Goal: Task Accomplishment & Management: Manage account settings

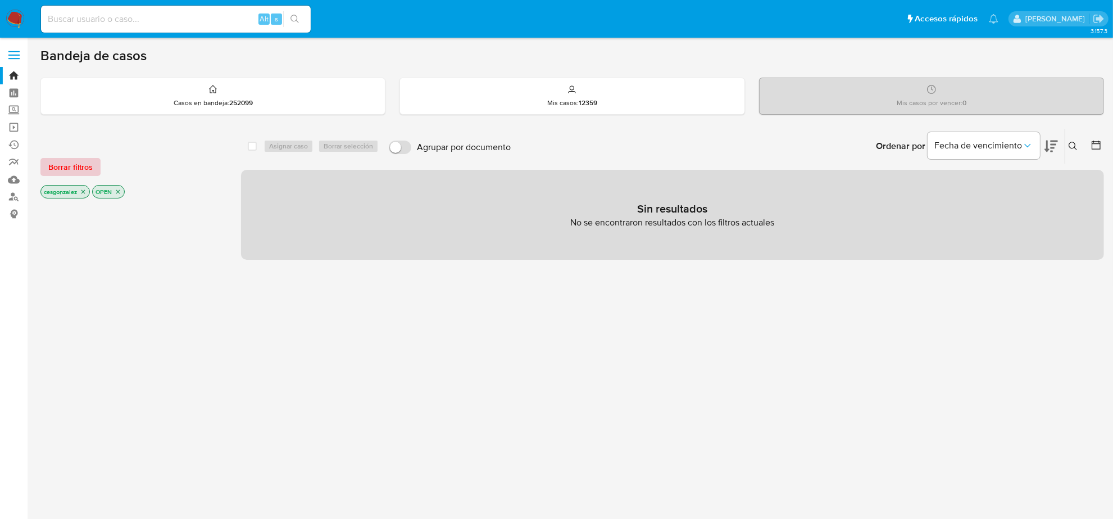
click at [78, 164] on span "Borrar filtros" at bounding box center [70, 167] width 44 height 16
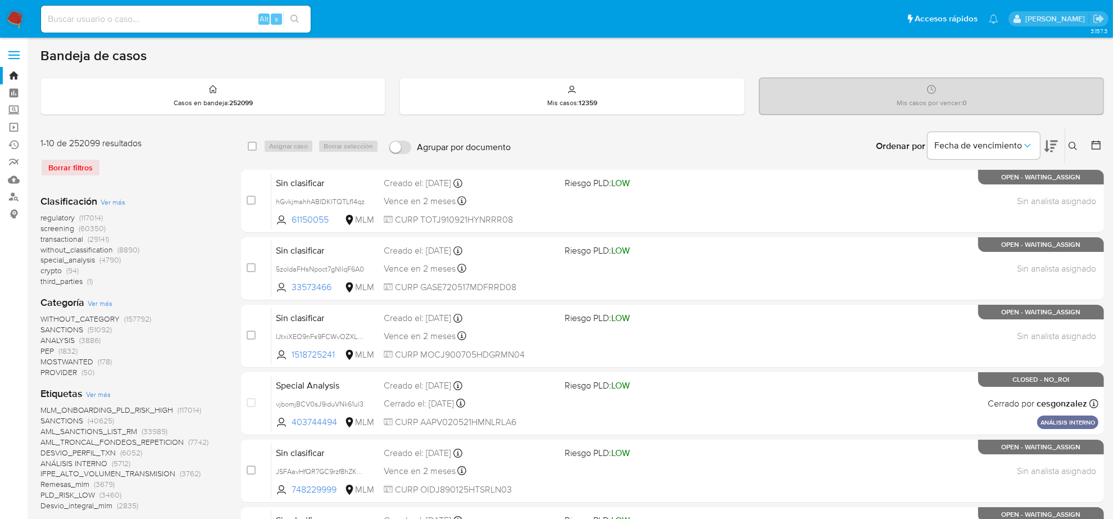
click at [94, 169] on div "Borrar filtros" at bounding box center [130, 167] width 180 height 18
click at [1102, 146] on button at bounding box center [1097, 145] width 13 height 13
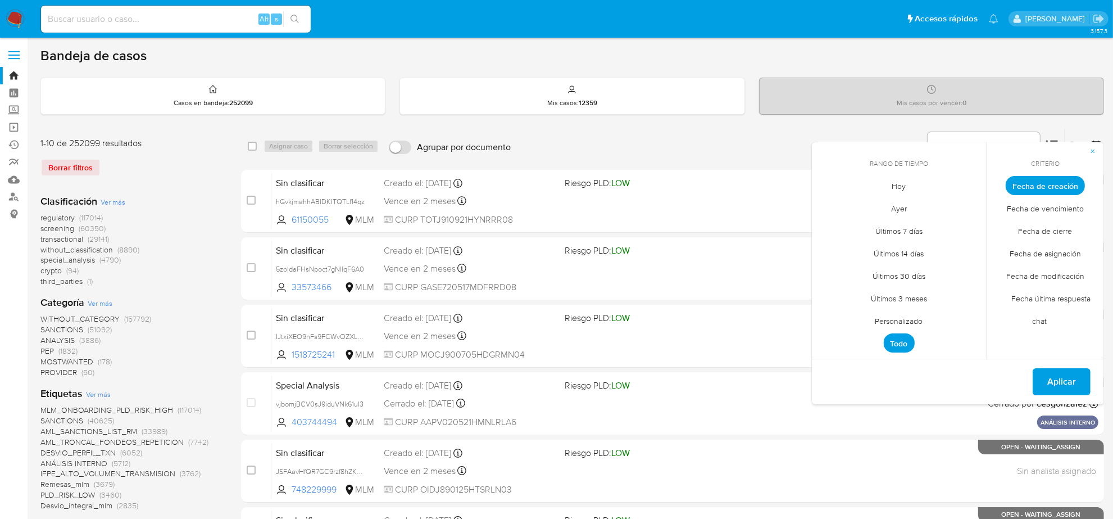
click at [893, 322] on span "Personalizado" at bounding box center [899, 321] width 71 height 23
click at [833, 205] on icon "Mes anterior" at bounding box center [829, 205] width 13 height 13
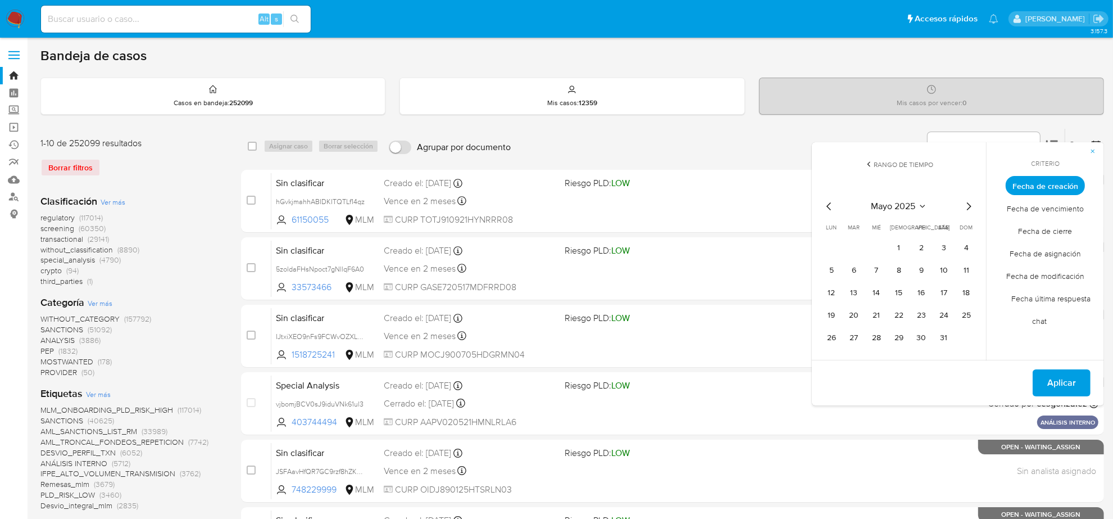
click at [833, 205] on icon "Mes anterior" at bounding box center [829, 205] width 13 height 13
click at [947, 248] on button "1" at bounding box center [944, 248] width 18 height 18
click at [965, 205] on icon "Mes siguiente" at bounding box center [968, 205] width 13 height 13
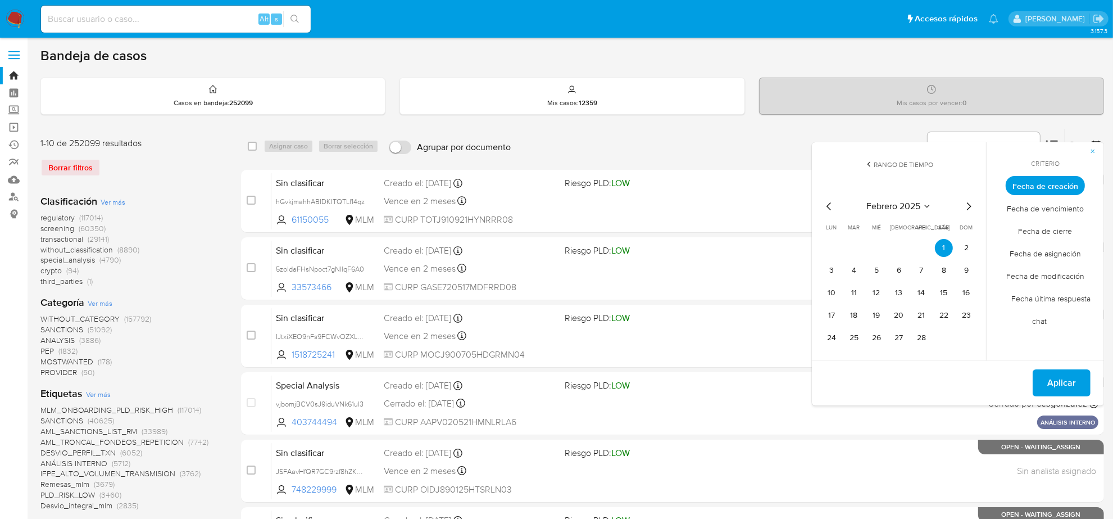
click at [965, 205] on icon "Mes siguiente" at bounding box center [968, 205] width 13 height 13
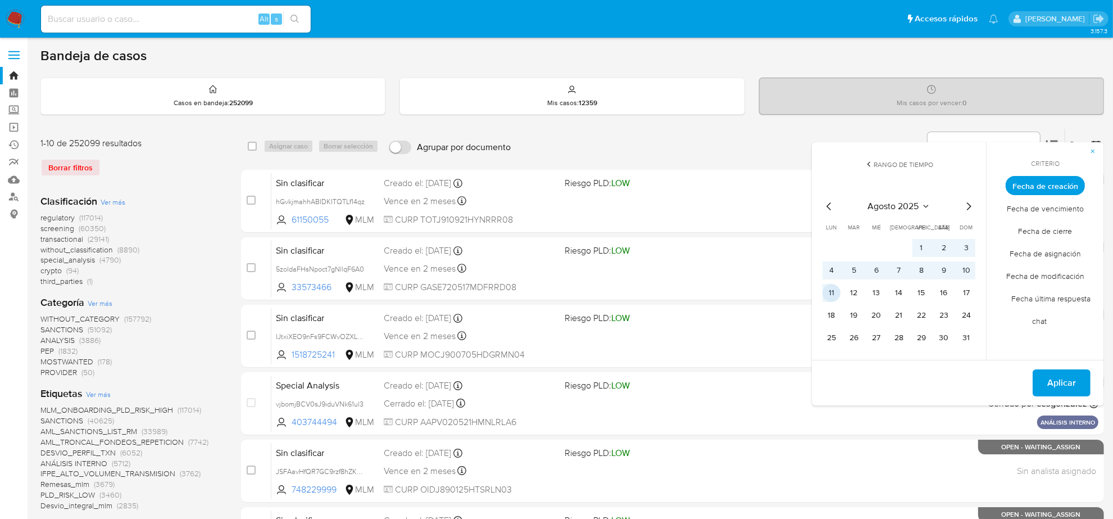
click at [828, 296] on button "11" at bounding box center [832, 293] width 18 height 18
click at [1072, 386] on span "Aplicar" at bounding box center [1061, 382] width 29 height 25
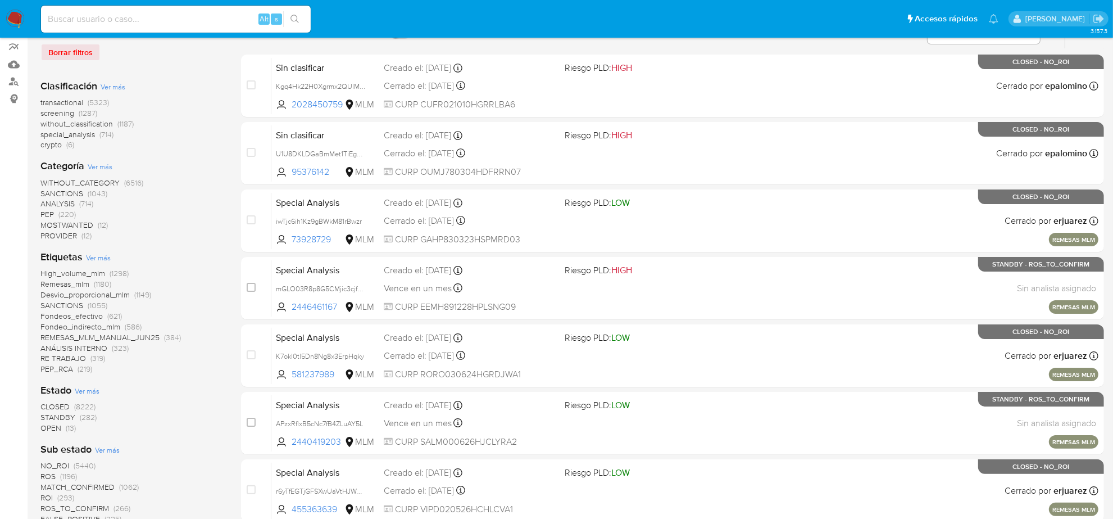
scroll to position [140, 0]
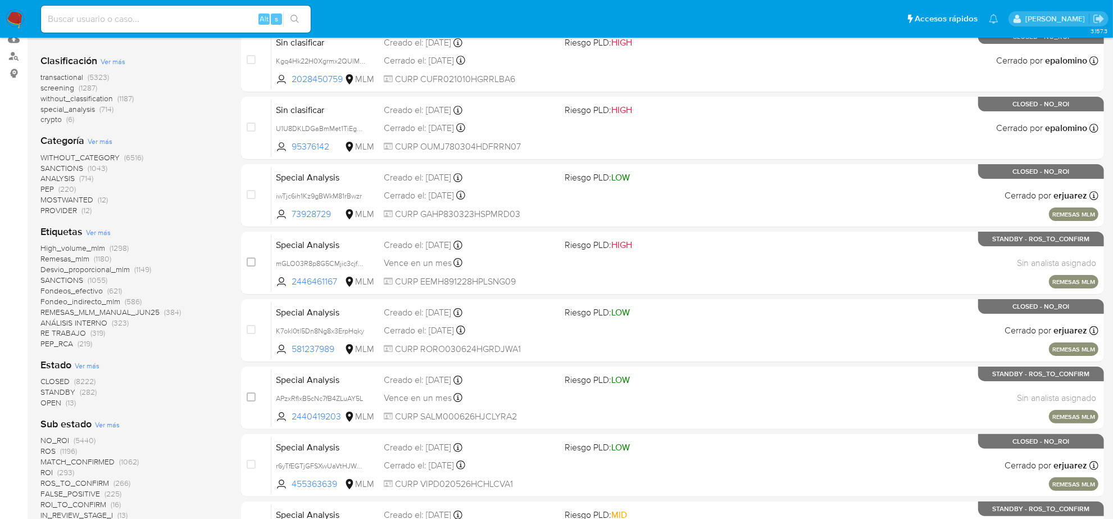
click at [58, 403] on span "OPEN" at bounding box center [50, 402] width 21 height 11
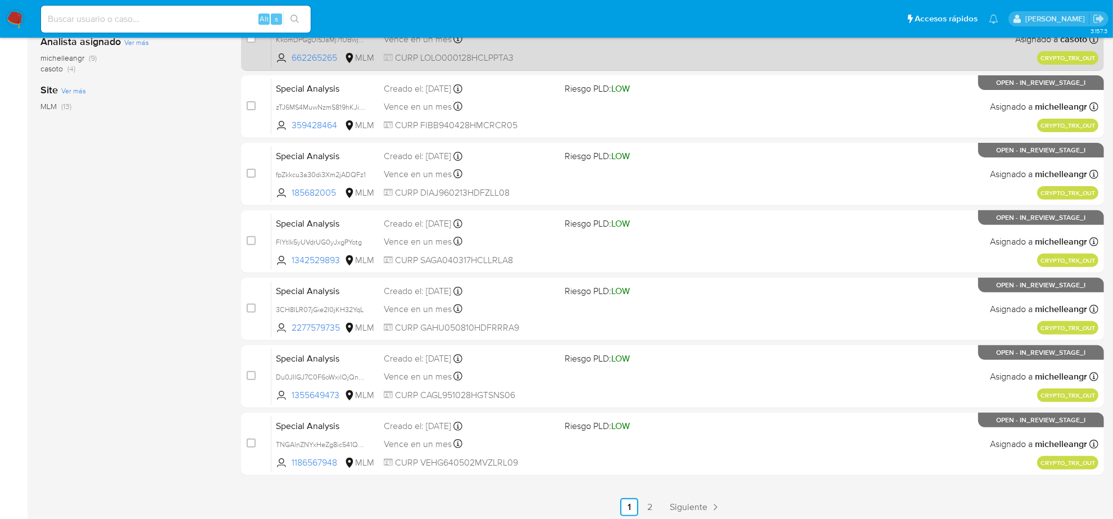
scroll to position [367, 0]
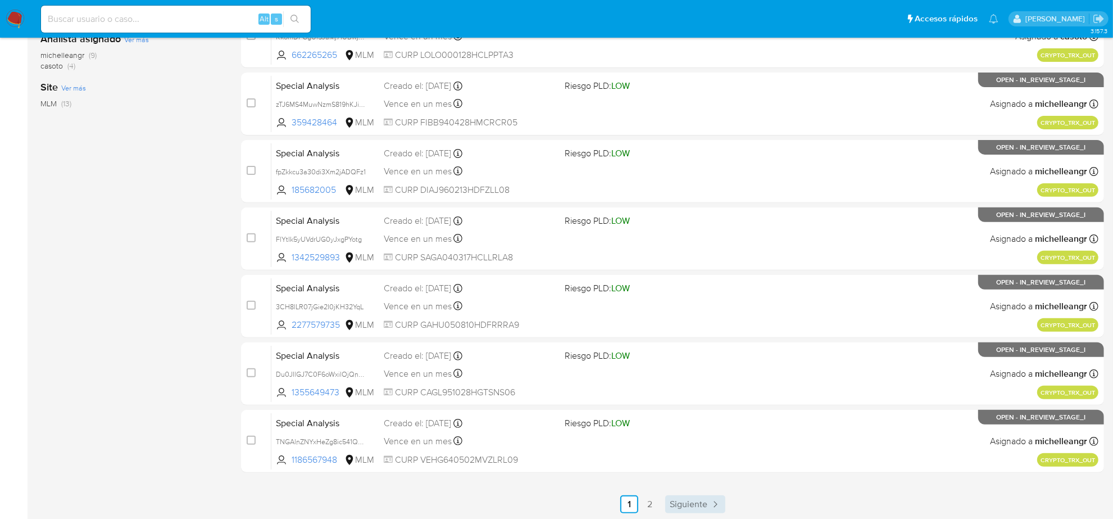
click at [689, 506] on span "Siguiente" at bounding box center [689, 503] width 38 height 9
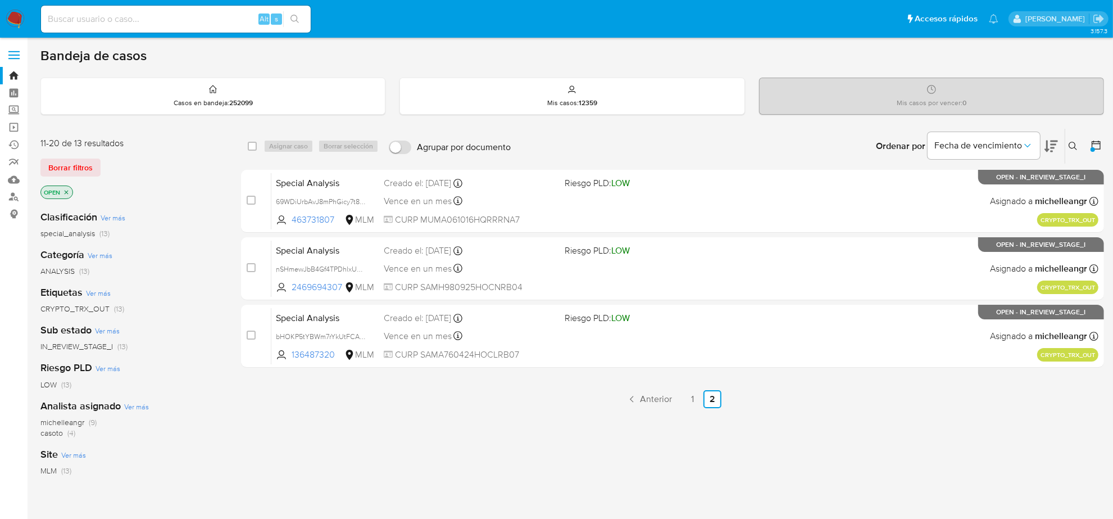
click at [689, 506] on div "select-all-cases-checkbox Asignar caso Borrar selección Agrupar por documento O…" at bounding box center [672, 382] width 863 height 509
click at [80, 172] on span "Borrar filtros" at bounding box center [70, 168] width 44 height 16
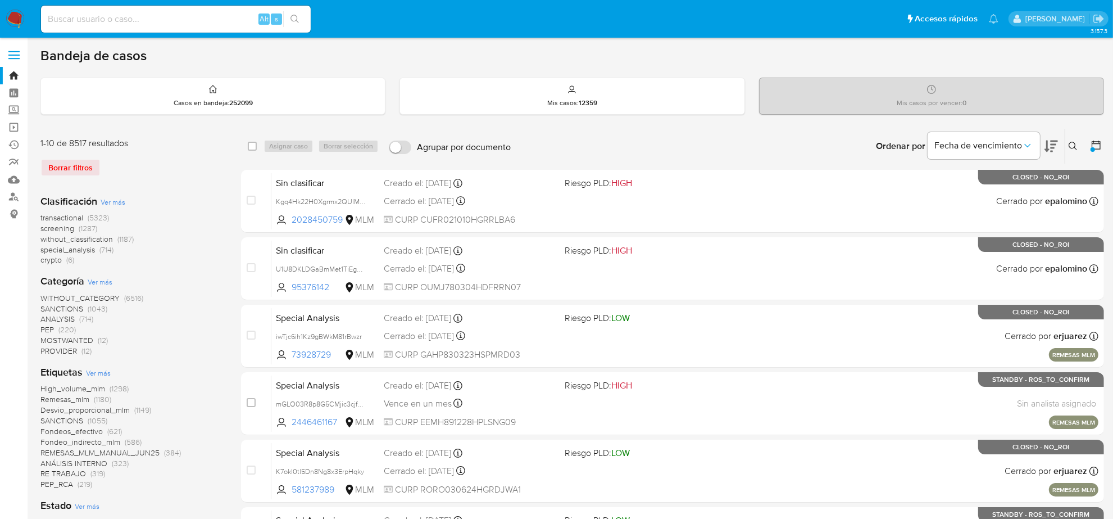
click at [63, 231] on span "screening" at bounding box center [57, 227] width 34 height 11
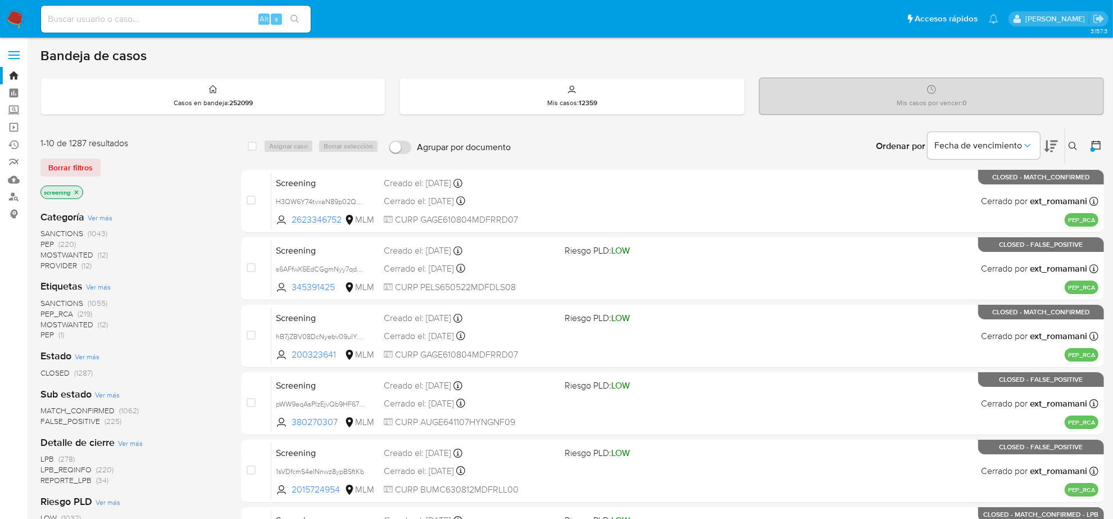
click at [1096, 149] on icon at bounding box center [1096, 144] width 9 height 9
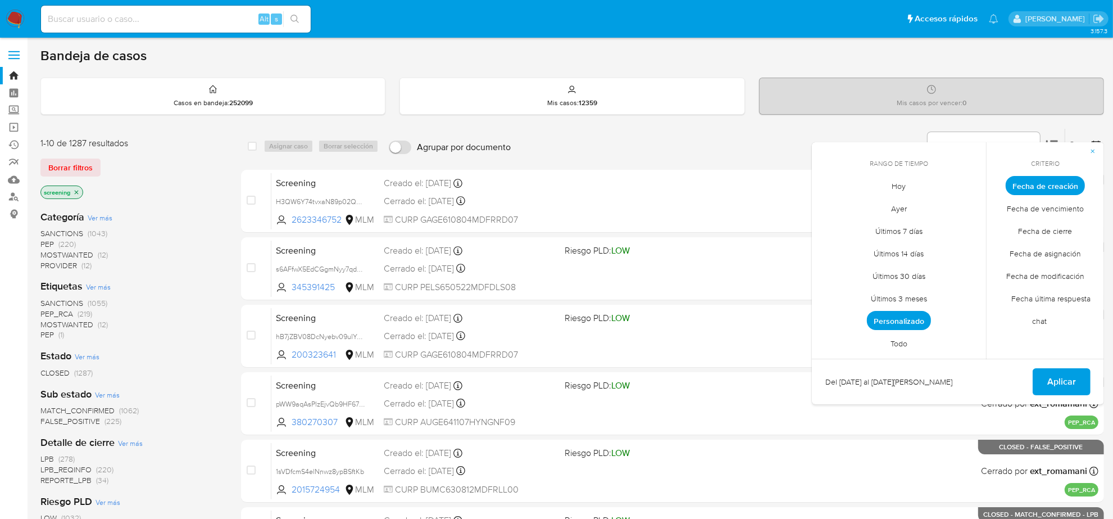
click at [903, 349] on span "Todo" at bounding box center [899, 343] width 40 height 23
click at [1044, 383] on button "Aplicar" at bounding box center [1062, 381] width 58 height 27
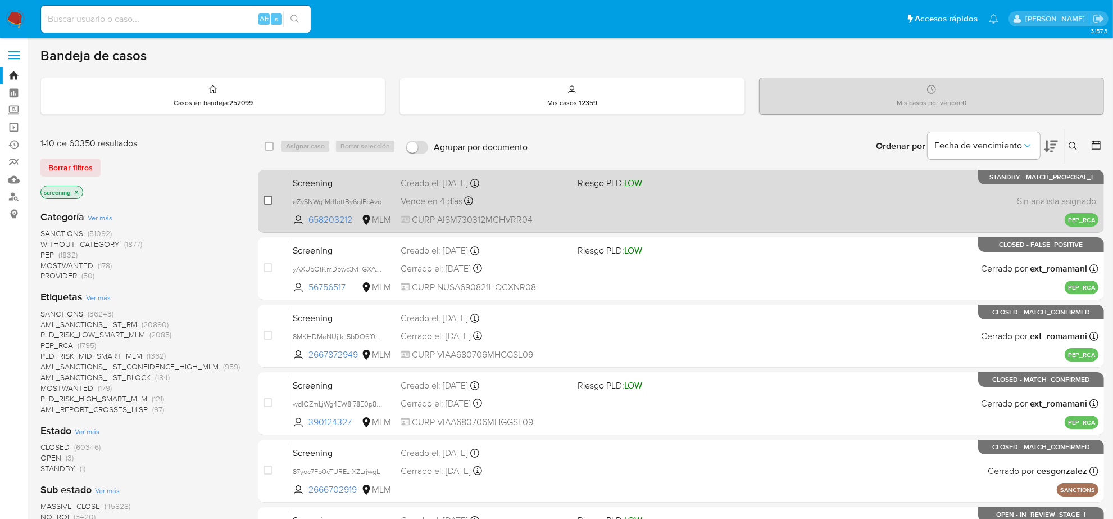
click at [270, 201] on input "checkbox" at bounding box center [268, 200] width 9 height 9
checkbox input "true"
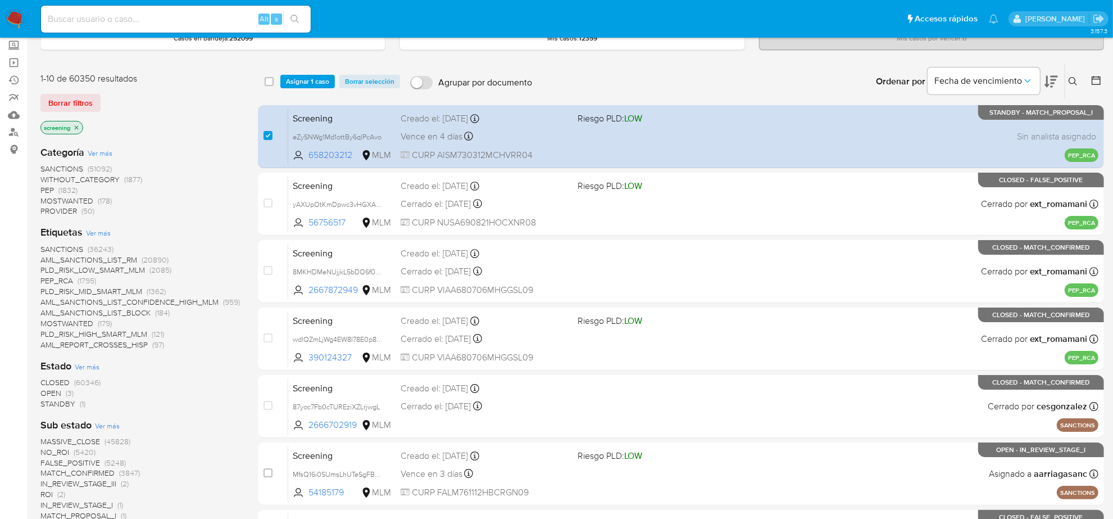
scroll to position [70, 0]
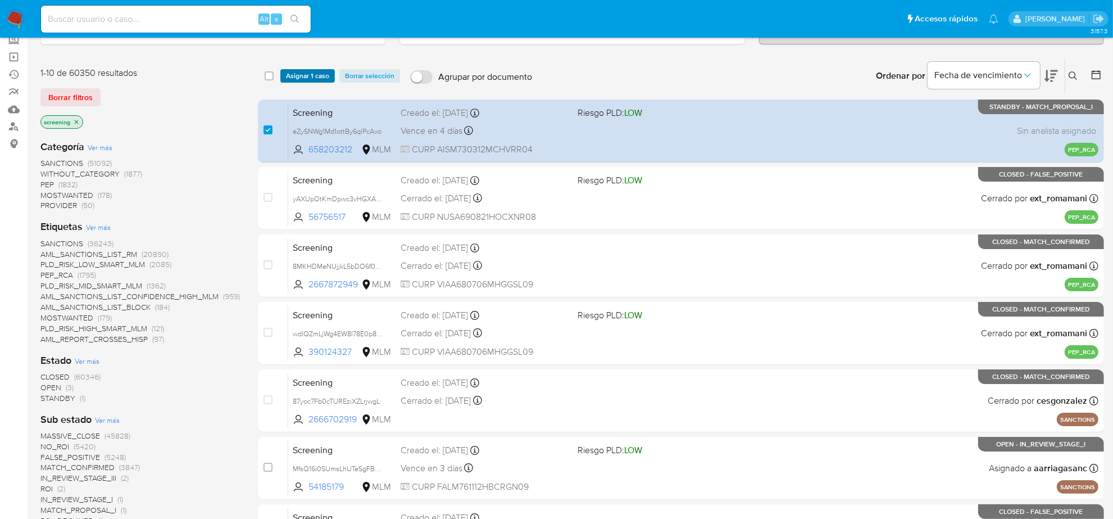
click at [309, 80] on span "Asignar 1 caso" at bounding box center [307, 75] width 43 height 11
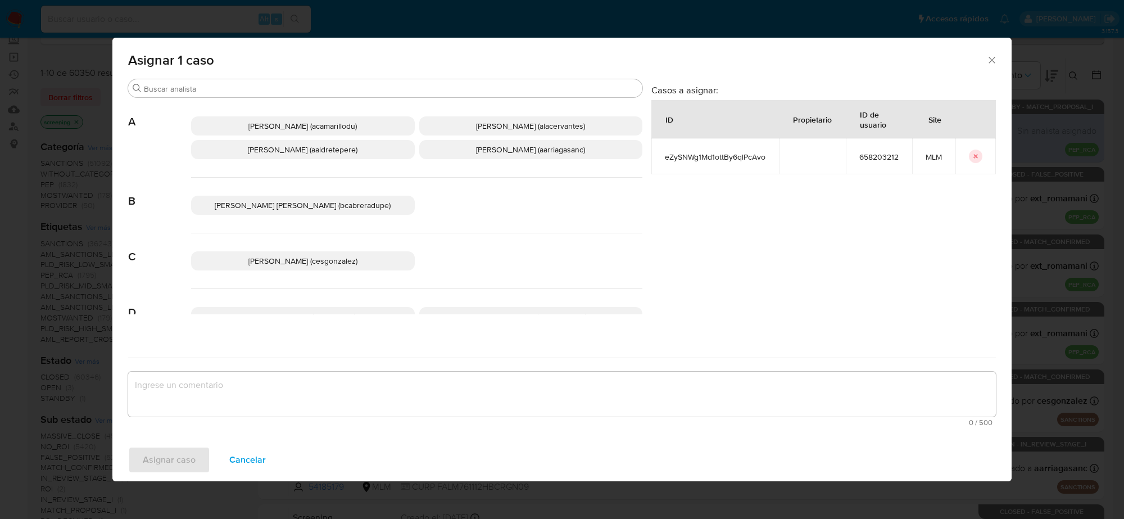
click at [337, 260] on span "Cesar Gonzalez (cesgonzalez)" at bounding box center [302, 260] width 109 height 11
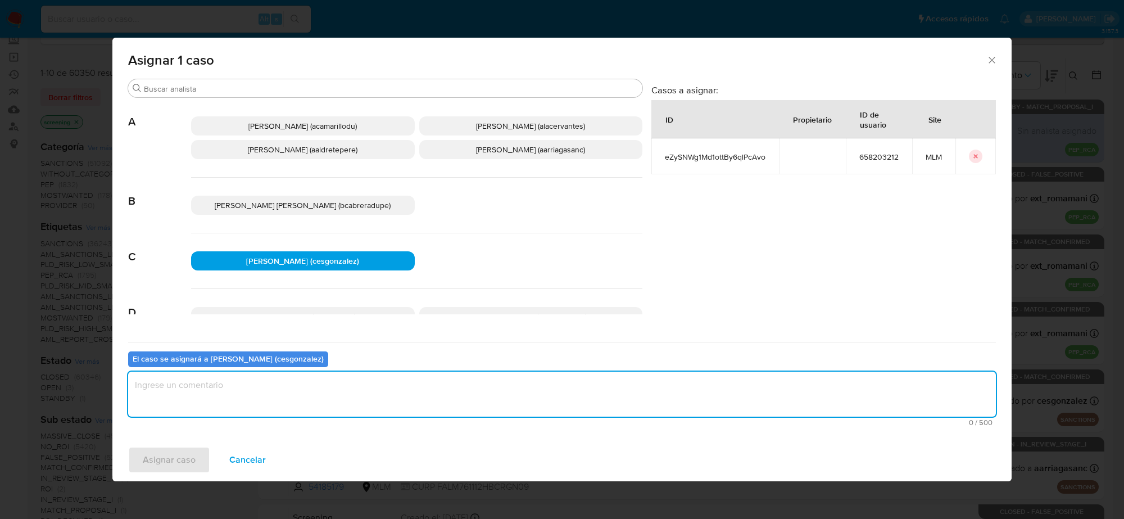
click at [281, 408] on textarea "assign-modal" at bounding box center [562, 393] width 868 height 45
click at [180, 456] on span "Asignar caso" at bounding box center [169, 459] width 53 height 25
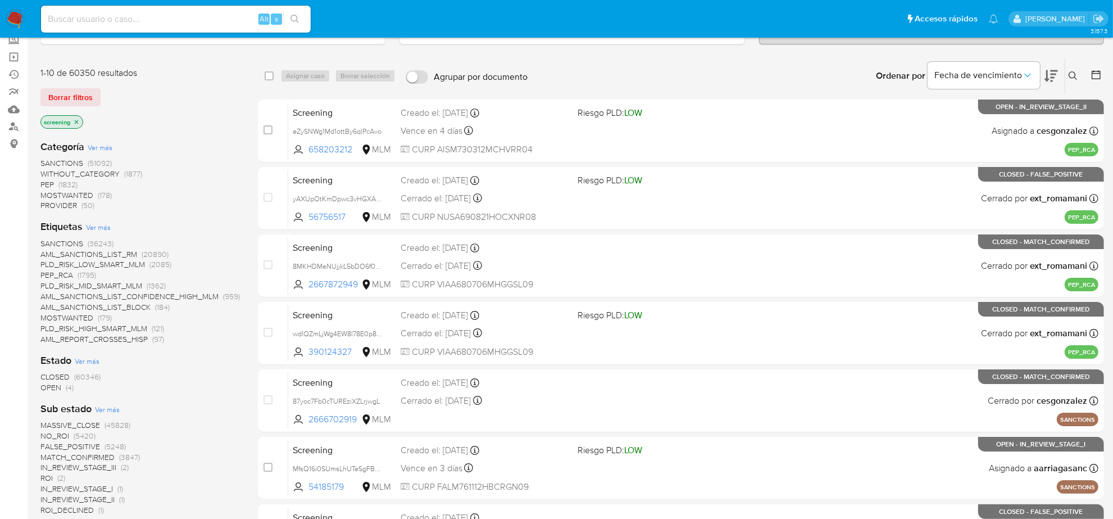
scroll to position [140, 0]
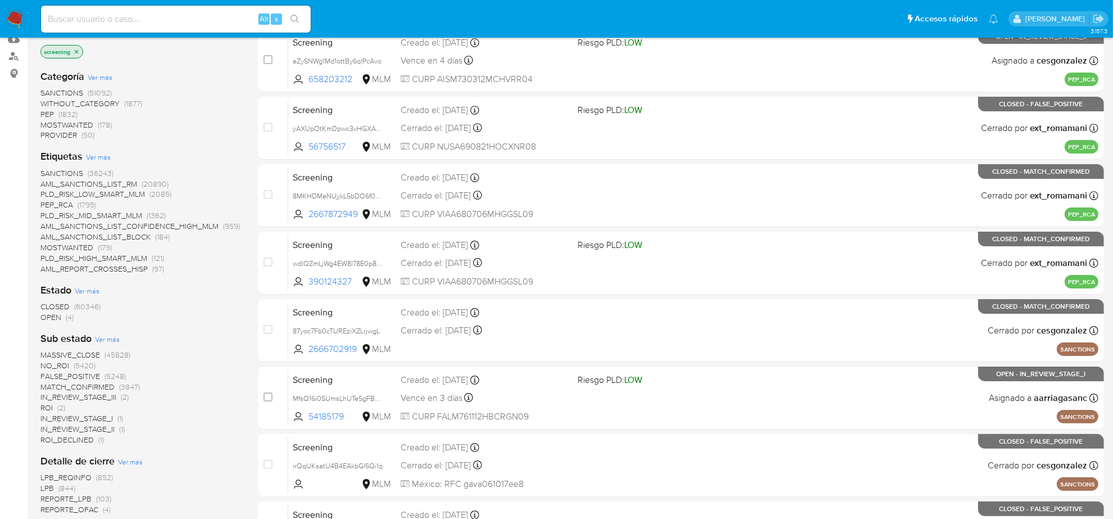
click at [48, 314] on span "OPEN" at bounding box center [50, 316] width 21 height 11
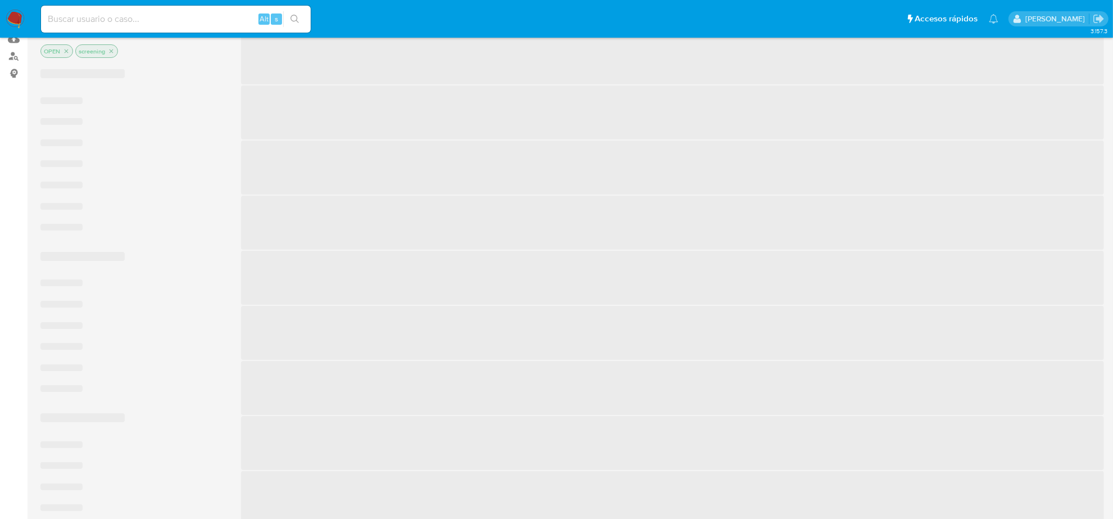
scroll to position [125, 0]
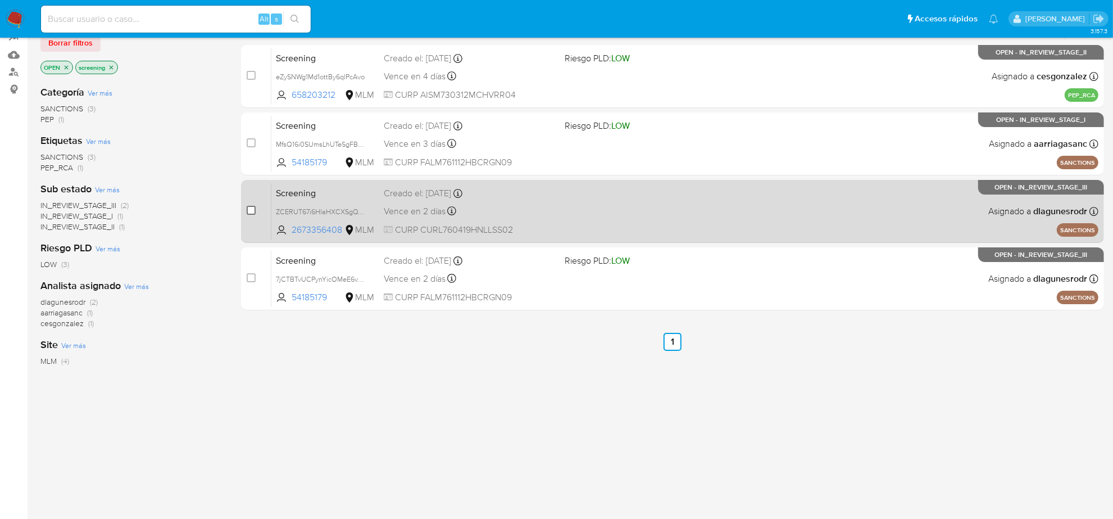
click at [250, 211] on input "checkbox" at bounding box center [251, 210] width 9 height 9
checkbox input "true"
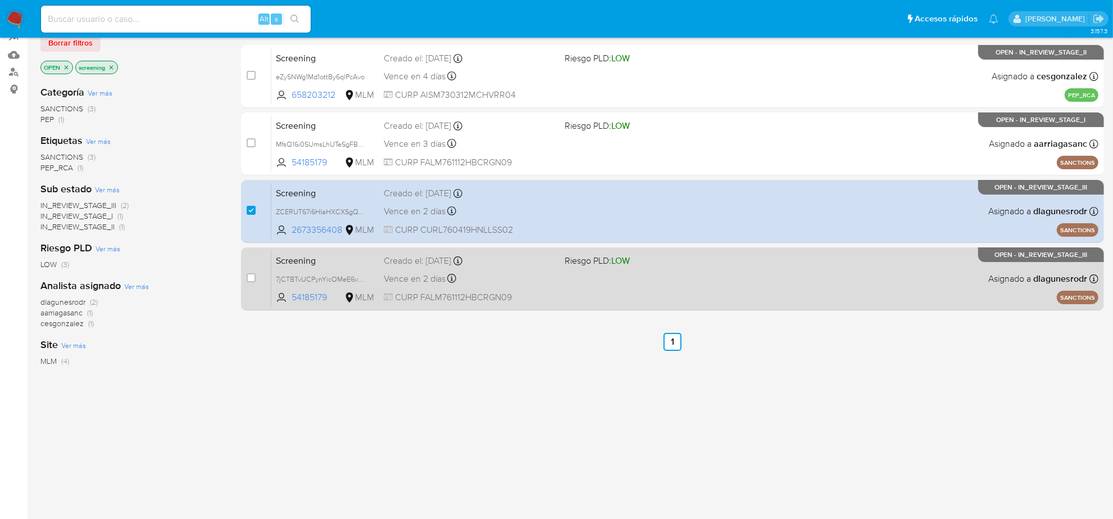
click at [248, 285] on div "case-item-checkbox No es posible asignar el caso" at bounding box center [259, 278] width 25 height 57
click at [249, 278] on input "checkbox" at bounding box center [251, 277] width 9 height 9
checkbox input "true"
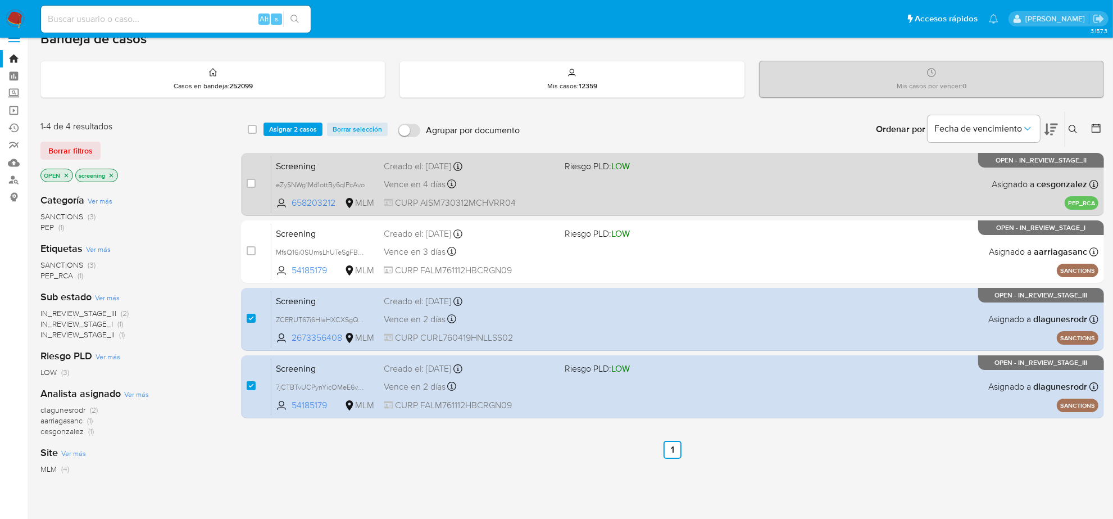
scroll to position [0, 0]
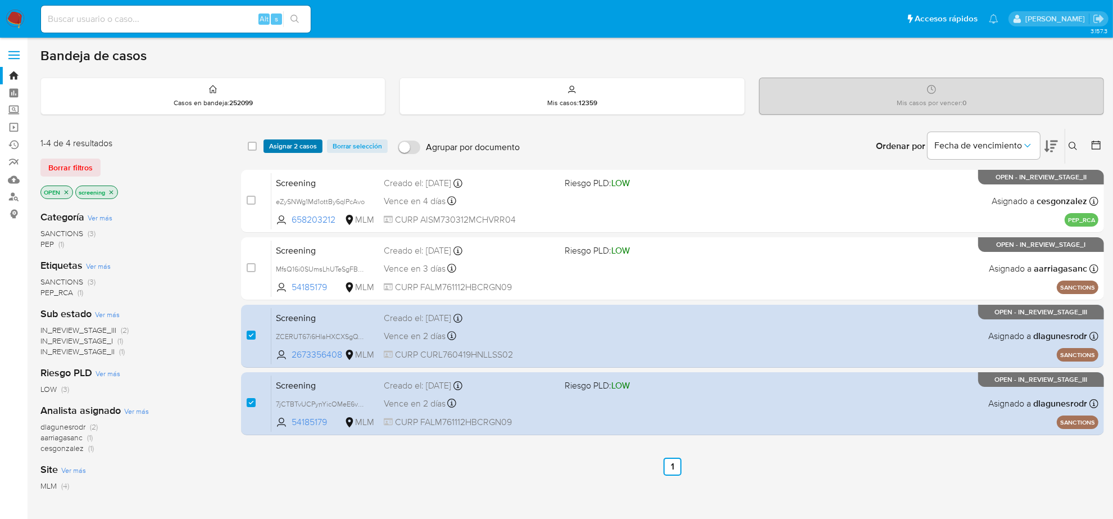
click at [295, 142] on span "Asignar 2 casos" at bounding box center [293, 145] width 48 height 11
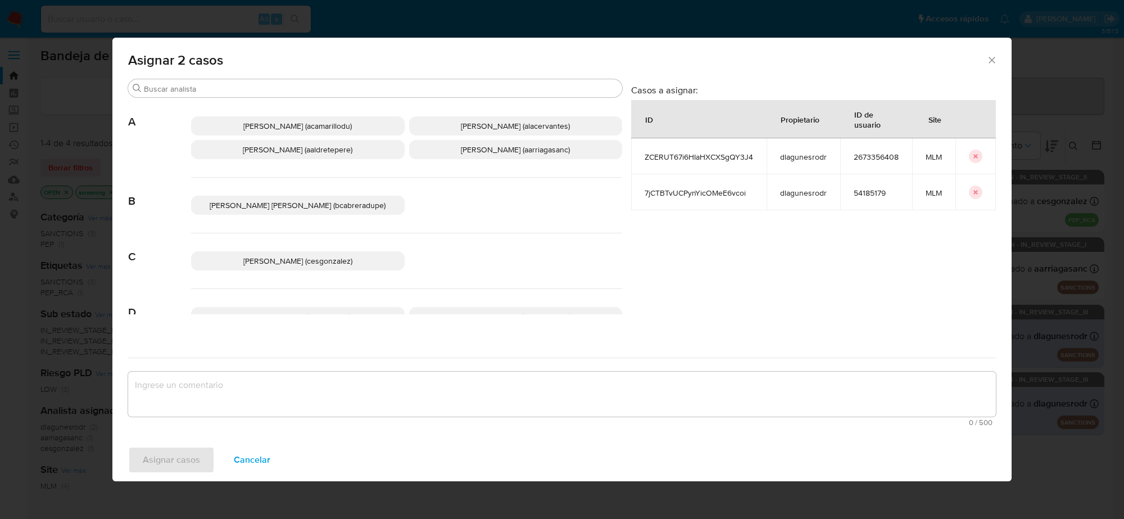
click at [324, 262] on span "Cesar Gonzalez (cesgonzalez)" at bounding box center [297, 260] width 109 height 11
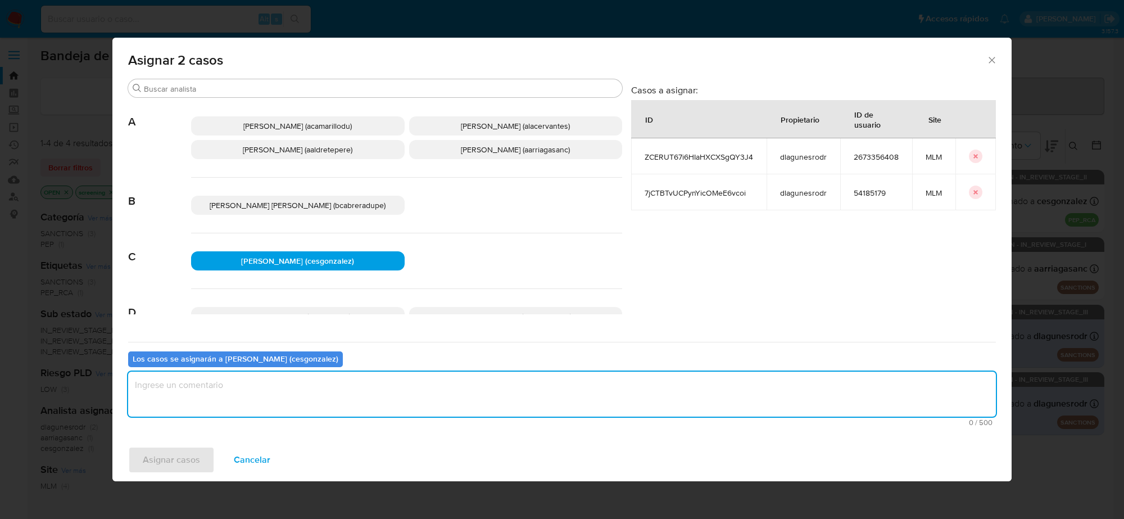
click at [237, 391] on textarea "assign-modal" at bounding box center [562, 393] width 868 height 45
click at [166, 457] on span "Asignar casos" at bounding box center [171, 459] width 57 height 25
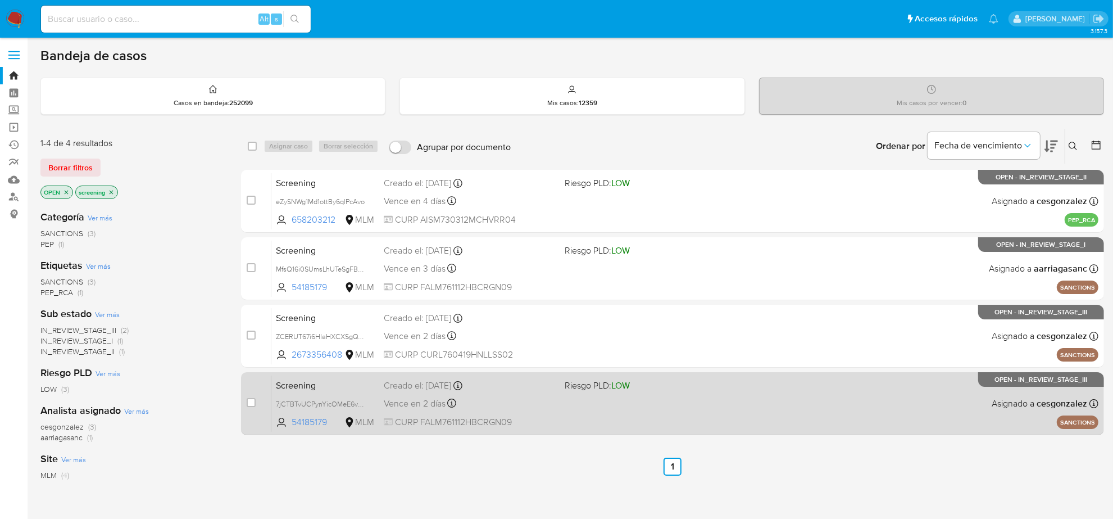
click at [422, 412] on div "Screening 7jCTBTvUCPynYicOMeE6vcoi 54185179 MLM Riesgo PLD: LOW Creado el: 04/0…" at bounding box center [684, 403] width 827 height 57
click at [512, 397] on div "Vence en 2 días Vence el 07/09/2025 18:53:04" at bounding box center [470, 403] width 172 height 15
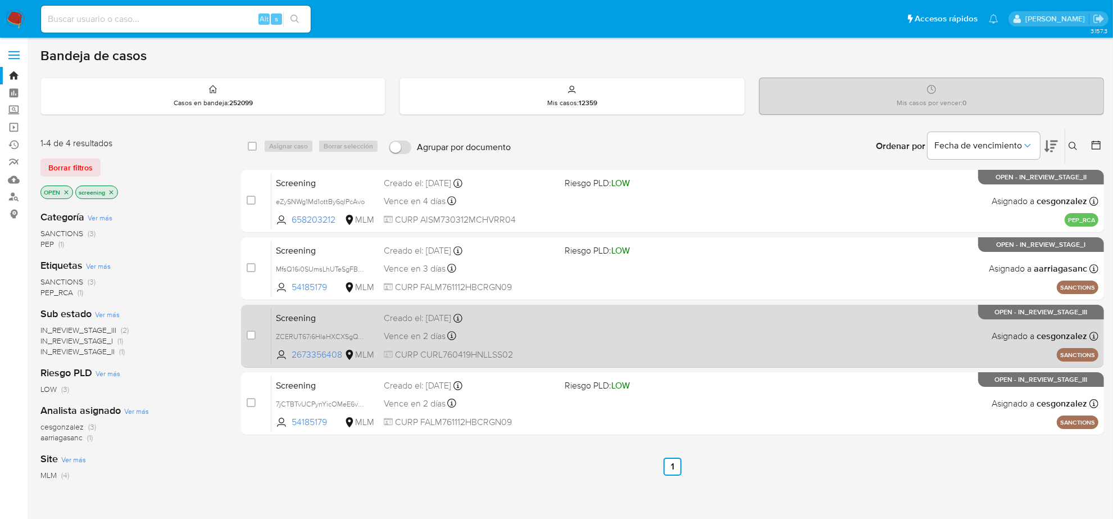
click at [432, 337] on span "Vence en 2 días" at bounding box center [415, 336] width 62 height 12
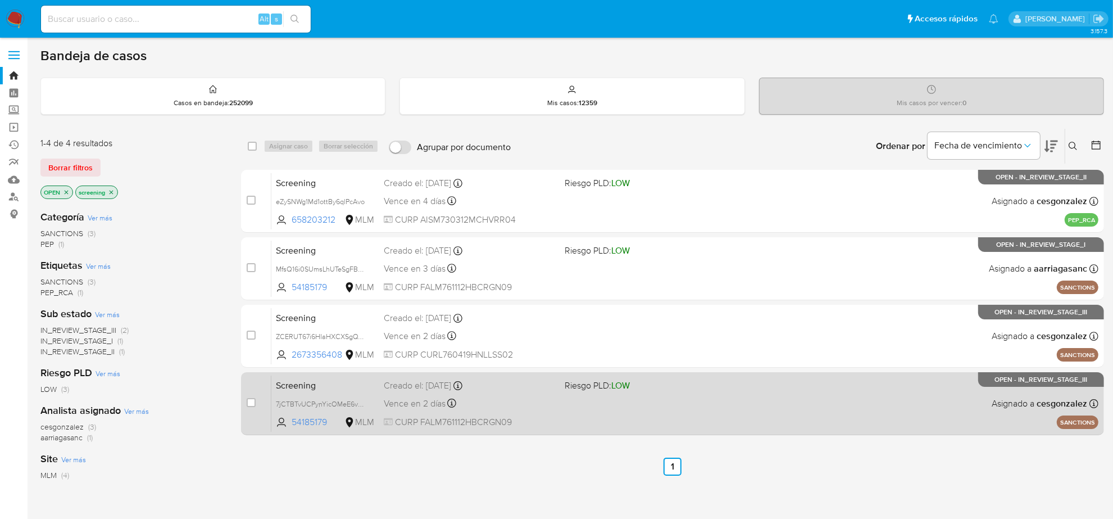
click at [478, 419] on span "CURP FALM761112HBCRGN09" at bounding box center [470, 422] width 172 height 12
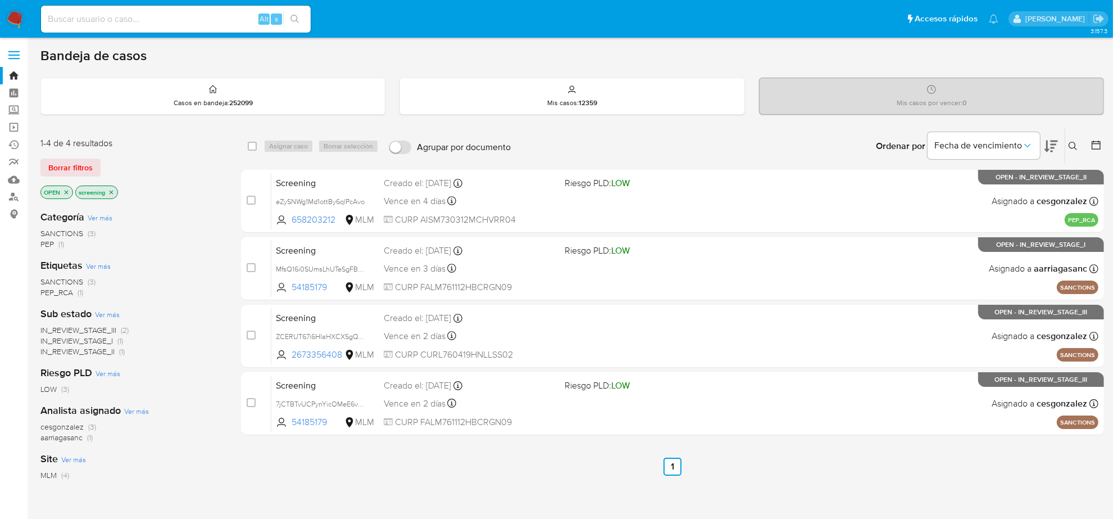
click at [138, 20] on input at bounding box center [176, 19] width 270 height 15
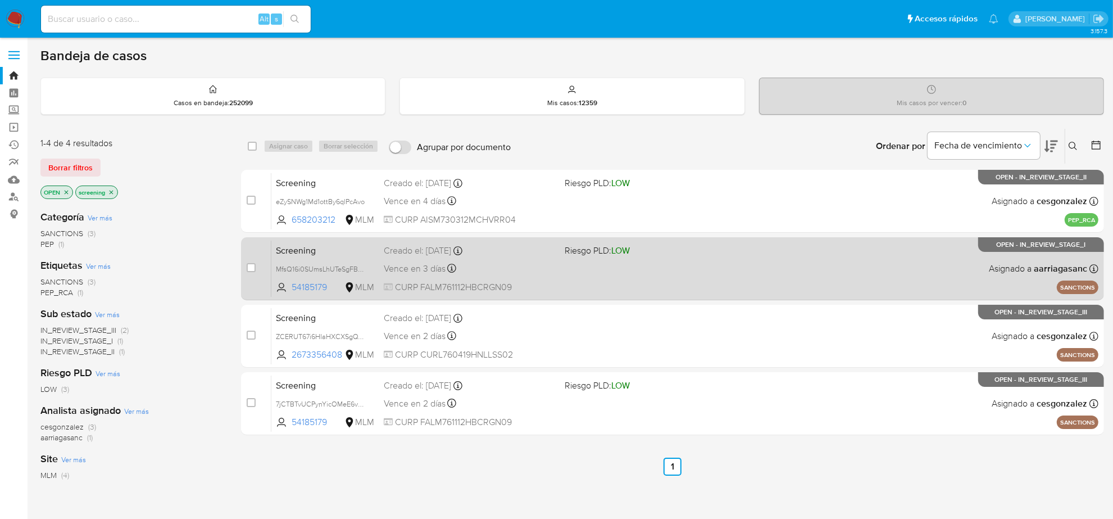
click at [498, 273] on div "Vence en 3 días Vence el 08/09/2025 11:28:08" at bounding box center [470, 268] width 172 height 15
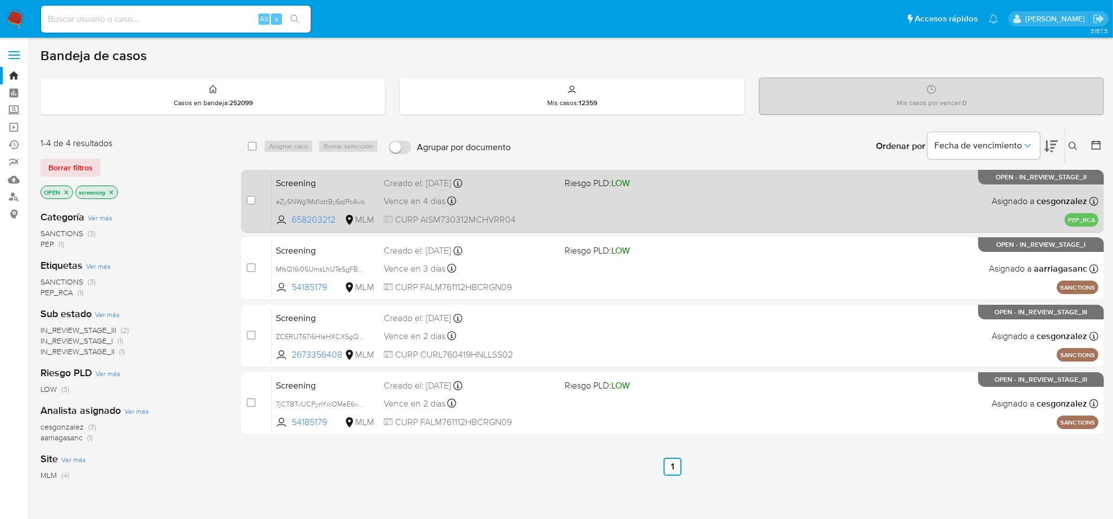
click at [419, 199] on span "Vence en 4 días" at bounding box center [415, 201] width 62 height 12
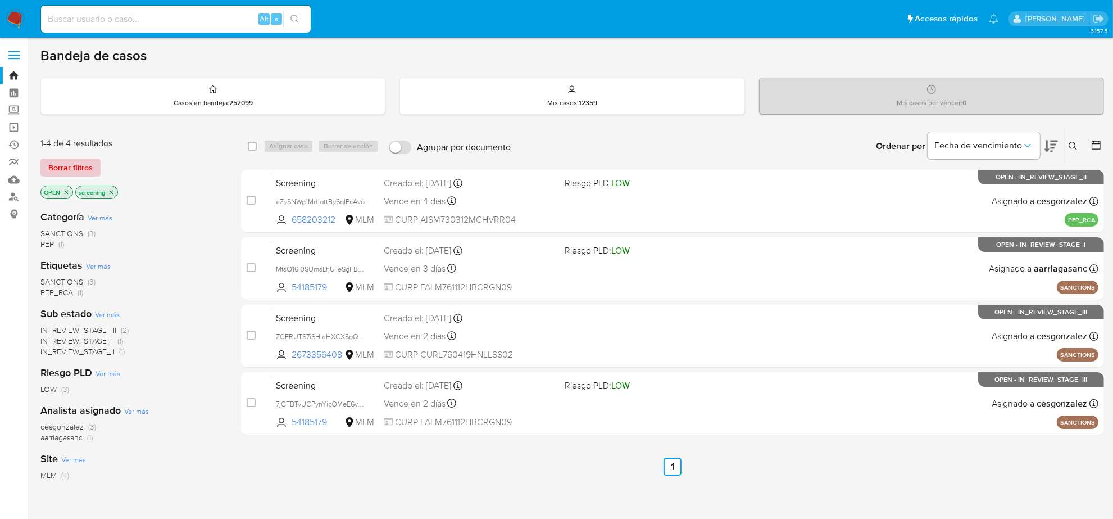
click at [85, 164] on span "Borrar filtros" at bounding box center [70, 168] width 44 height 16
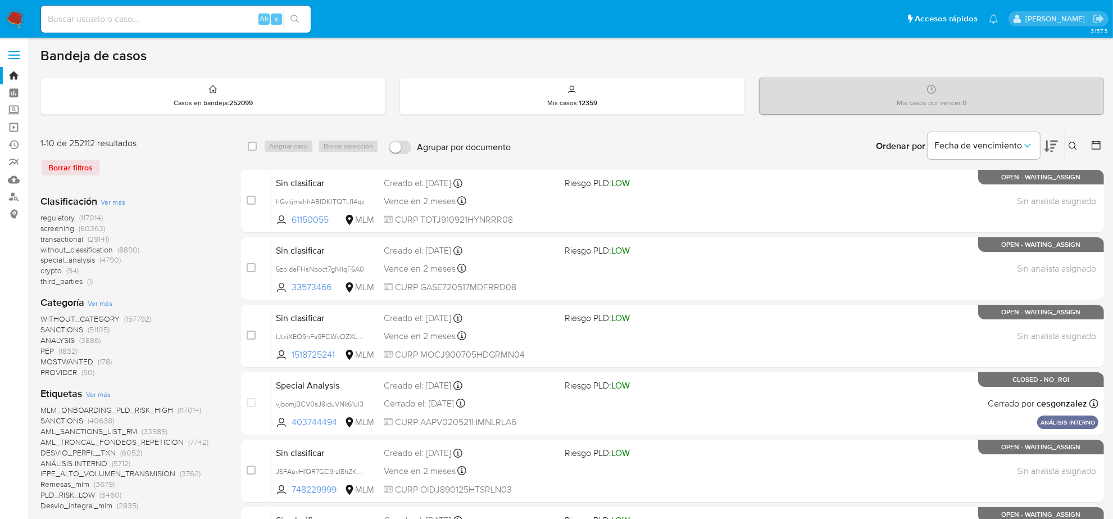
click at [1098, 147] on icon at bounding box center [1096, 144] width 11 height 11
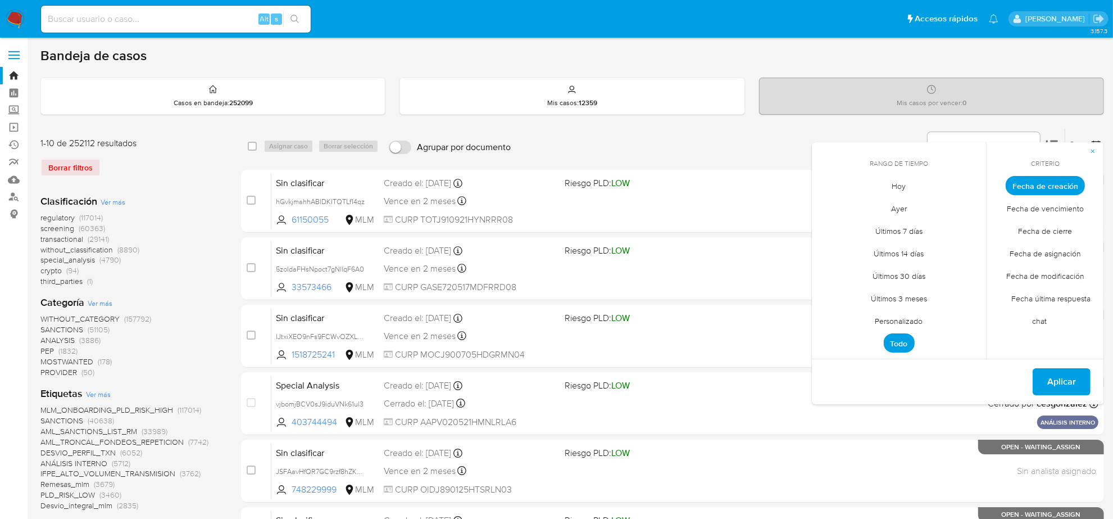
click at [909, 321] on span "Personalizado" at bounding box center [899, 321] width 71 height 23
click at [821, 201] on div "septiembre 2025 septiembre 2025 lun lunes mar martes mié miércoles jue jueves v…" at bounding box center [899, 272] width 180 height 178
click at [670, 153] on div "Ordenar por Fecha de vencimiento No es posible ordenar los resultados mientras …" at bounding box center [810, 146] width 588 height 35
click at [192, 22] on input at bounding box center [176, 19] width 270 height 15
paste input "V9DuFWcf60zTKWM0aJxE3RXL"
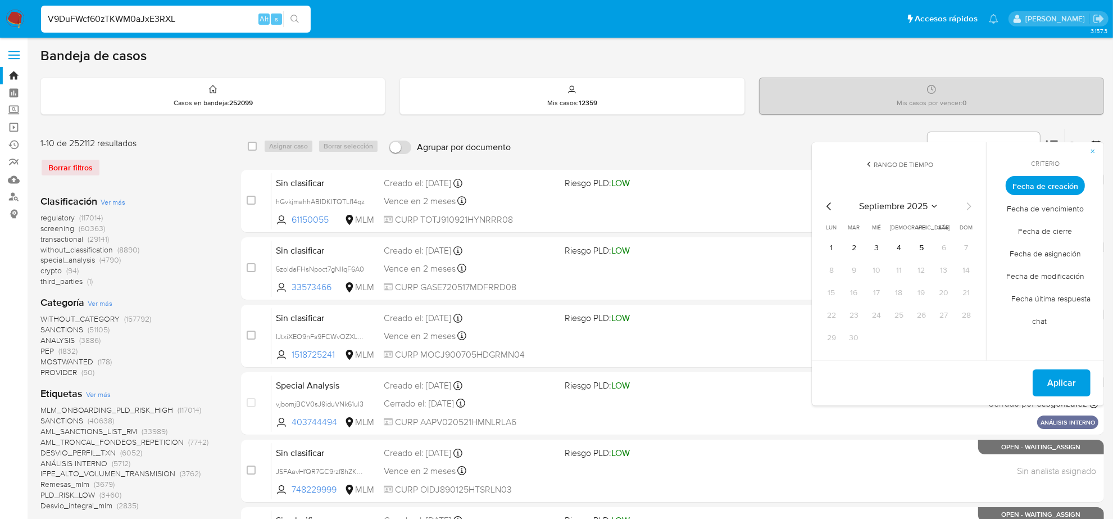
type input "V9DuFWcf60zTKWM0aJxE3RXL"
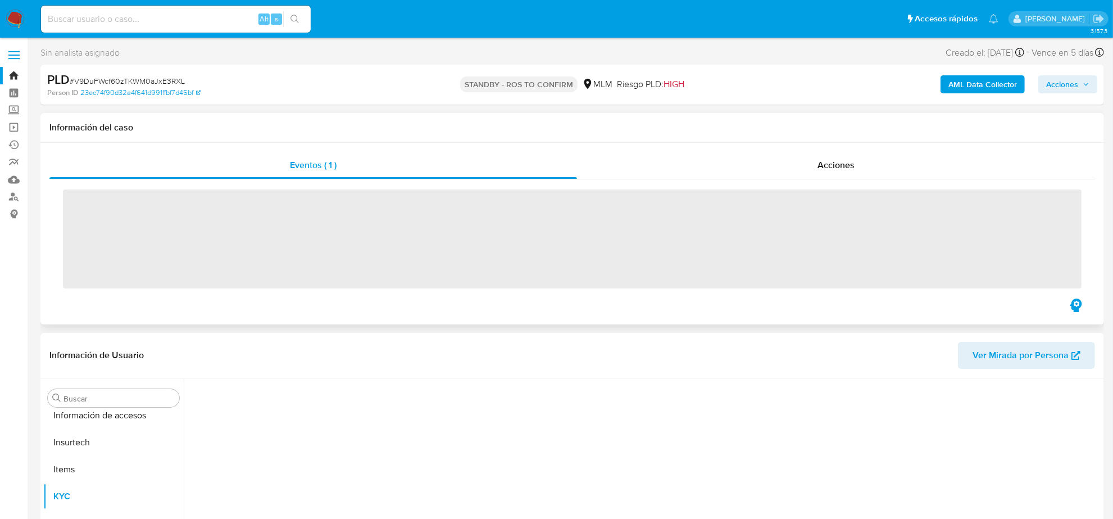
scroll to position [474, 0]
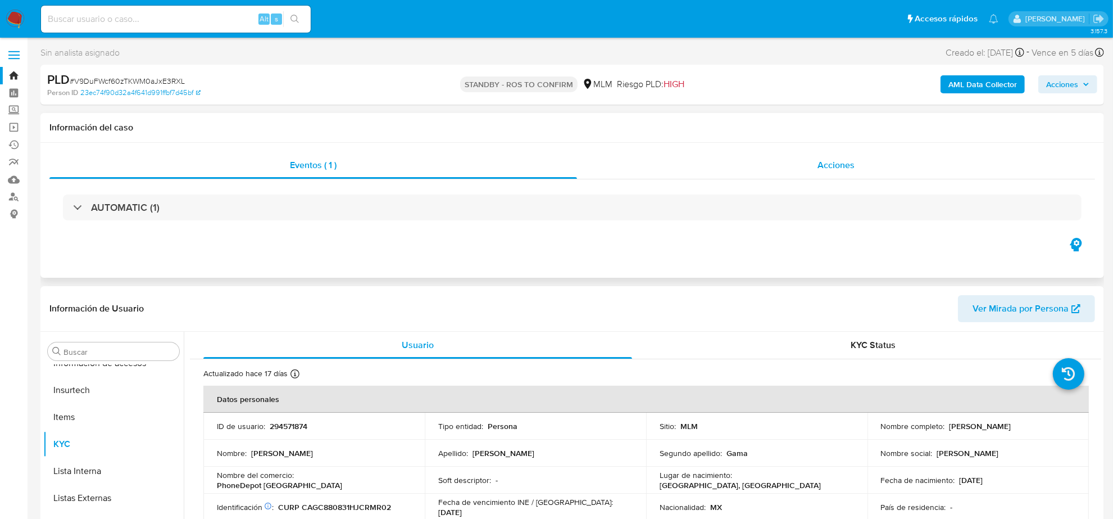
click at [849, 172] on div "Acciones" at bounding box center [836, 165] width 518 height 27
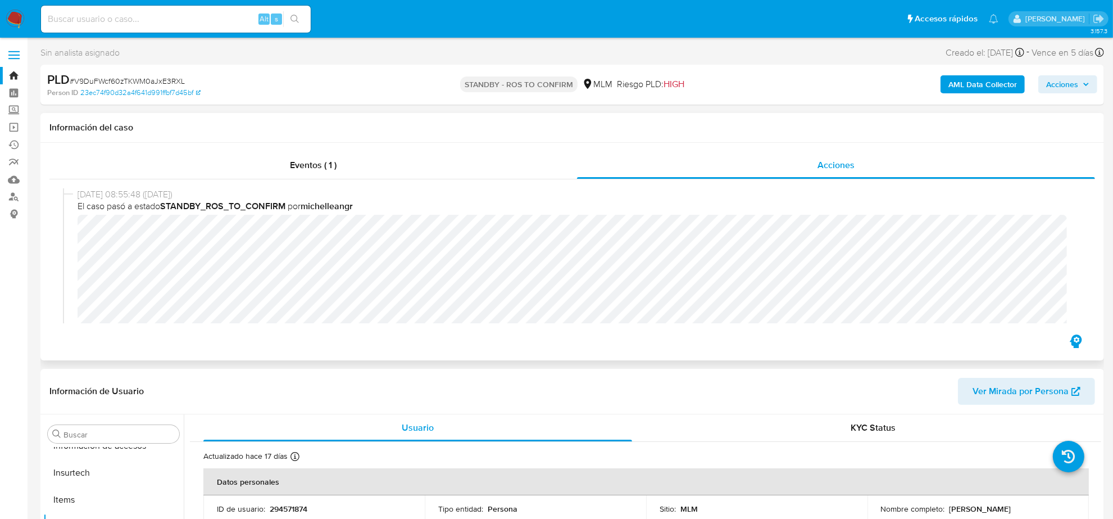
select select "10"
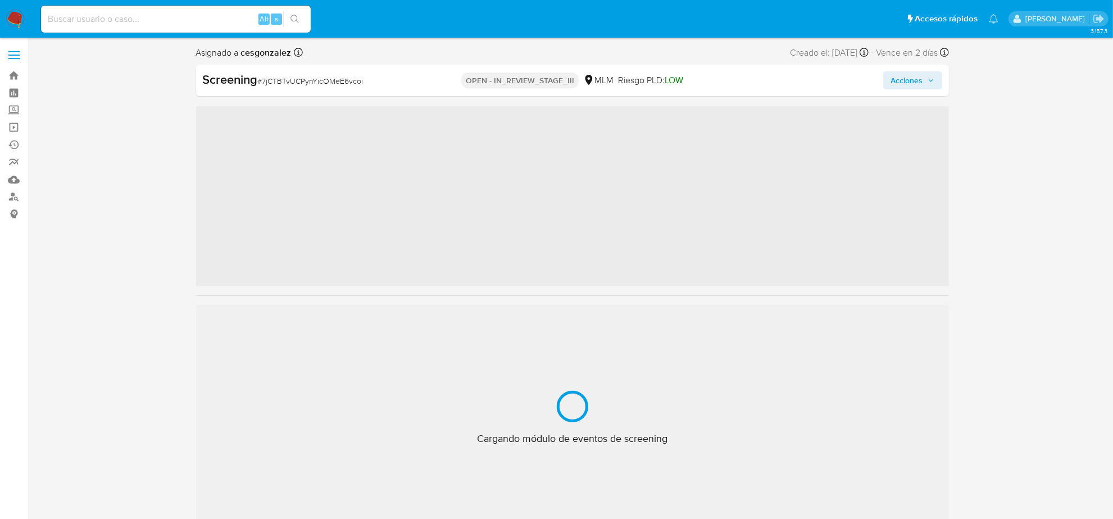
scroll to position [474, 0]
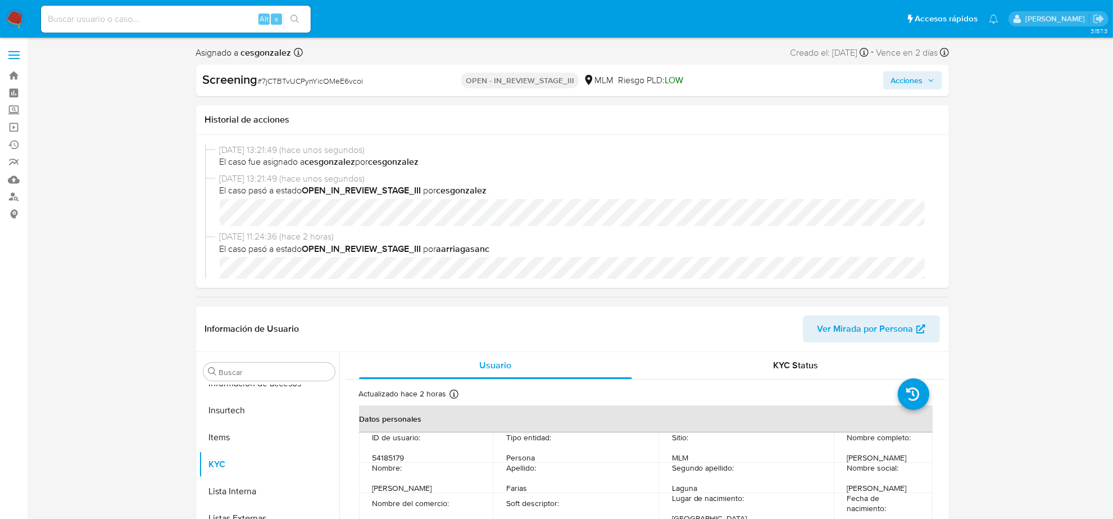
select select "10"
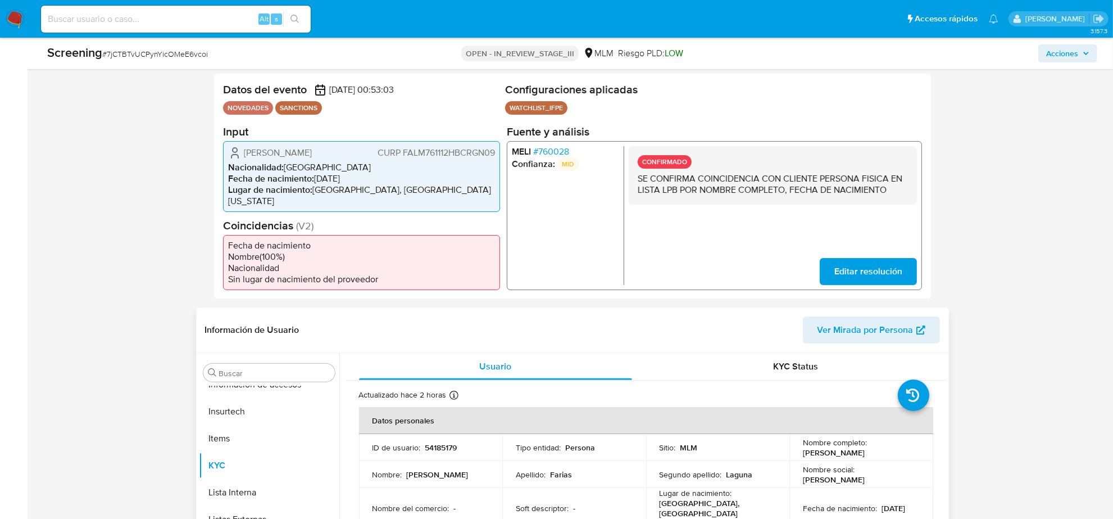
scroll to position [281, 0]
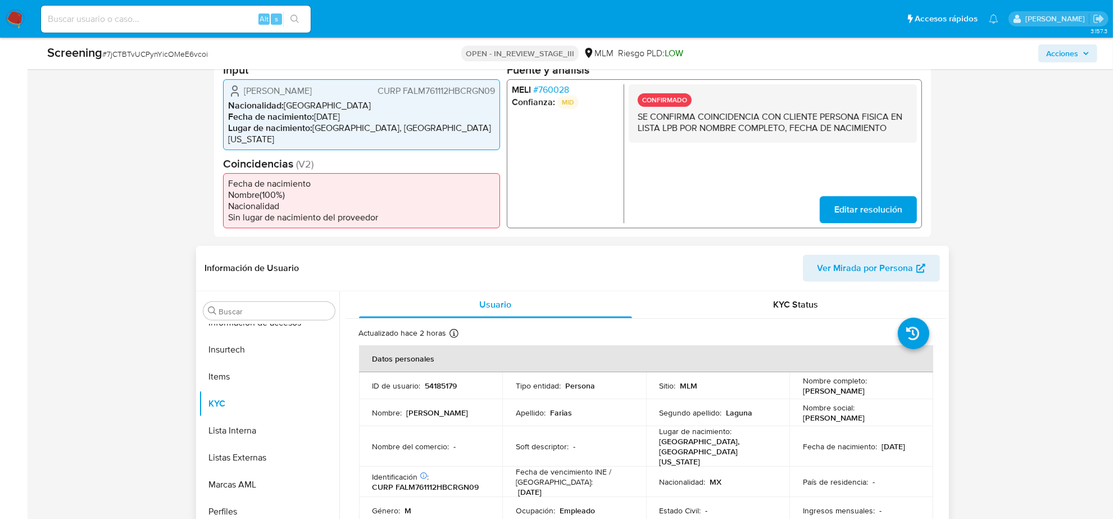
click at [436, 482] on p "CURP FALM761112HBCRGN09" at bounding box center [426, 487] width 107 height 10
copy div ": CURP FALM761112HBCRGN09"
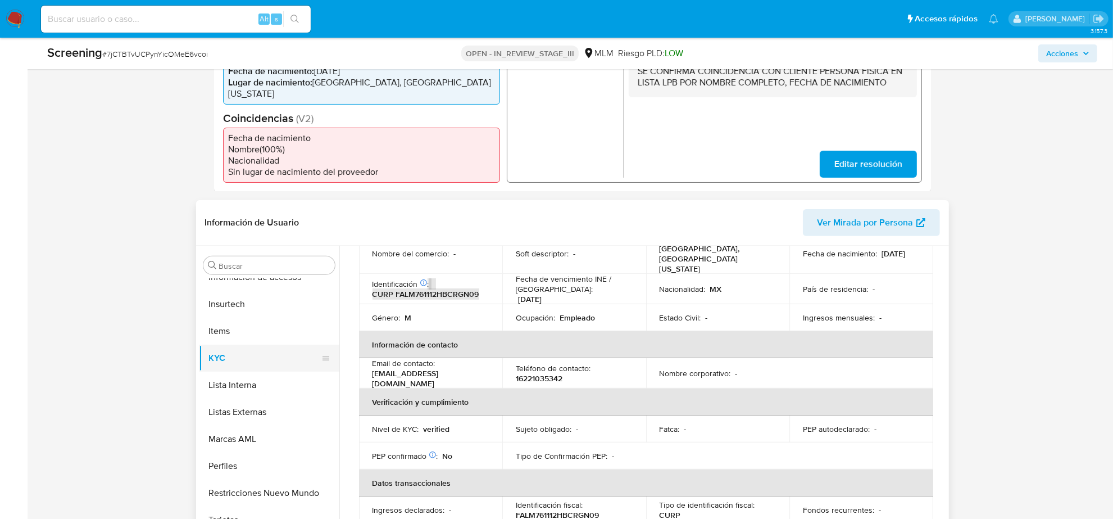
scroll to position [351, 0]
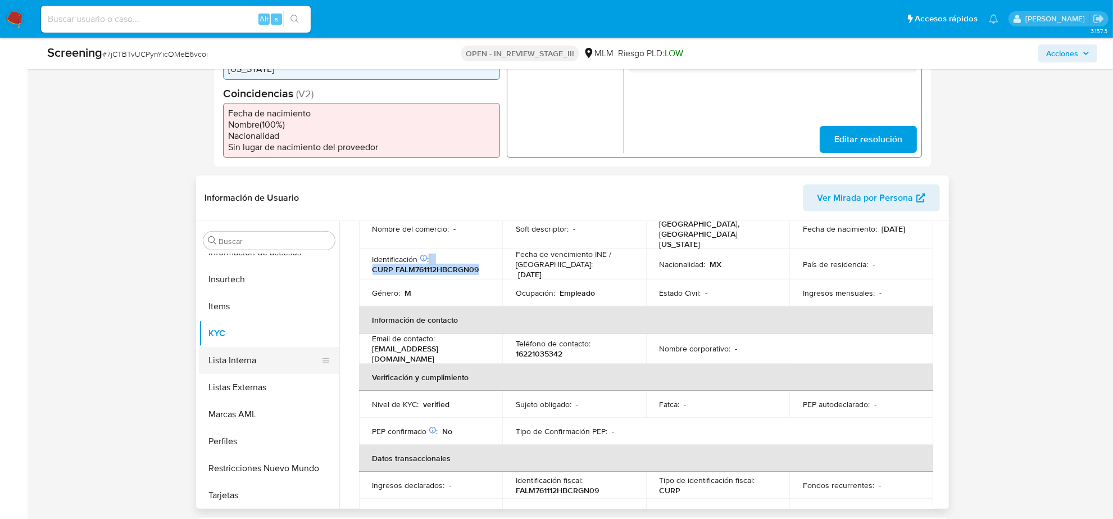
click at [259, 360] on button "Lista Interna" at bounding box center [264, 360] width 131 height 27
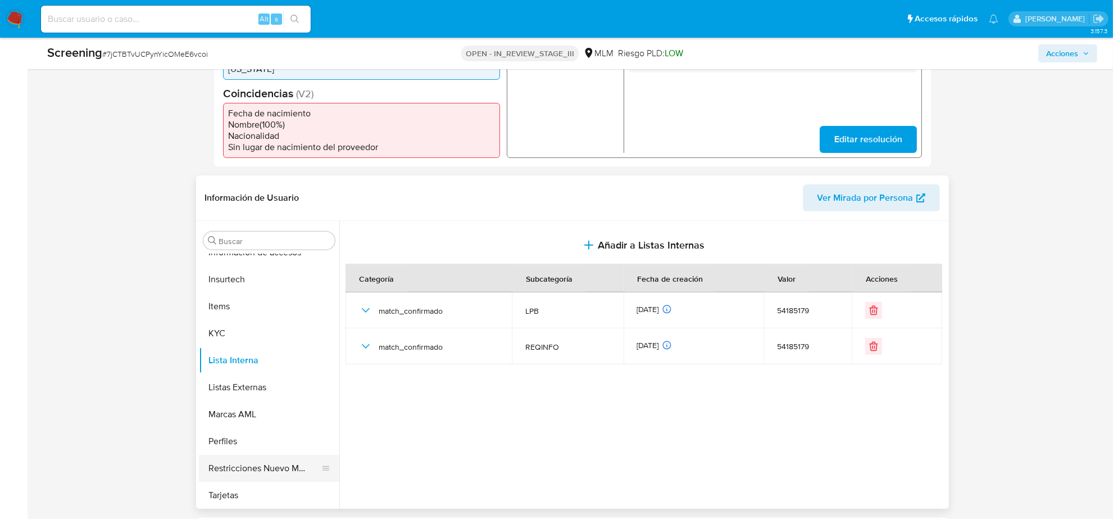
click at [276, 462] on button "Restricciones Nuevo Mundo" at bounding box center [264, 468] width 131 height 27
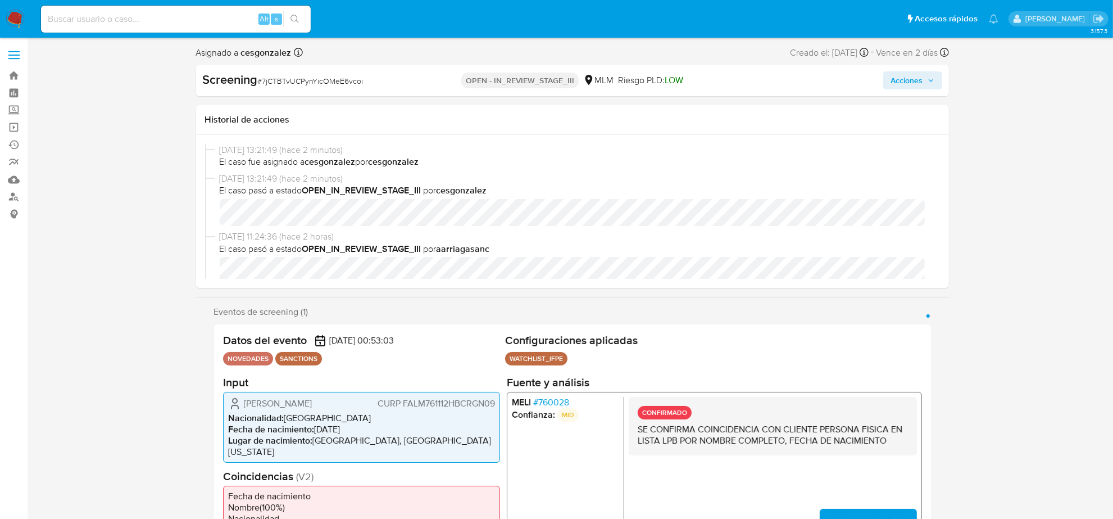
click at [937, 80] on button "Acciones" at bounding box center [912, 80] width 59 height 18
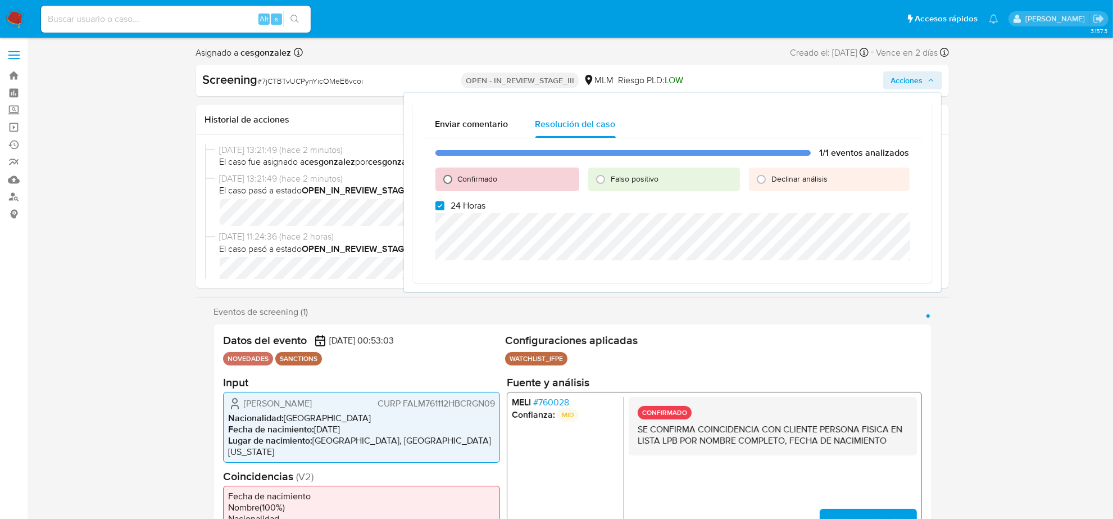
click at [443, 178] on input "Confirmado" at bounding box center [448, 179] width 18 height 18
radio input "true"
click at [441, 204] on input "24 Horas" at bounding box center [439, 205] width 9 height 9
click at [438, 207] on input "24 Horas" at bounding box center [439, 205] width 9 height 9
checkbox input "true"
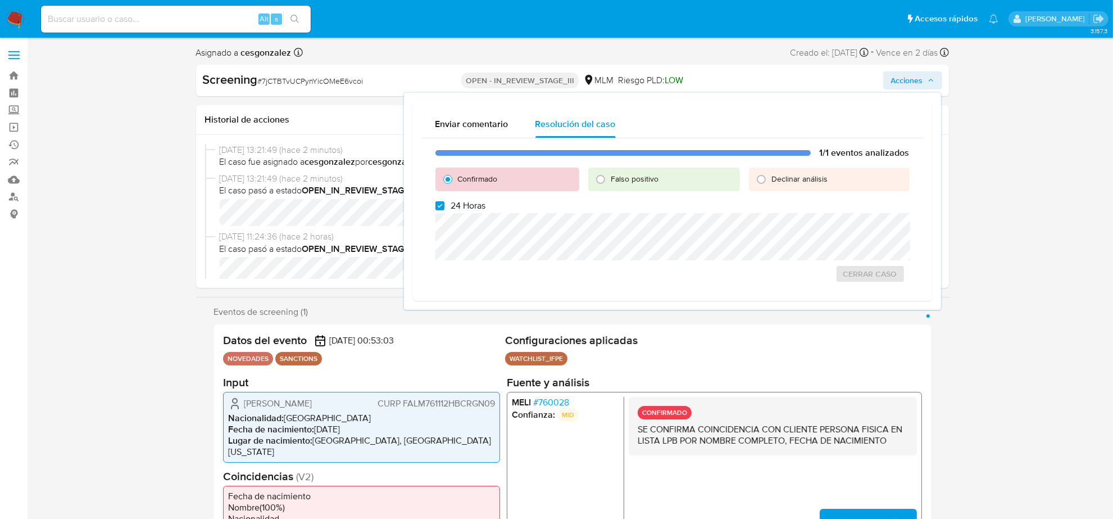
click at [487, 260] on div "1/1 eventos analizados Confirmado Falso positivo Declinar análisis 24 Horas Cer…" at bounding box center [672, 214] width 501 height 153
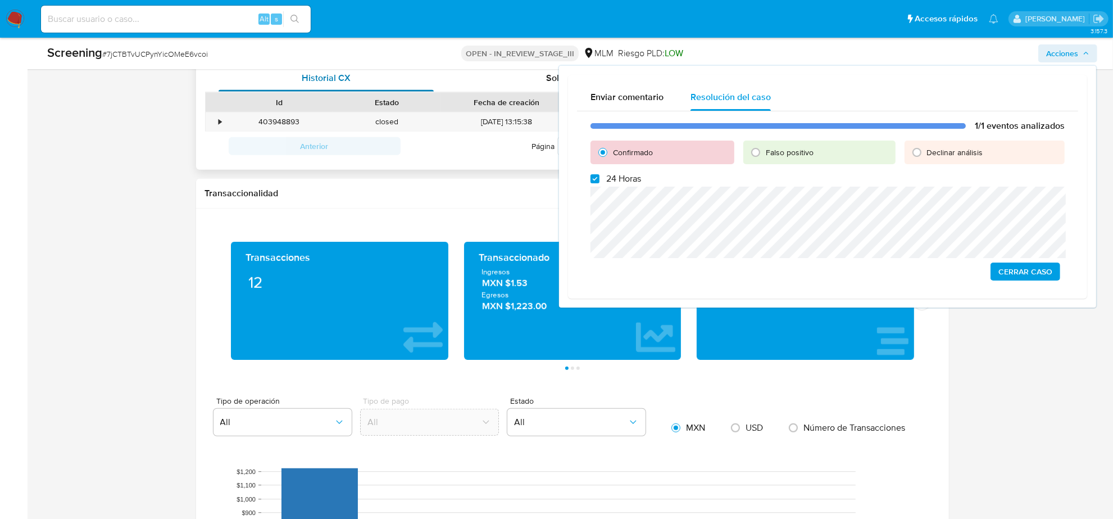
scroll to position [773, 0]
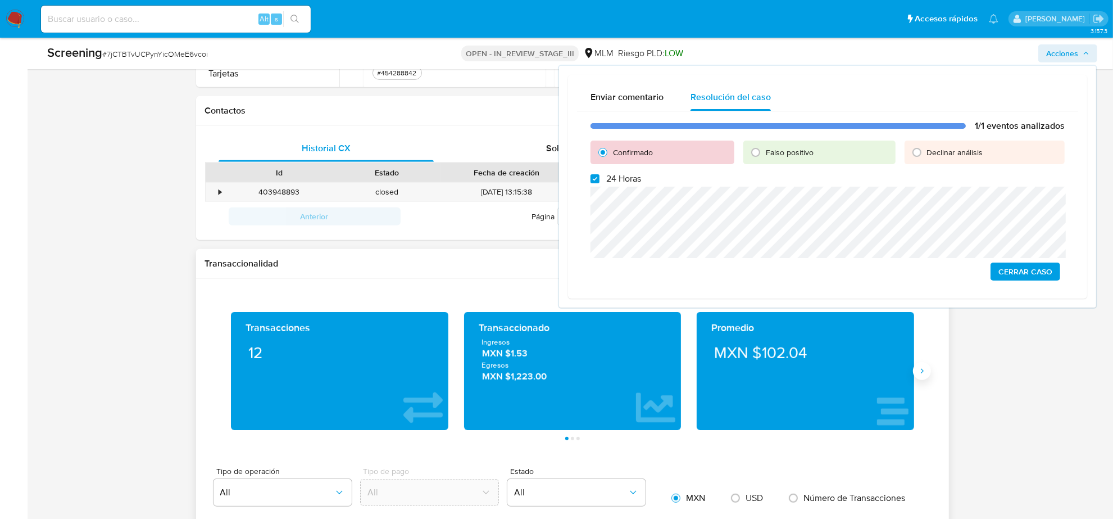
click at [928, 372] on button "Siguiente" at bounding box center [922, 371] width 18 height 18
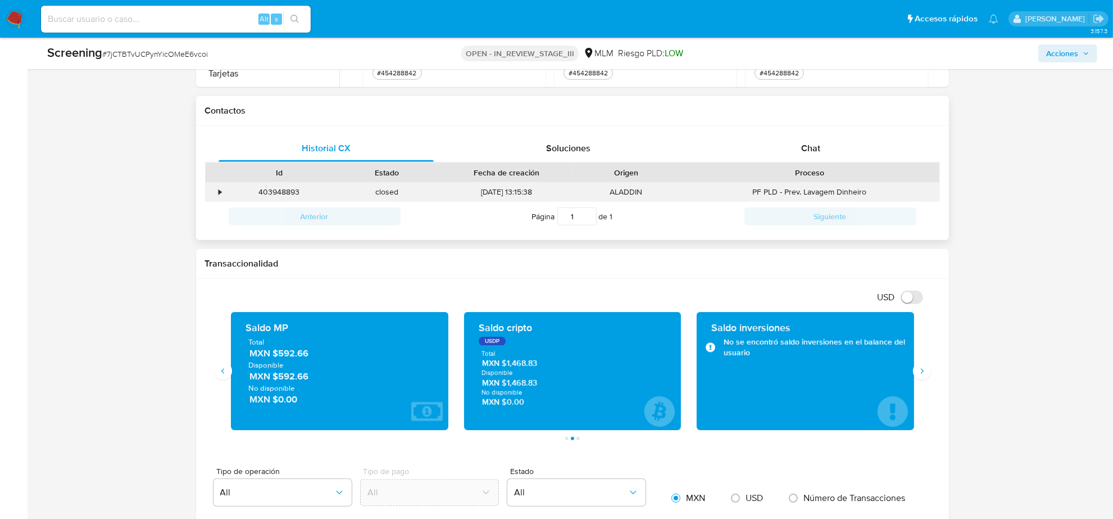
click at [215, 188] on div "•" at bounding box center [216, 192] width 20 height 19
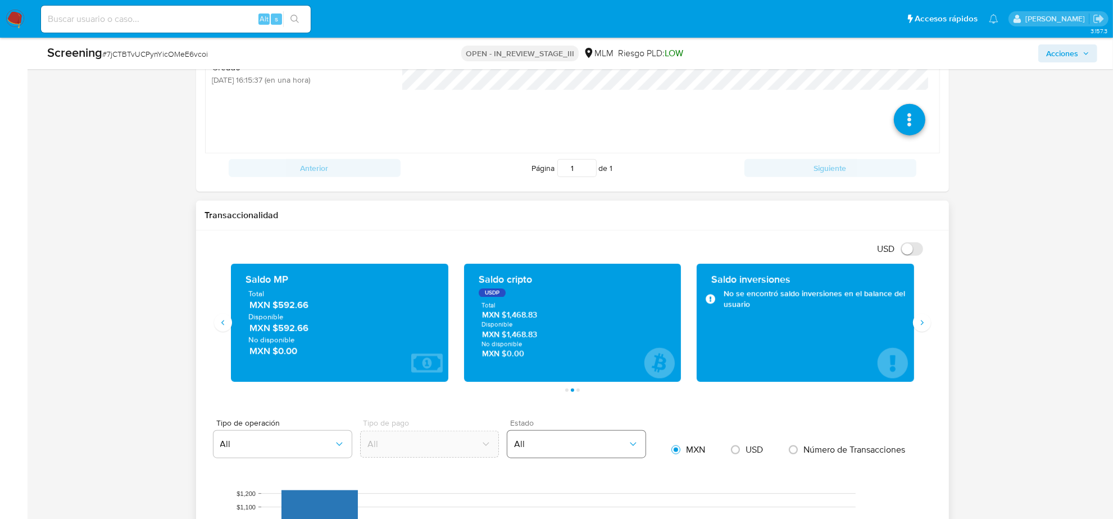
scroll to position [1124, 0]
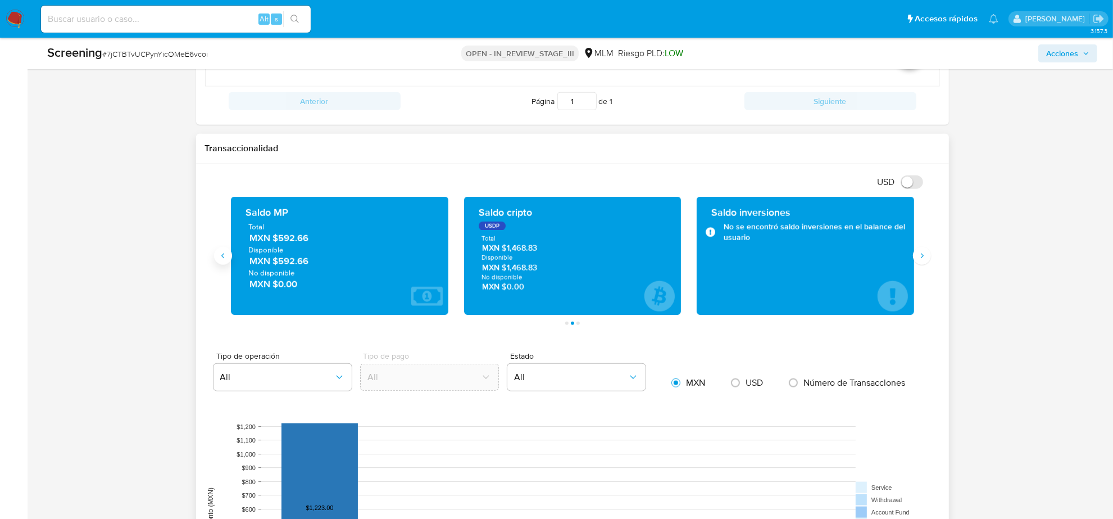
click at [220, 256] on icon "Anterior" at bounding box center [223, 255] width 9 height 9
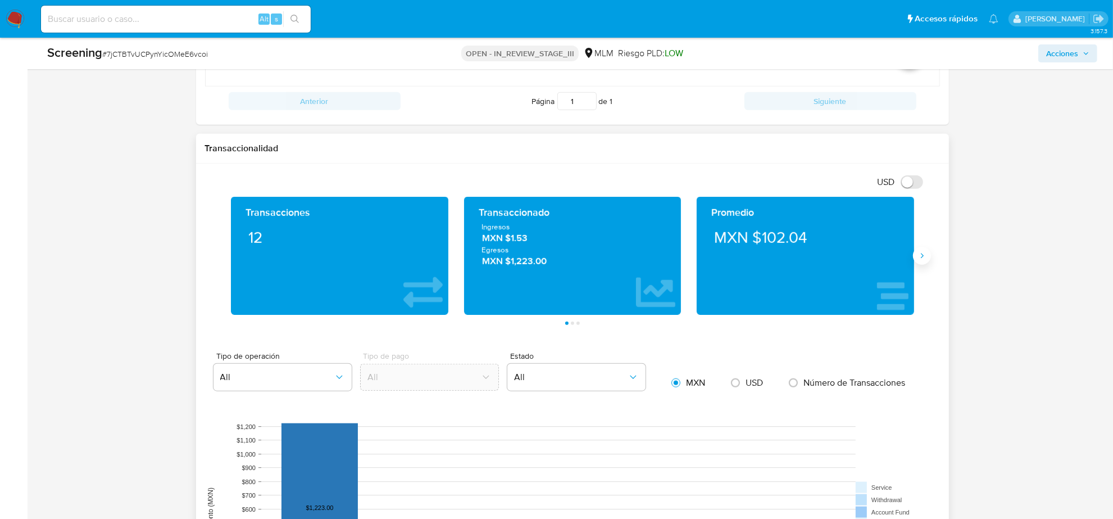
click at [919, 255] on icon "Siguiente" at bounding box center [922, 255] width 9 height 9
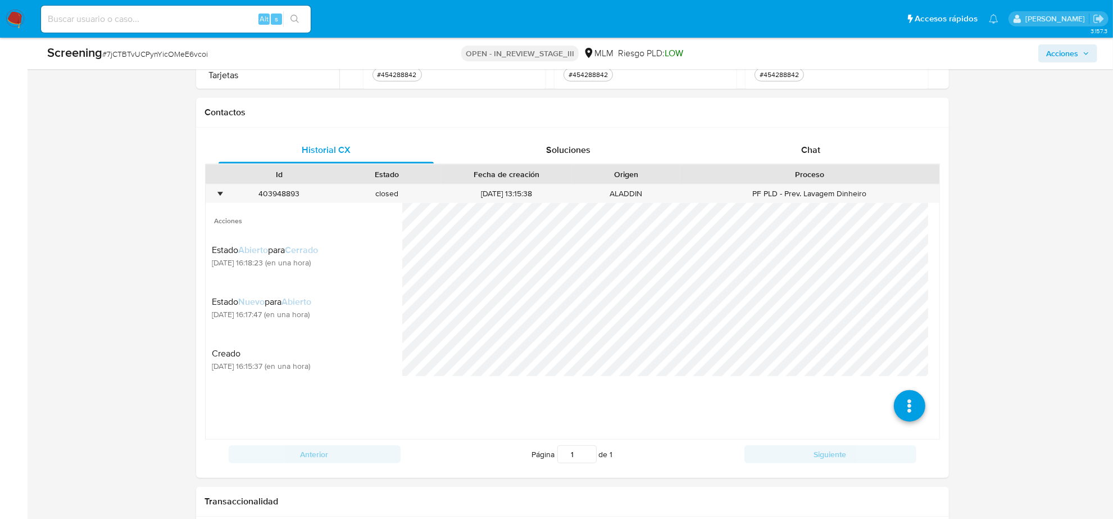
scroll to position [773, 0]
click at [897, 378] on icon at bounding box center [908, 364] width 31 height 31
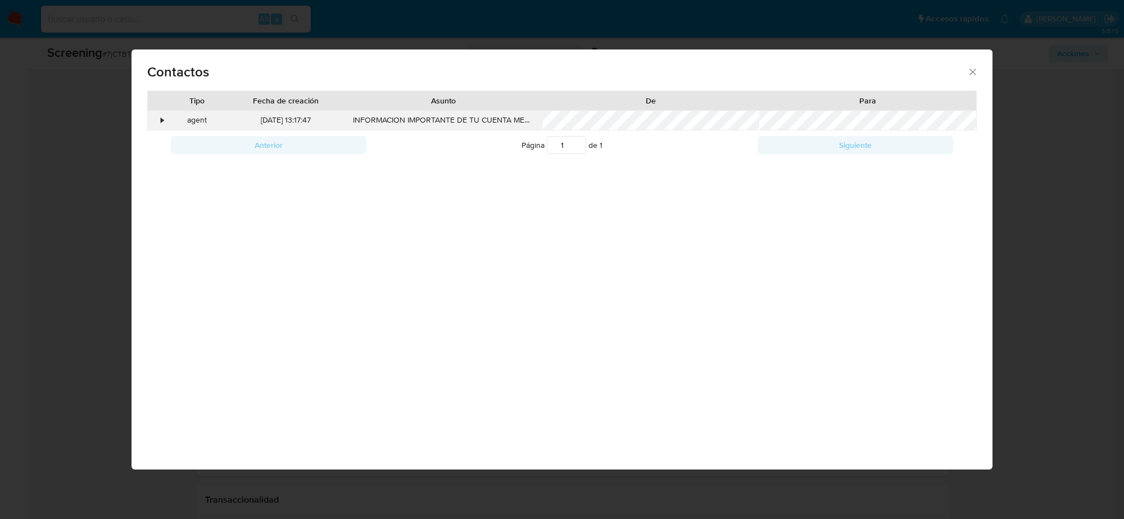
click at [163, 121] on div "•" at bounding box center [162, 120] width 3 height 11
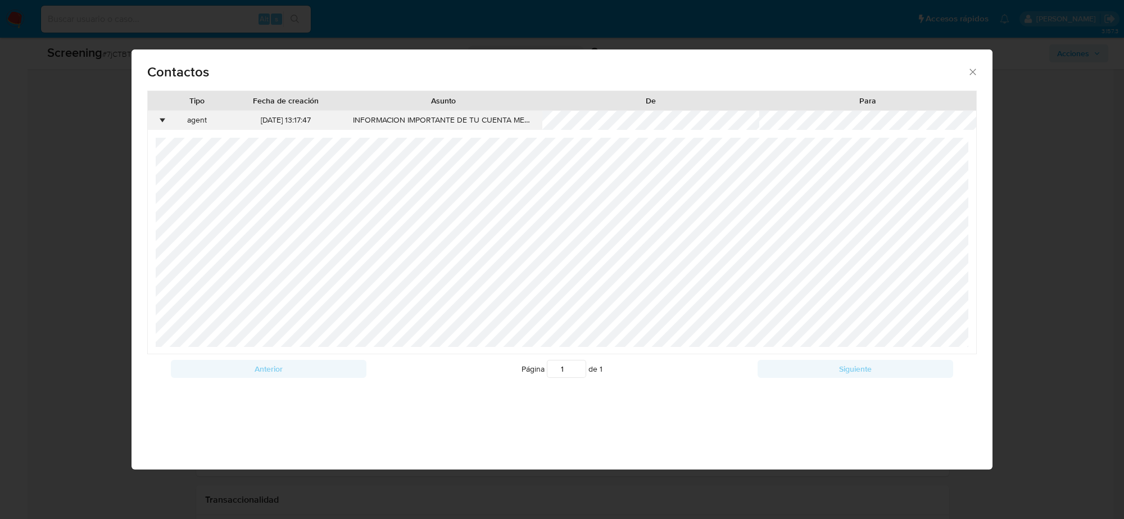
click at [163, 121] on div "•" at bounding box center [162, 120] width 3 height 11
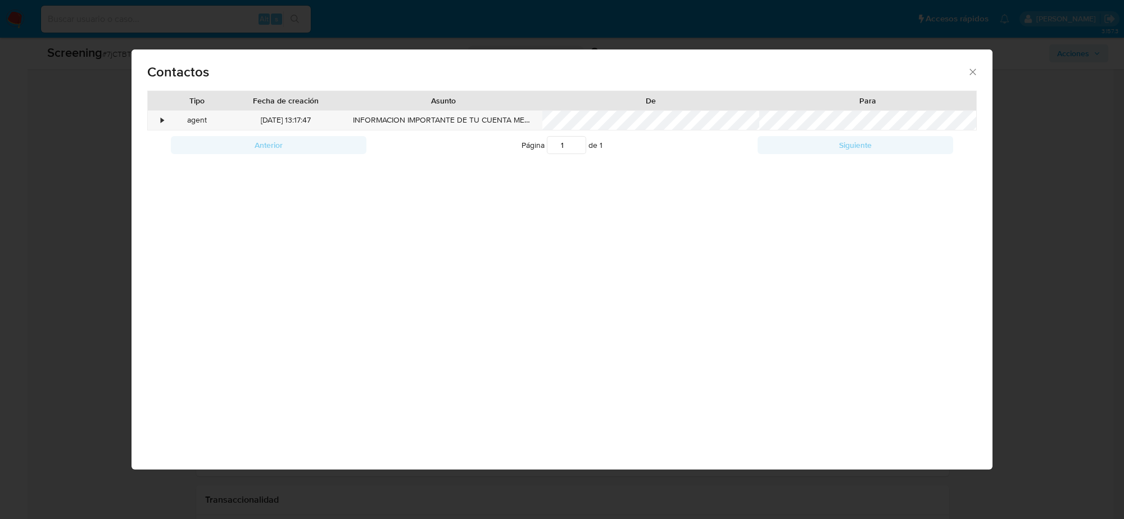
click at [977, 76] on icon "close" at bounding box center [972, 71] width 11 height 11
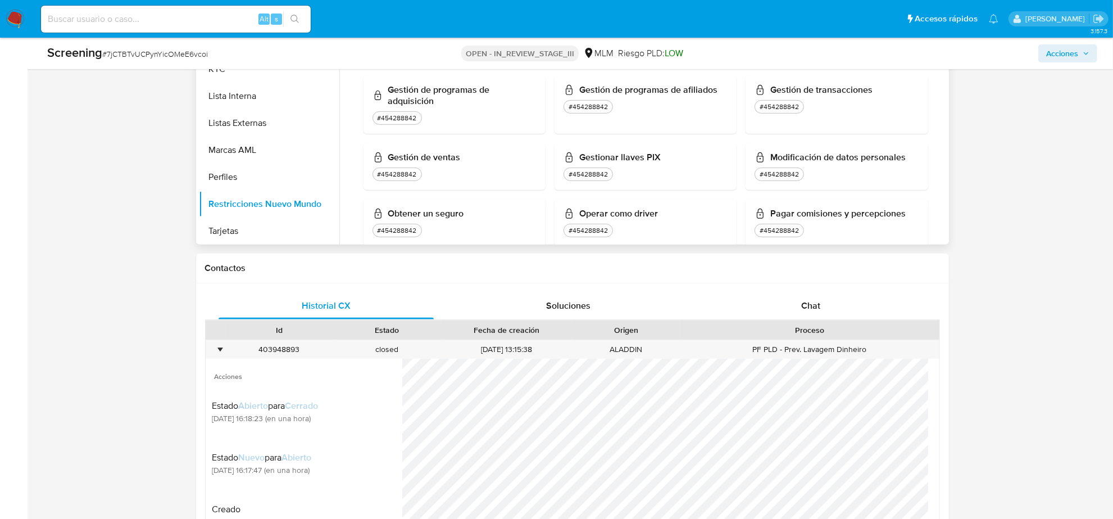
scroll to position [492, 0]
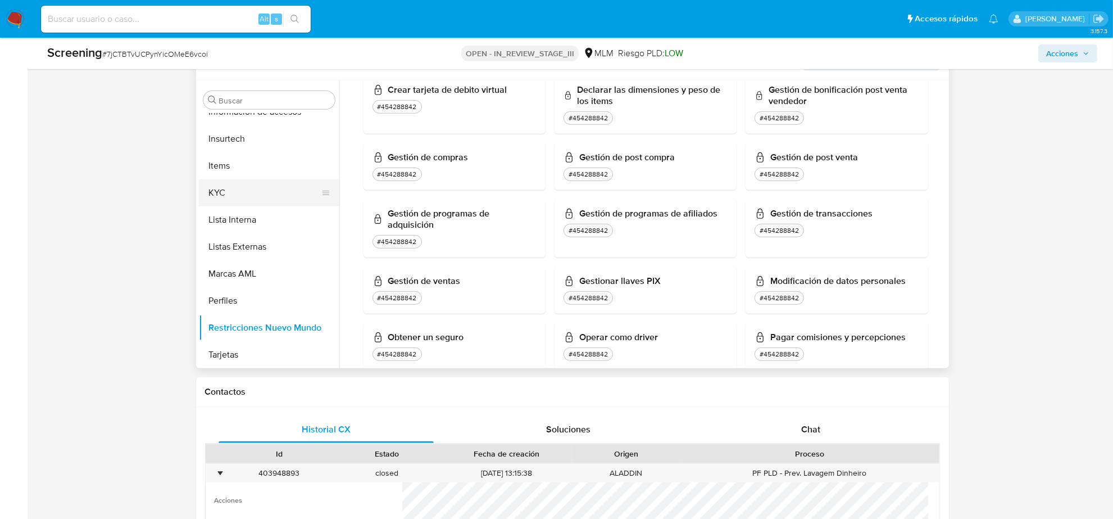
click at [222, 179] on button "KYC" at bounding box center [264, 192] width 131 height 27
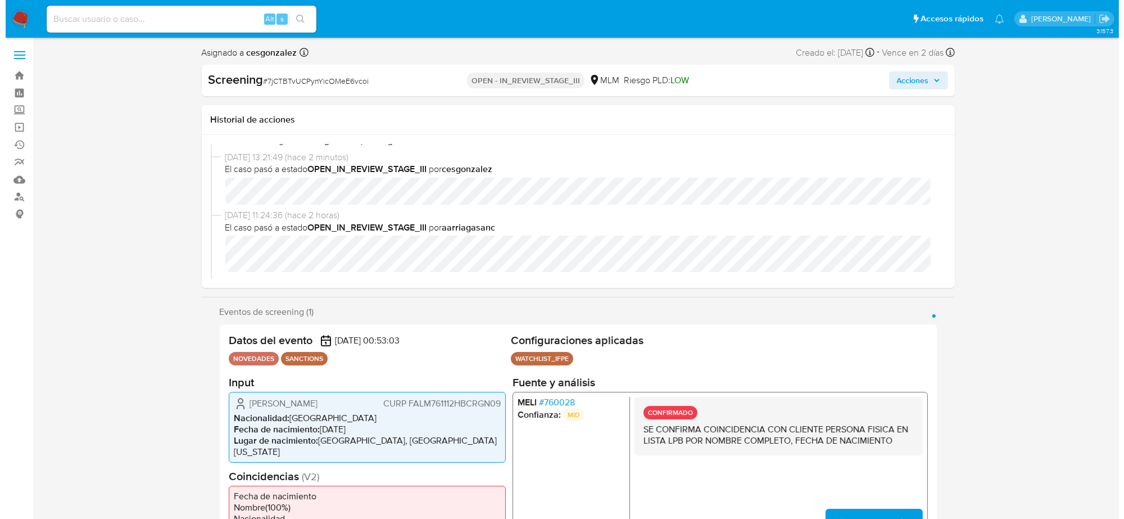
scroll to position [0, 0]
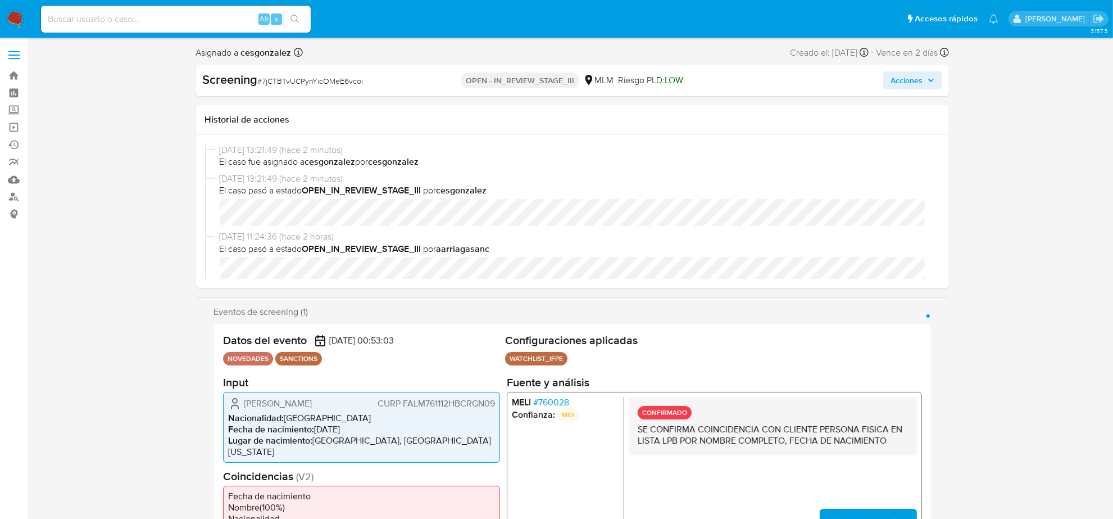
click at [920, 83] on span "Acciones" at bounding box center [907, 80] width 32 height 18
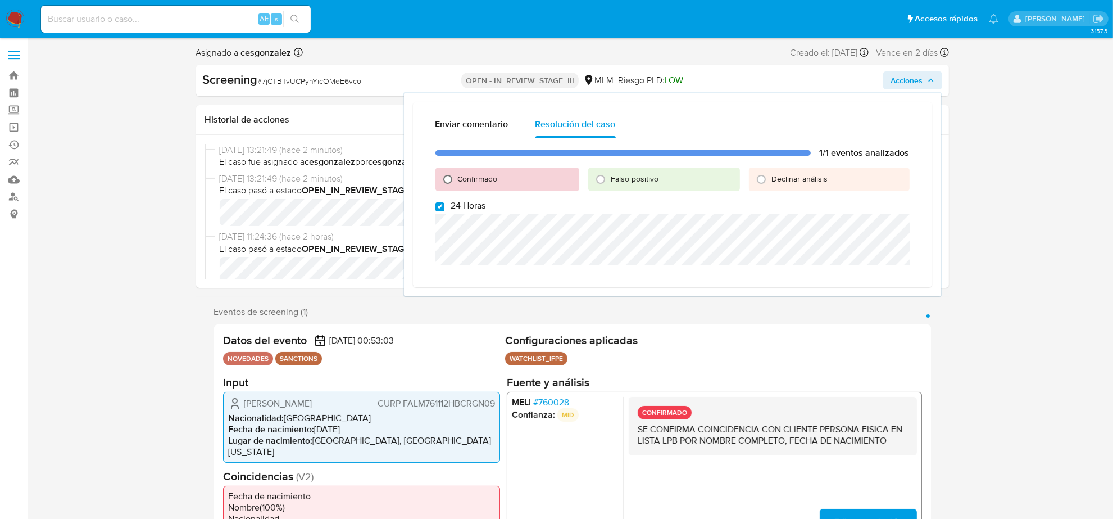
click at [448, 177] on input "Confirmado" at bounding box center [448, 179] width 18 height 18
radio input "true"
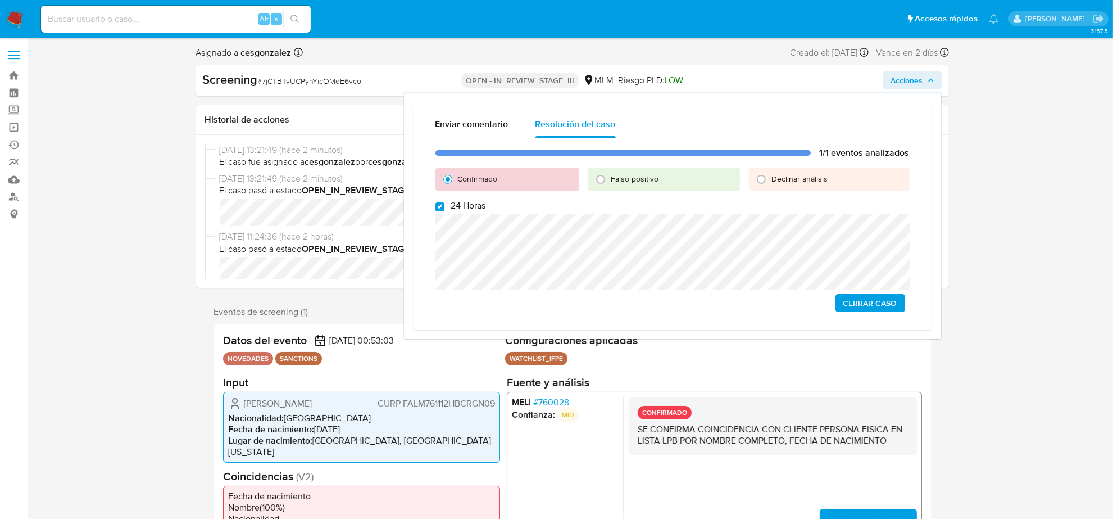
click at [873, 301] on span "Cerrar Caso" at bounding box center [870, 303] width 54 height 16
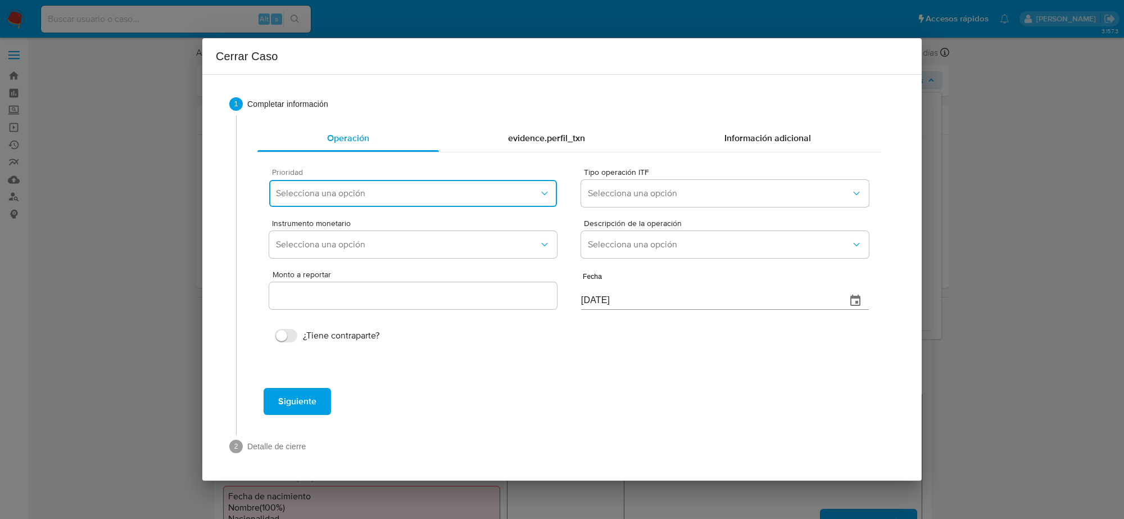
click at [520, 192] on span "Selecciona una opción" at bounding box center [407, 193] width 263 height 11
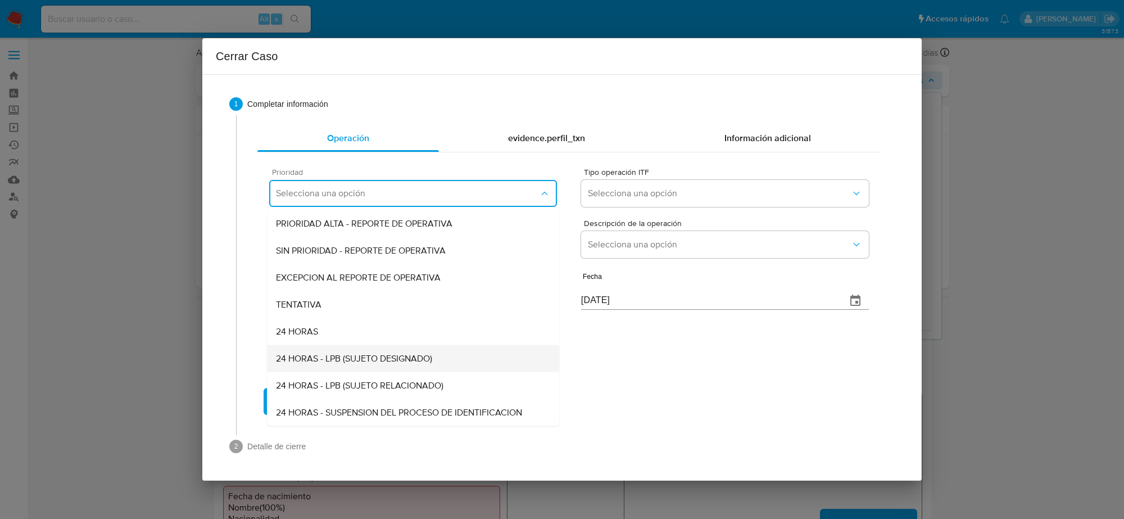
click at [396, 358] on span "24 HORAS - LPB (SUJETO DESIGNADO)" at bounding box center [354, 358] width 156 height 11
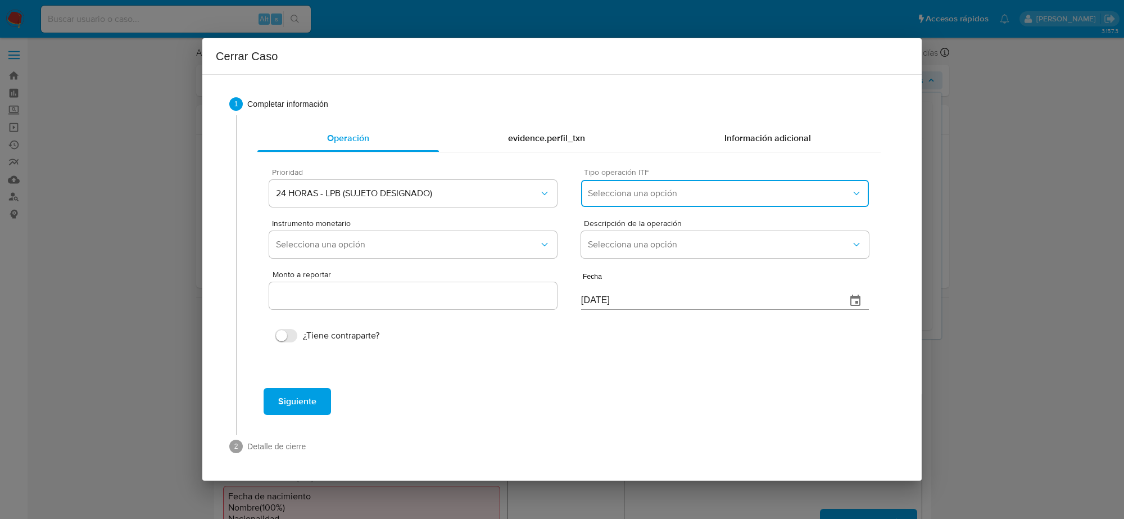
click at [671, 189] on span "Selecciona una opción" at bounding box center [719, 193] width 263 height 11
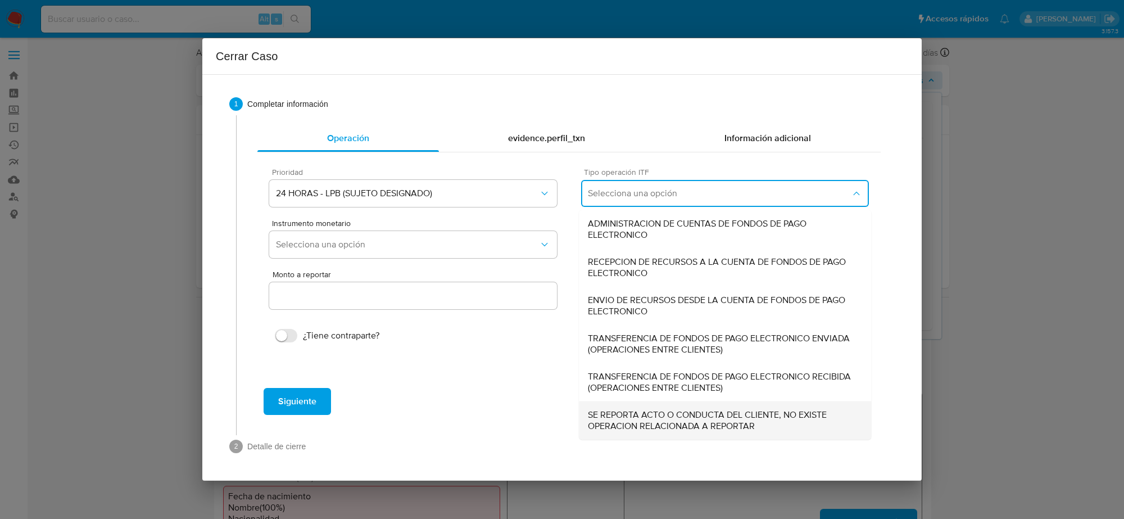
click at [653, 428] on span "SE REPORTA ACTO O CONDUCTA DEL CLIENTE, NO EXISTE OPERACION RELACIONADA A REPOR…" at bounding box center [725, 420] width 274 height 22
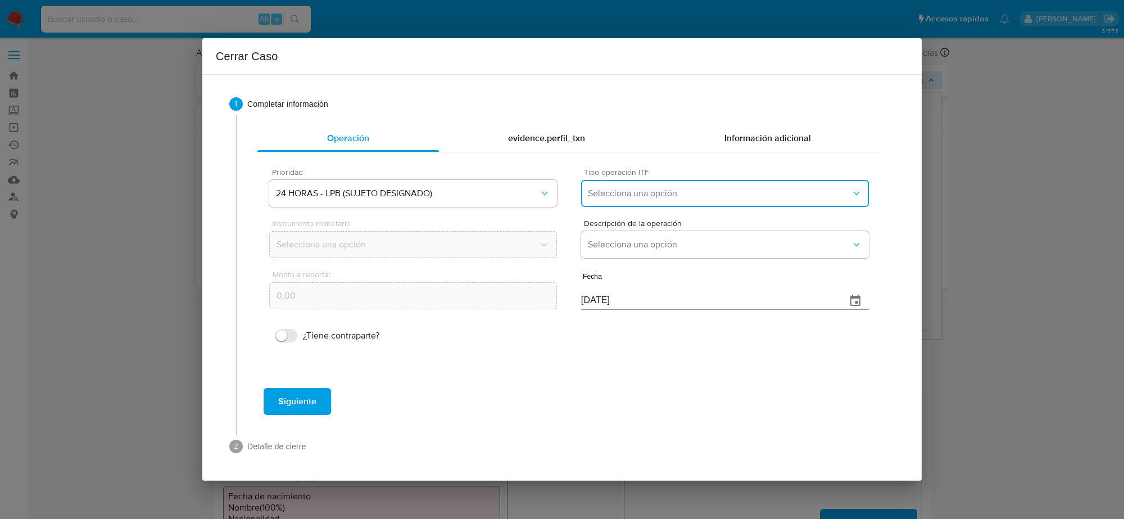
type input "0.00"
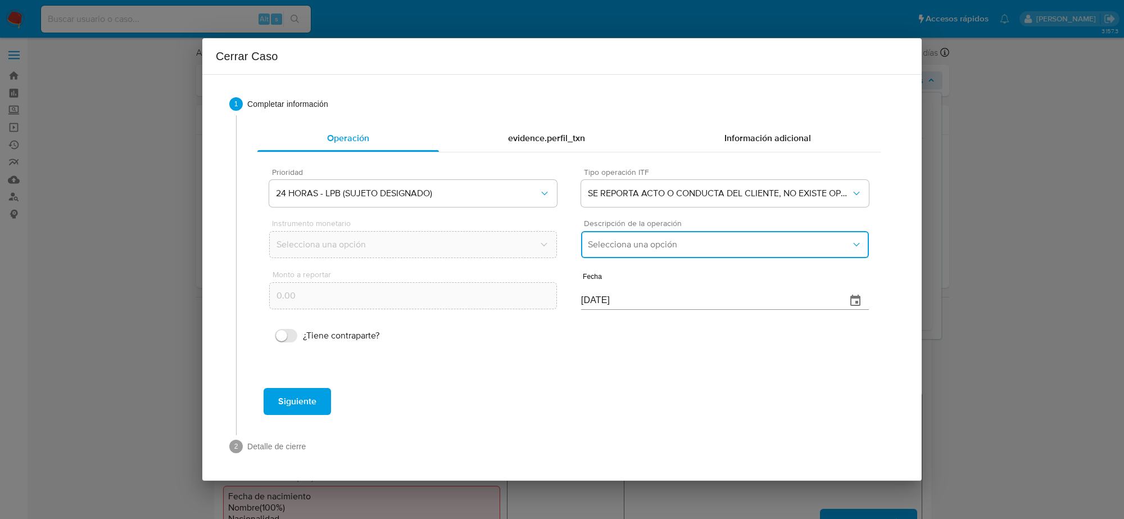
click at [687, 250] on span "Selecciona una opción" at bounding box center [719, 244] width 263 height 11
click at [692, 302] on span "LISTA DE PERSONAS BLOQUEADAS" at bounding box center [659, 301] width 143 height 11
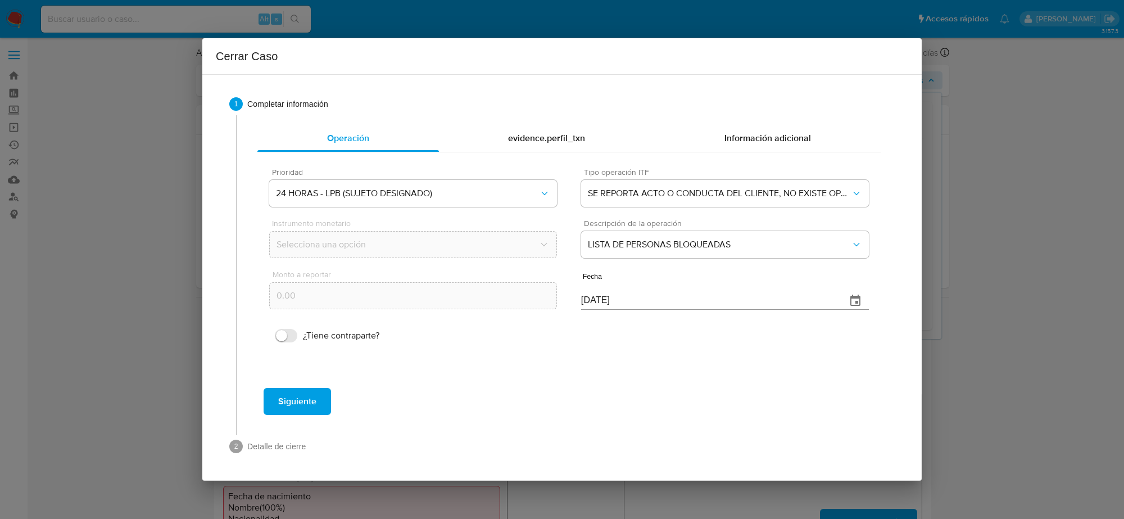
click at [303, 408] on span "Siguiente" at bounding box center [297, 401] width 38 height 25
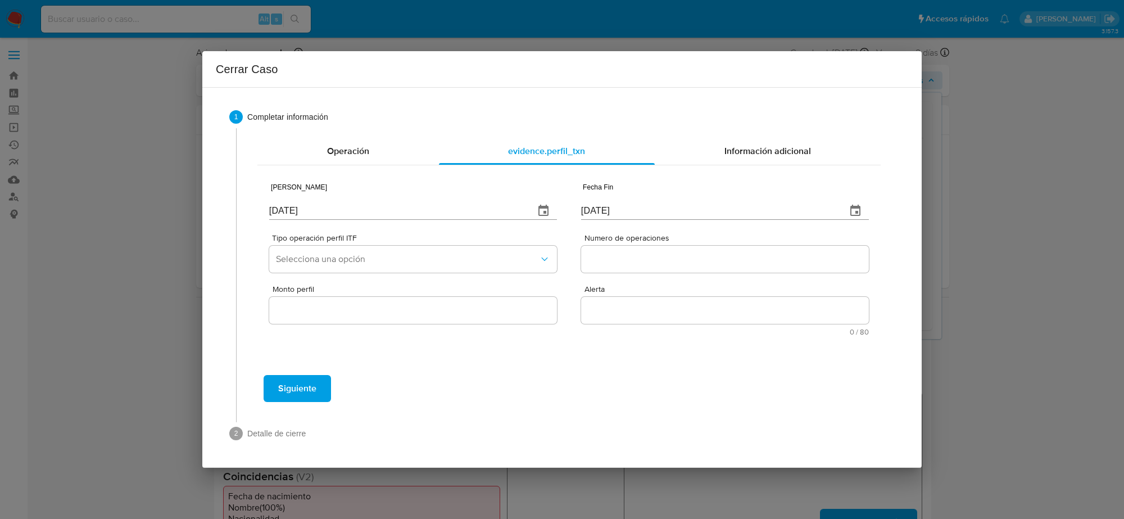
click at [289, 208] on input "[DATE]" at bounding box center [397, 211] width 256 height 18
type input "01/01/2025"
type input "01/07/2025"
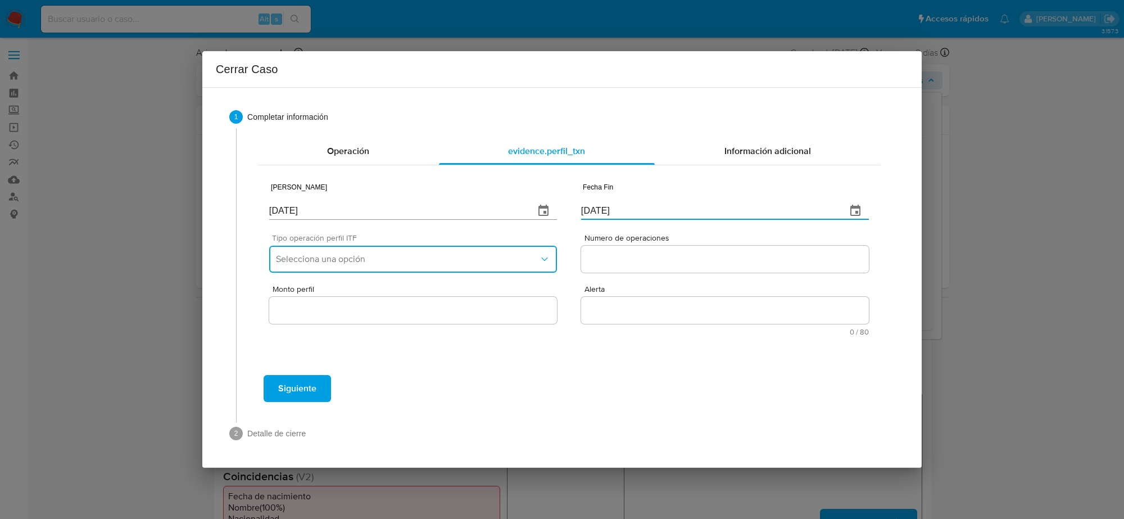
click at [425, 259] on span "Selecciona una opción" at bounding box center [407, 258] width 263 height 11
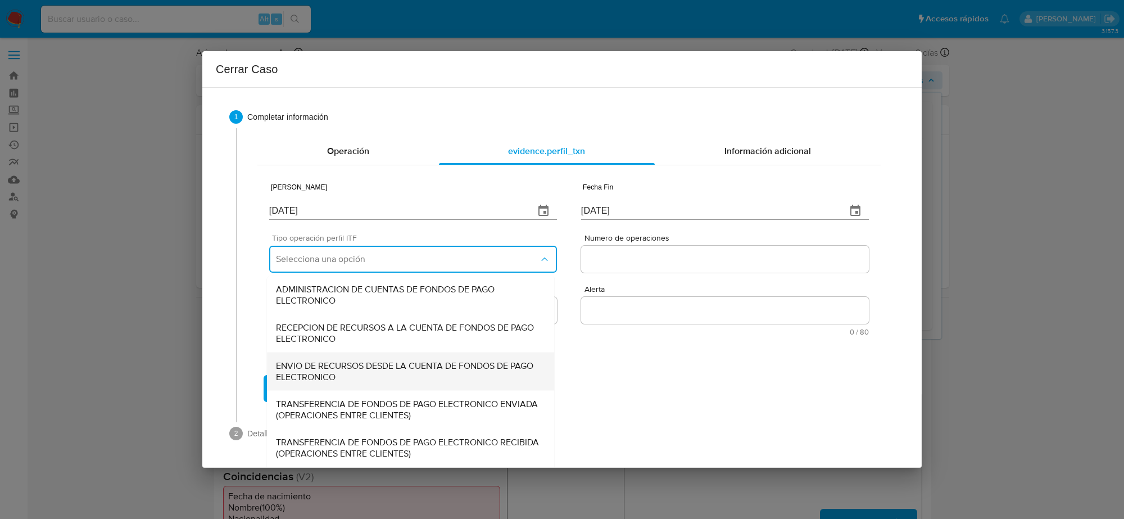
scroll to position [38, 0]
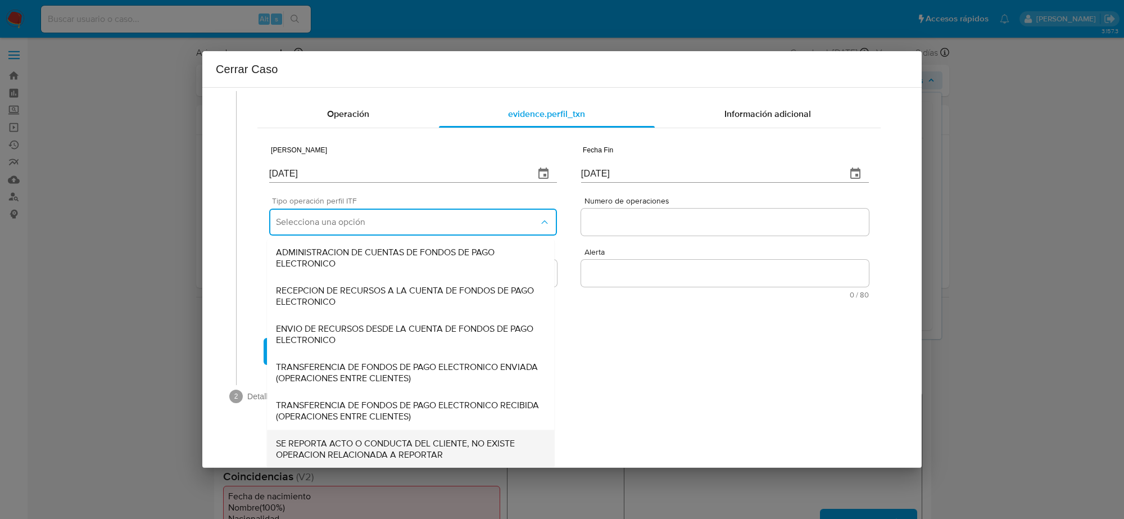
click at [414, 453] on span "SE REPORTA ACTO O CONDUCTA DEL CLIENTE, NO EXISTE OPERACION RELACIONADA A REPOR…" at bounding box center [410, 448] width 269 height 22
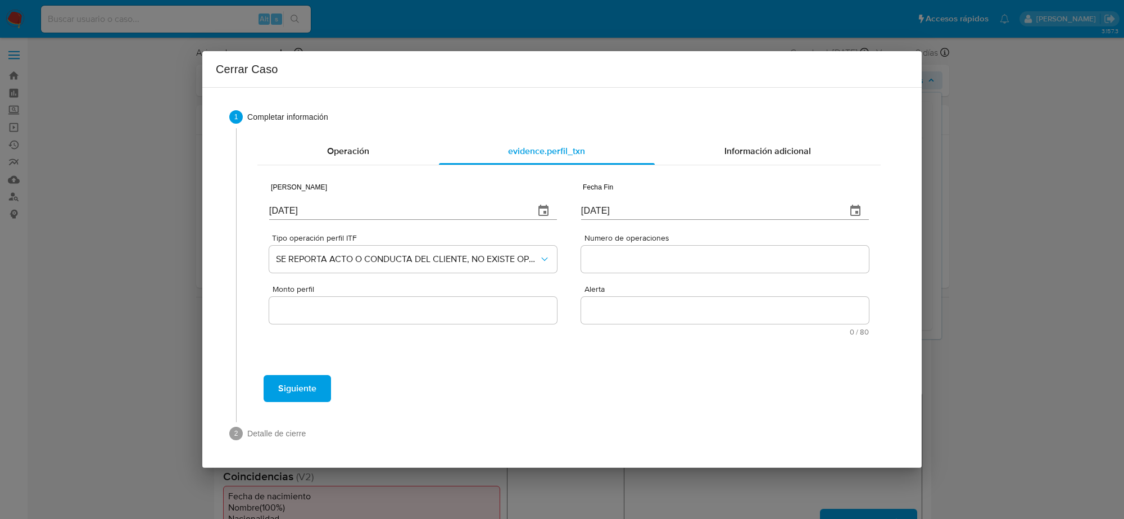
click at [608, 262] on input "Numero de operaciones" at bounding box center [725, 259] width 288 height 15
type input "0"
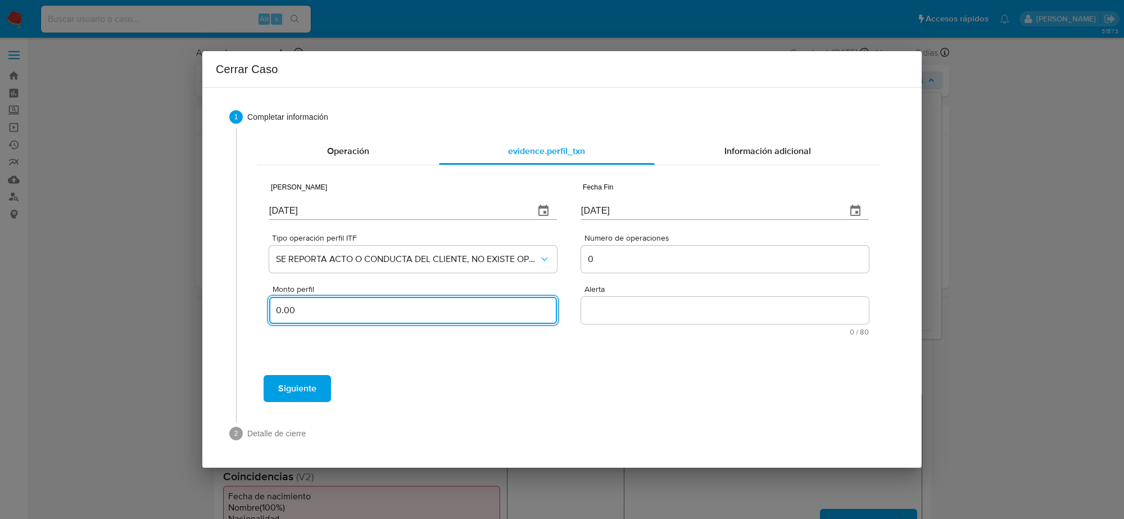
type input "0.00"
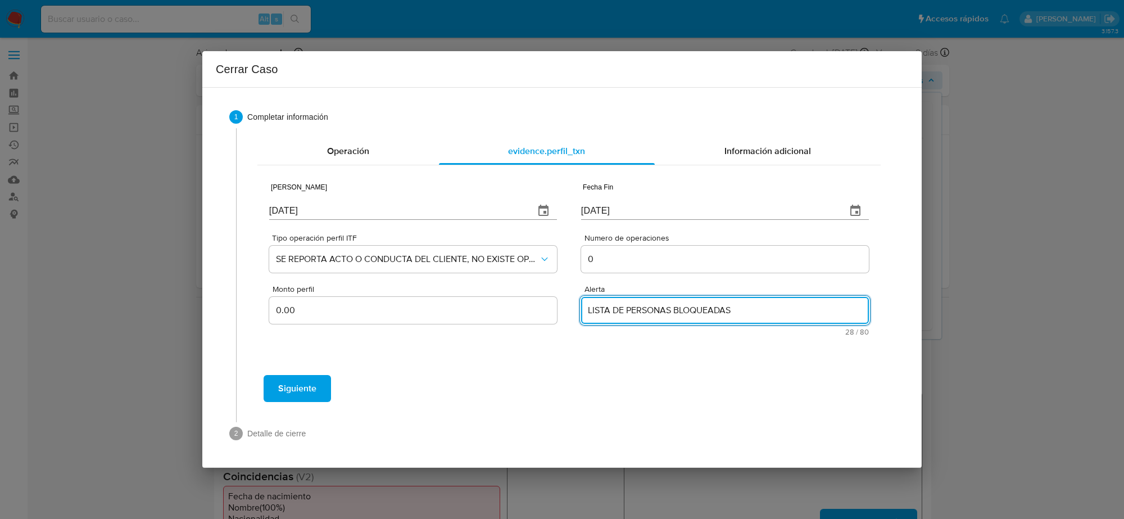
type textarea "LISTA DE PERSONAS BLOQUEADAS"
click at [309, 392] on span "Siguiente" at bounding box center [297, 388] width 38 height 25
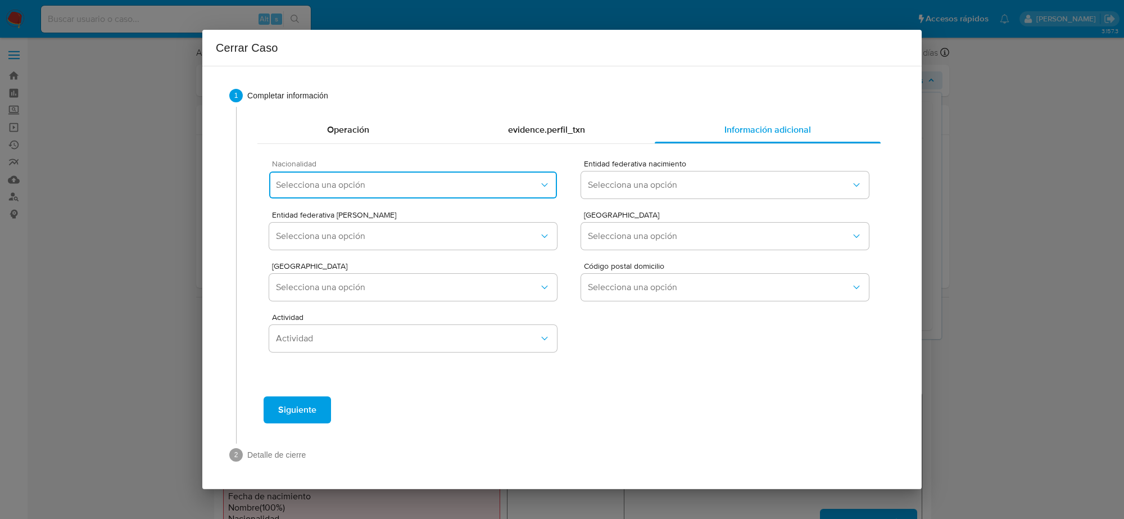
click at [456, 184] on span "Selecciona una opción" at bounding box center [407, 184] width 263 height 11
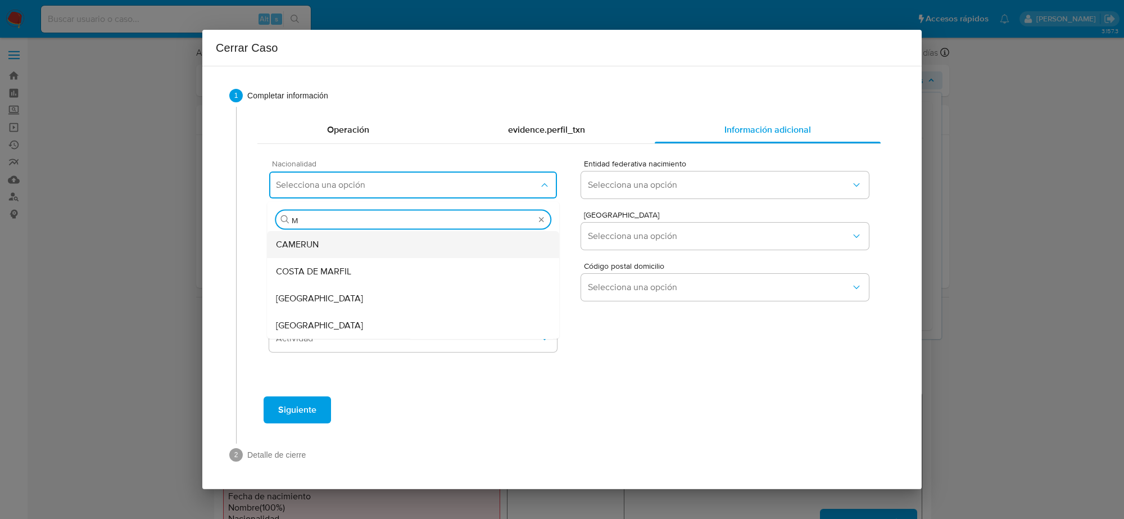
type input "ME"
click at [336, 321] on div "MEXICO" at bounding box center [413, 325] width 274 height 27
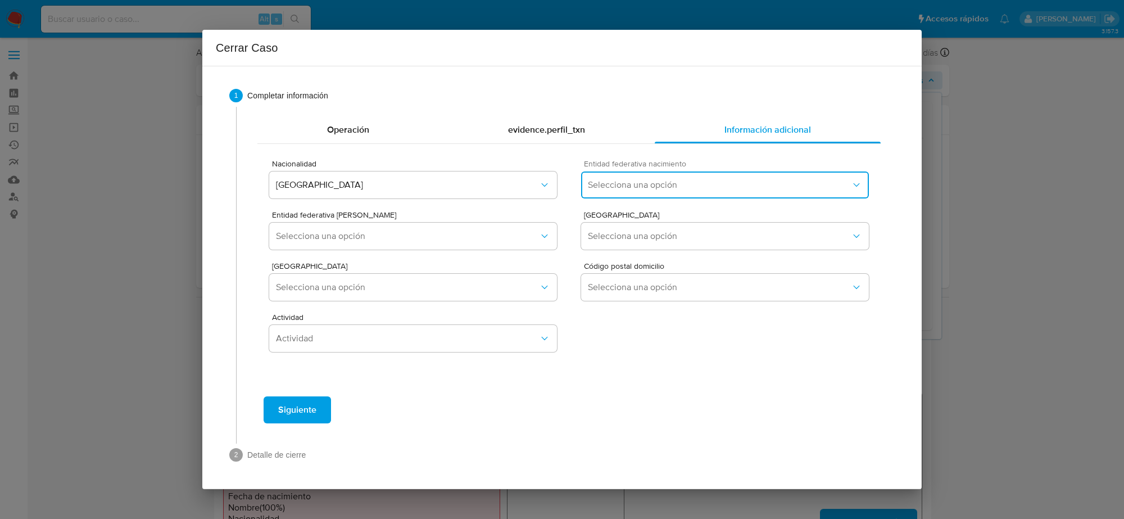
click at [666, 194] on button "Selecciona una opción" at bounding box center [725, 184] width 288 height 27
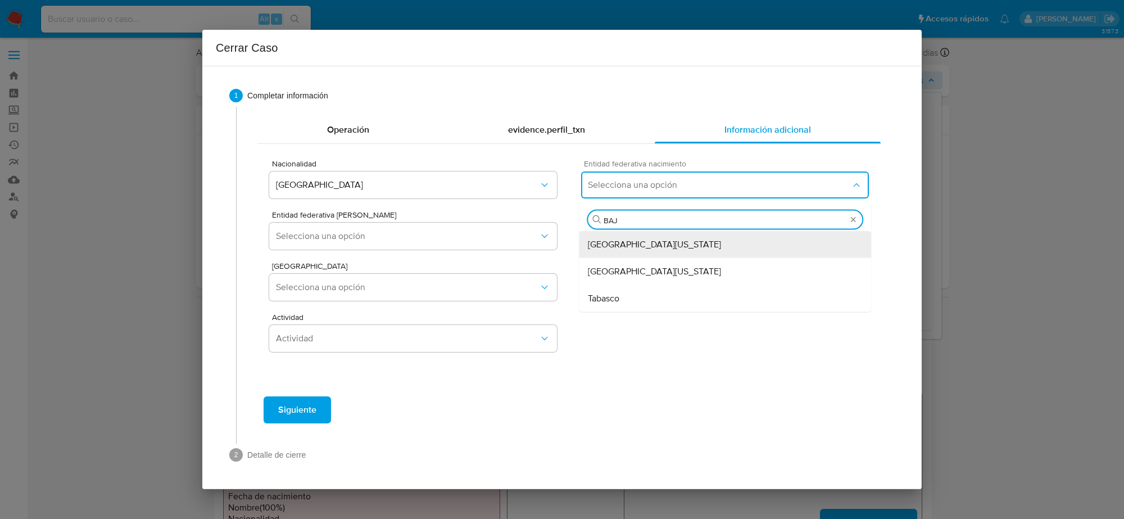
type input "BAJA"
click at [647, 268] on span "Baja California Sur" at bounding box center [654, 271] width 133 height 11
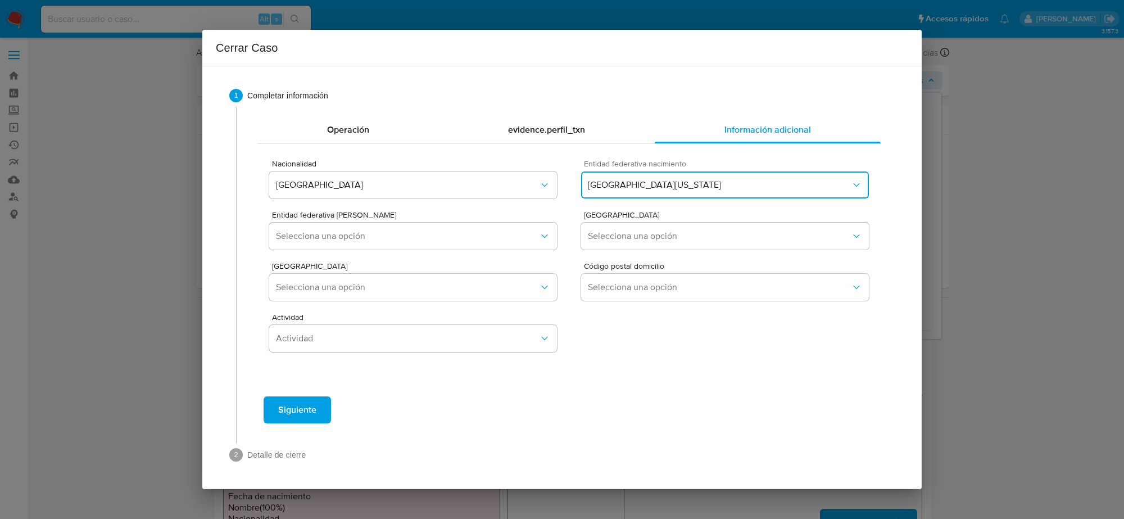
click at [714, 180] on span "Baja California Sur" at bounding box center [719, 184] width 263 height 11
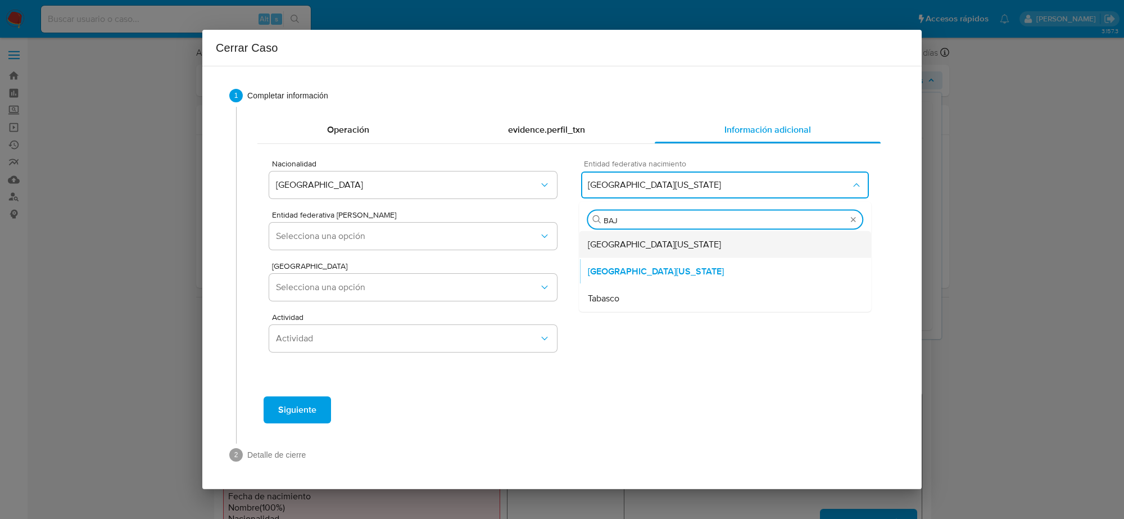
type input "BAJA"
click at [667, 249] on div "Baja California" at bounding box center [725, 244] width 274 height 27
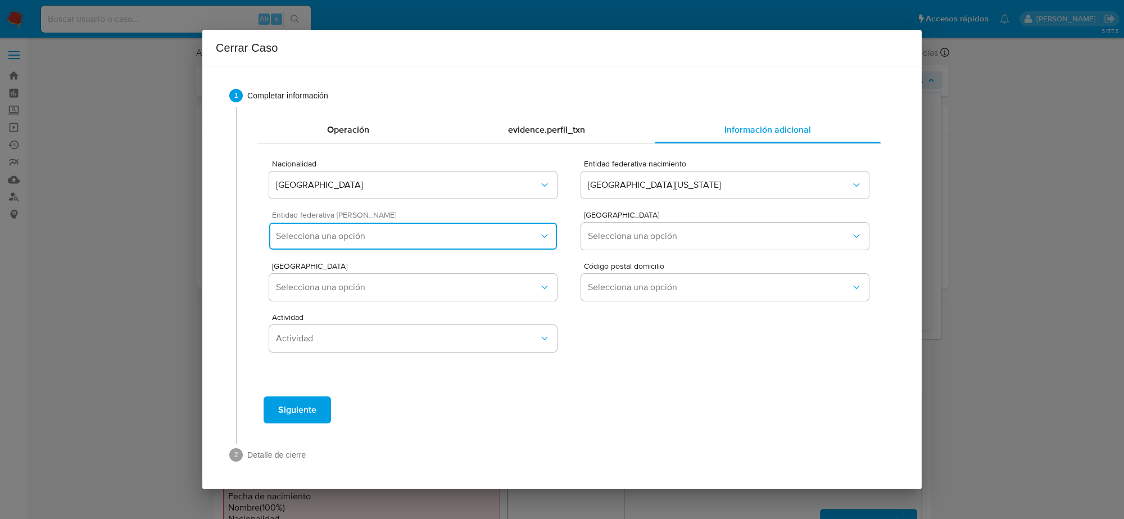
click at [514, 246] on button "Selecciona una opción" at bounding box center [413, 235] width 288 height 27
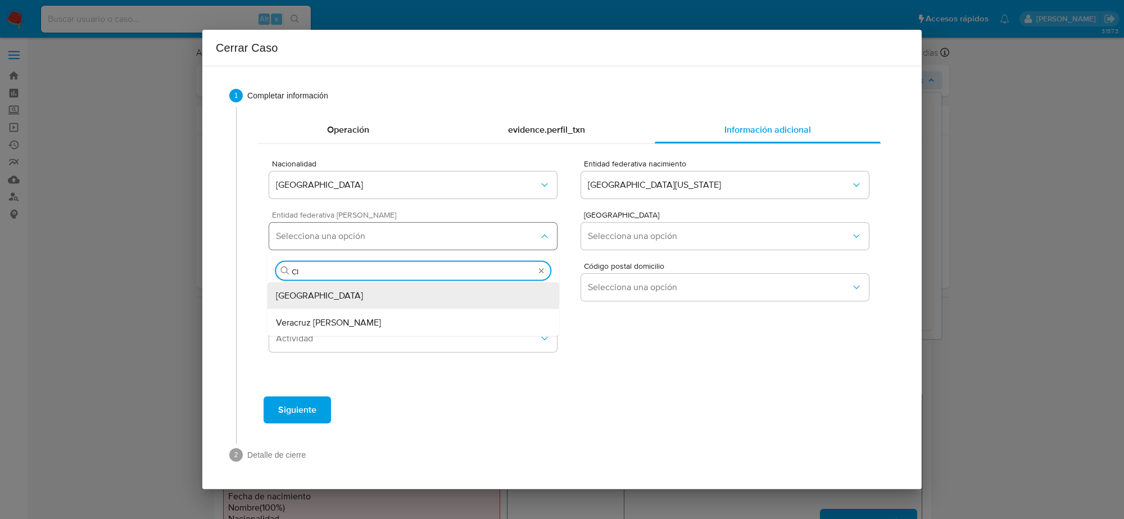
type input "CIU"
click at [503, 293] on div "Ciudad de México" at bounding box center [413, 295] width 274 height 27
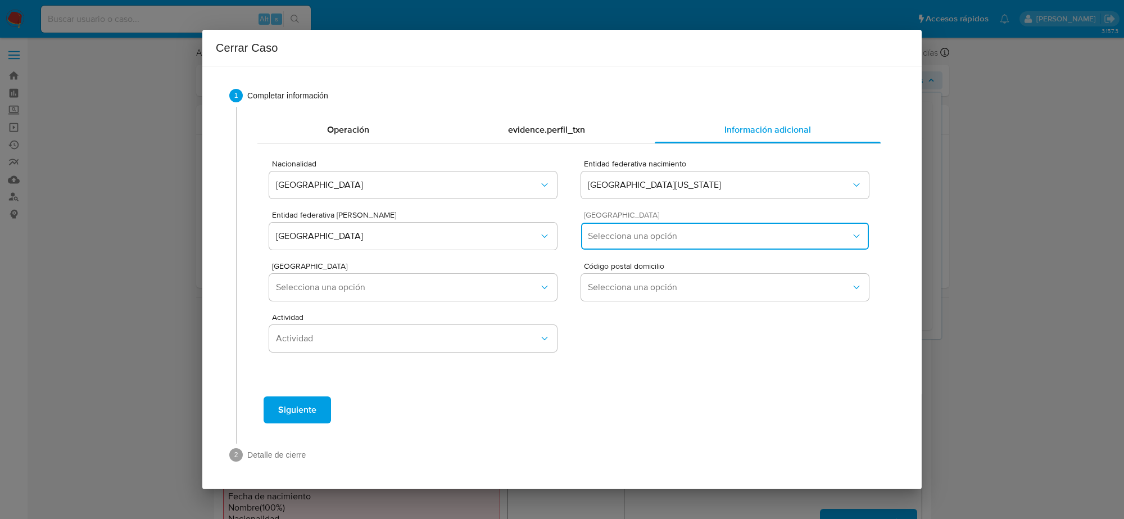
click at [717, 230] on span "Selecciona una opción" at bounding box center [719, 235] width 263 height 11
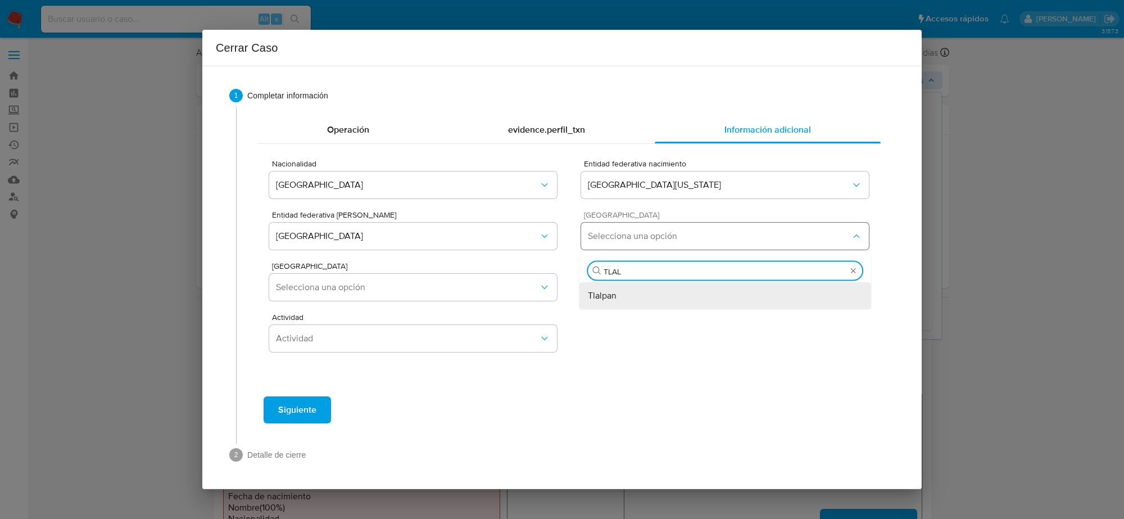
type input "TLALP"
click at [659, 298] on div "Tlalpan" at bounding box center [725, 295] width 274 height 27
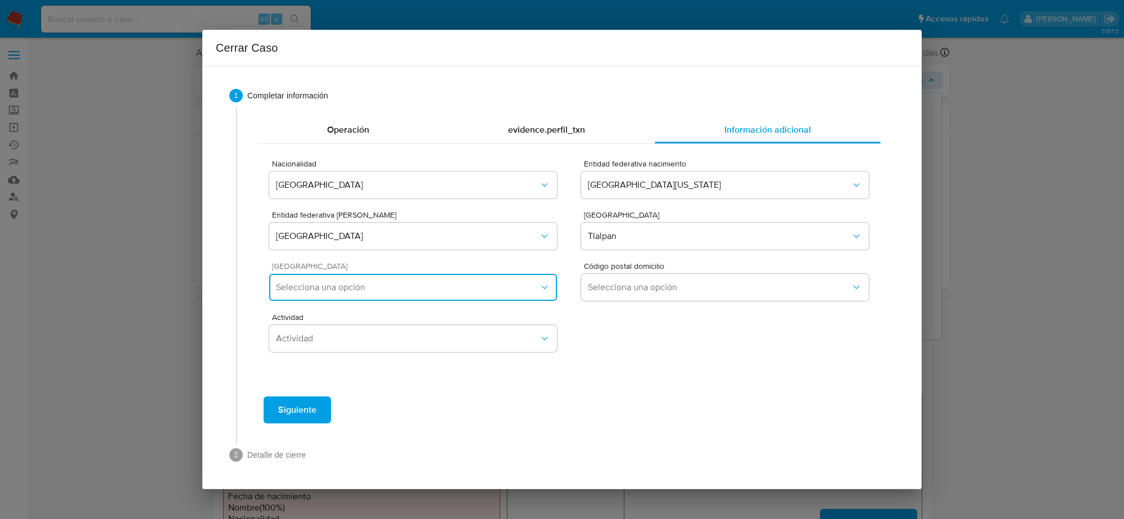
click at [515, 290] on span "Selecciona una opción" at bounding box center [407, 286] width 263 height 11
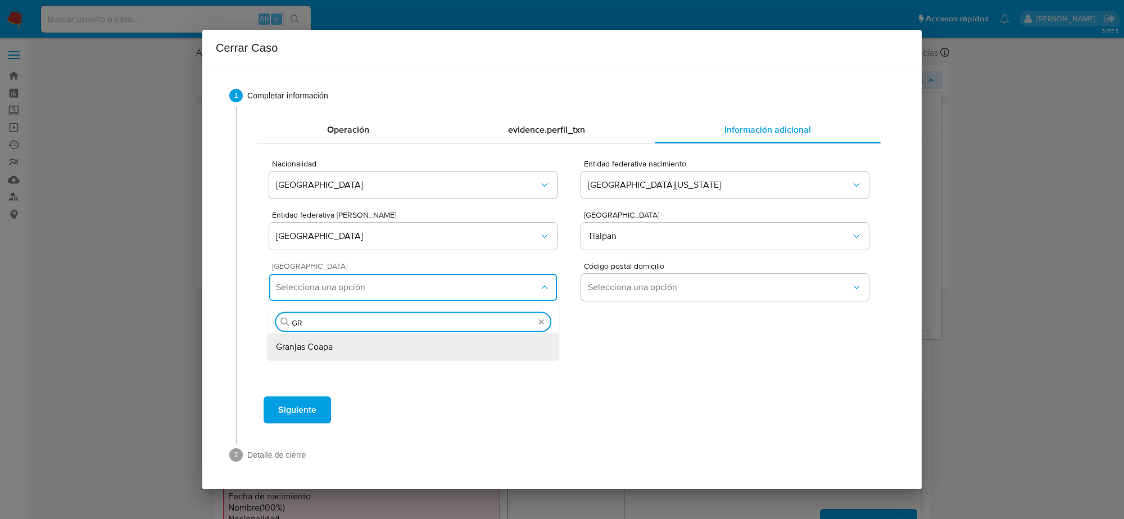
type input "GRA"
click at [414, 337] on div "Granjas Coapa" at bounding box center [413, 346] width 274 height 27
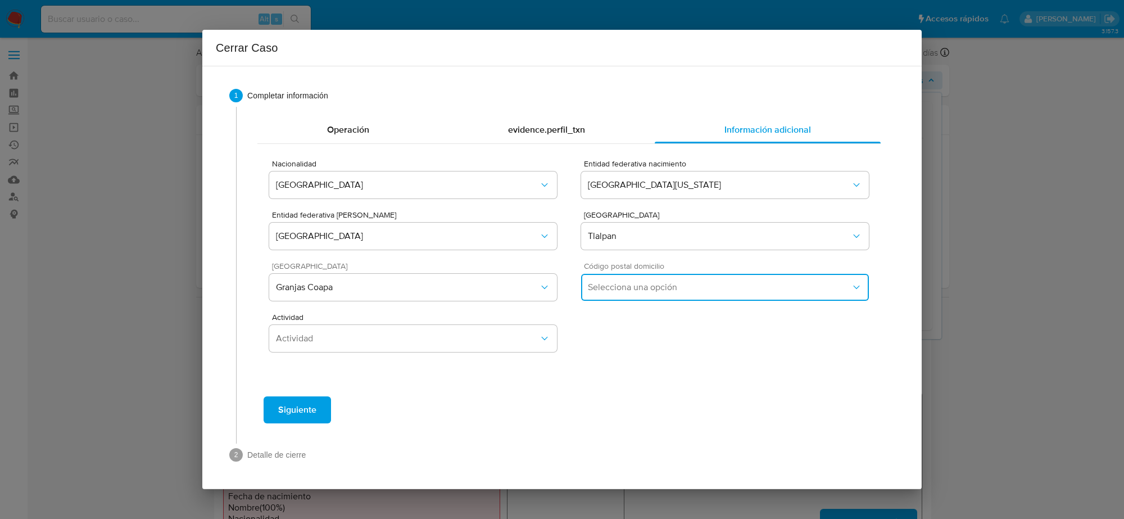
click at [641, 278] on button "Selecciona una opción" at bounding box center [725, 287] width 288 height 27
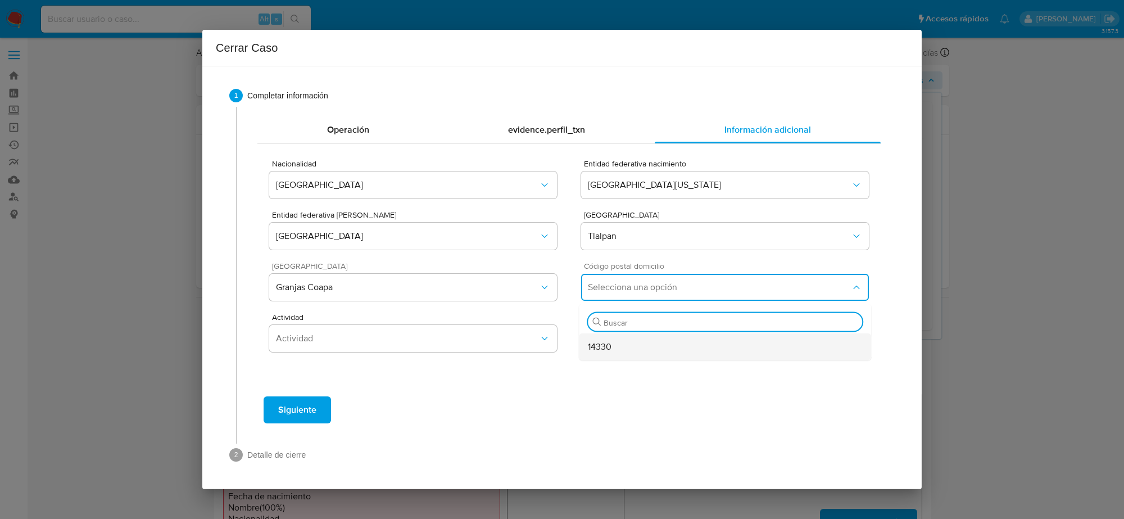
click at [602, 352] on span "14330" at bounding box center [600, 346] width 24 height 11
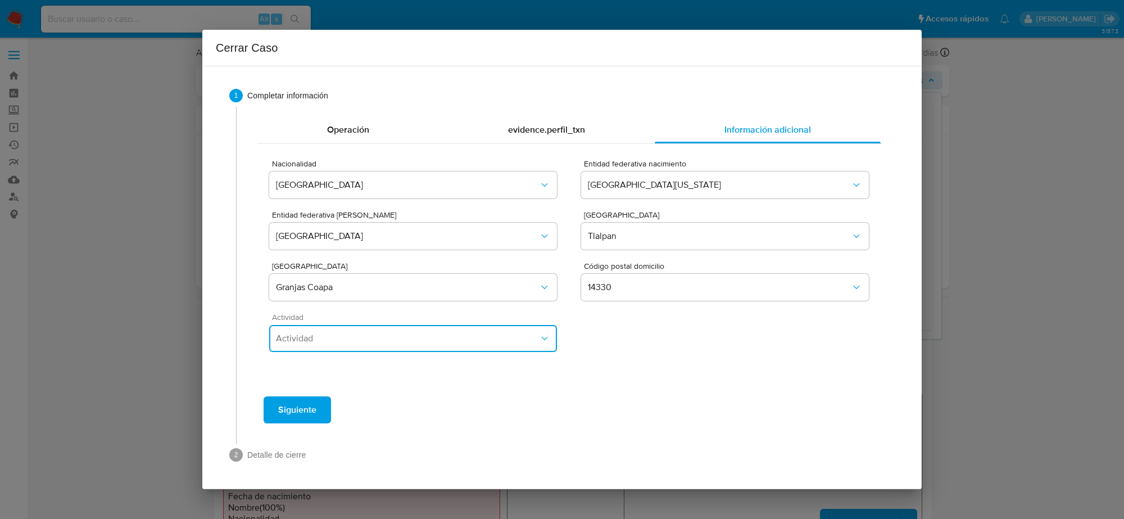
click at [386, 325] on button "Actividad" at bounding box center [413, 338] width 288 height 27
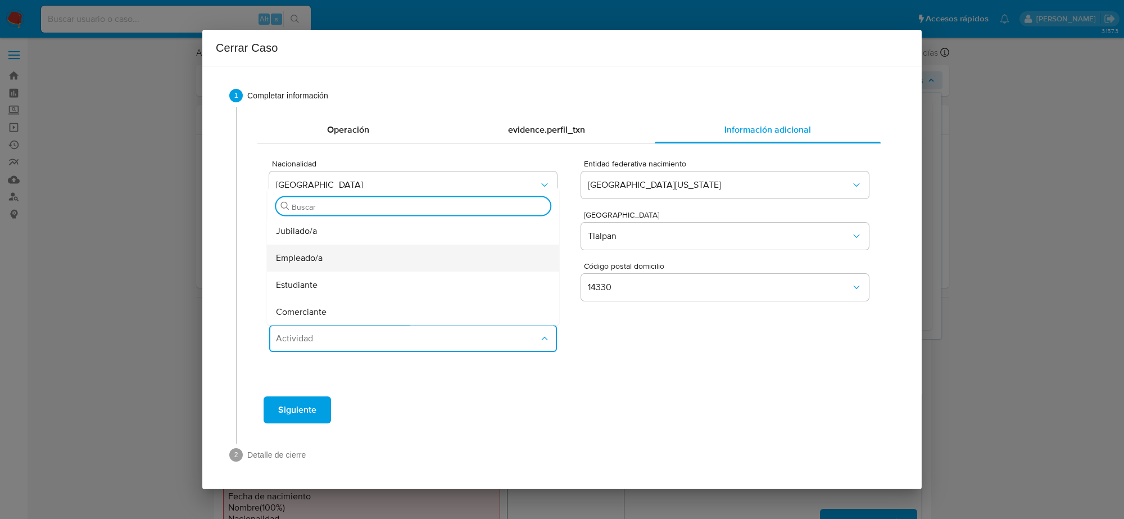
click at [324, 260] on div "Empleado/a" at bounding box center [413, 257] width 274 height 27
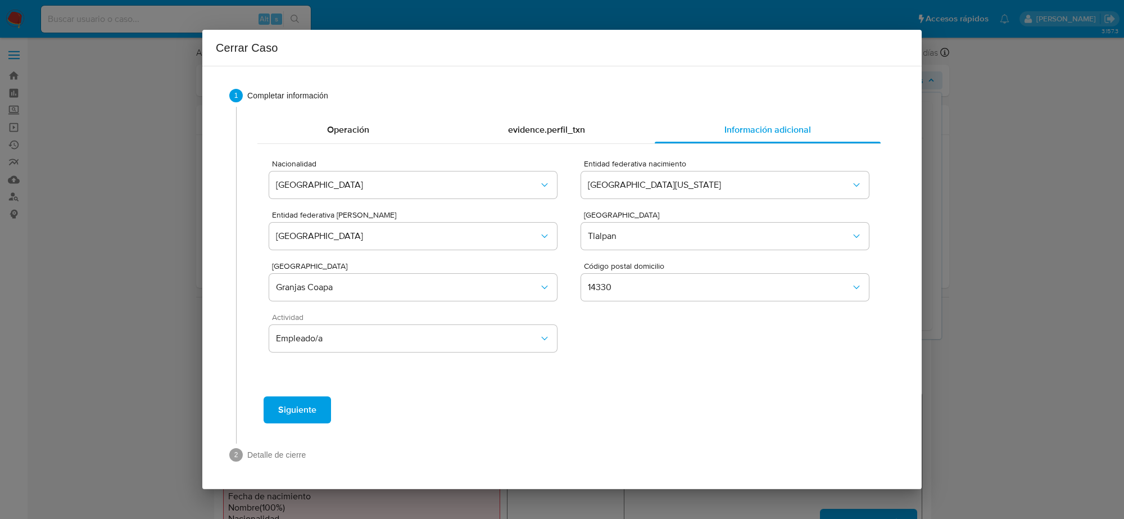
click at [281, 407] on span "Siguiente" at bounding box center [297, 409] width 38 height 25
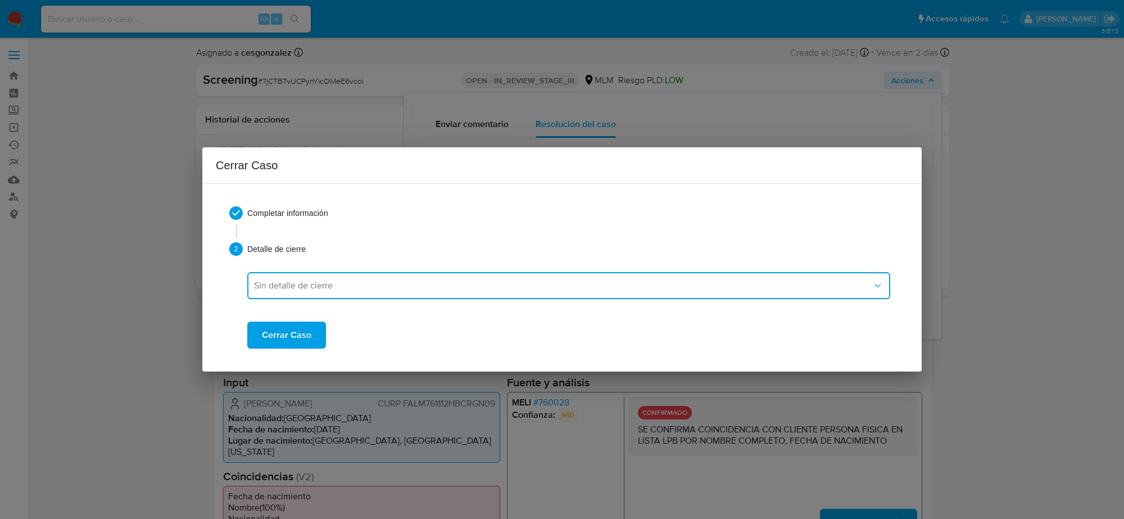
click at [373, 281] on span "Sin detalle de cierre" at bounding box center [563, 285] width 618 height 11
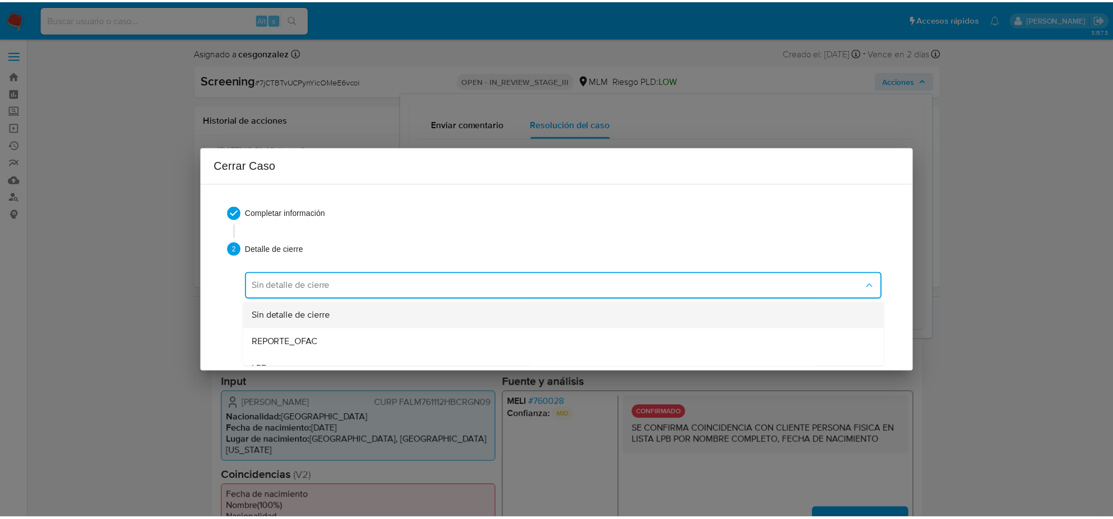
scroll to position [70, 0]
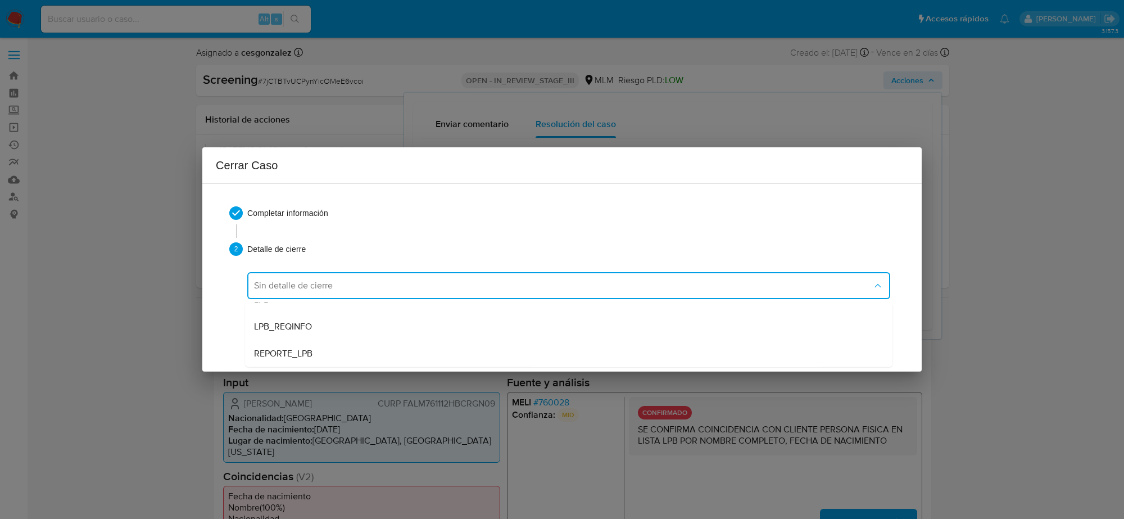
click at [312, 354] on span "REPORTE_LPB" at bounding box center [283, 353] width 58 height 11
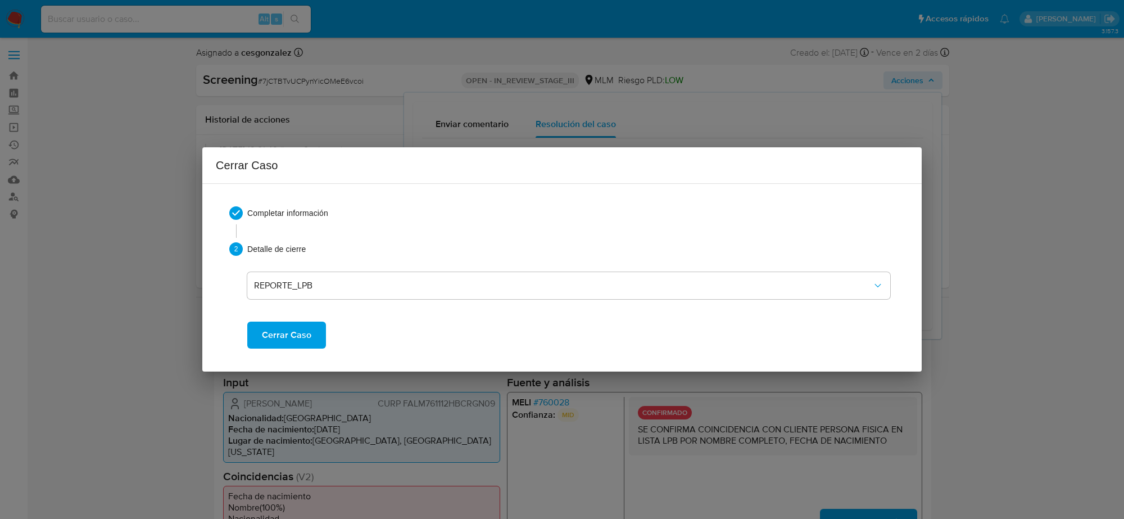
click at [309, 339] on span "Cerrar Caso" at bounding box center [286, 335] width 49 height 25
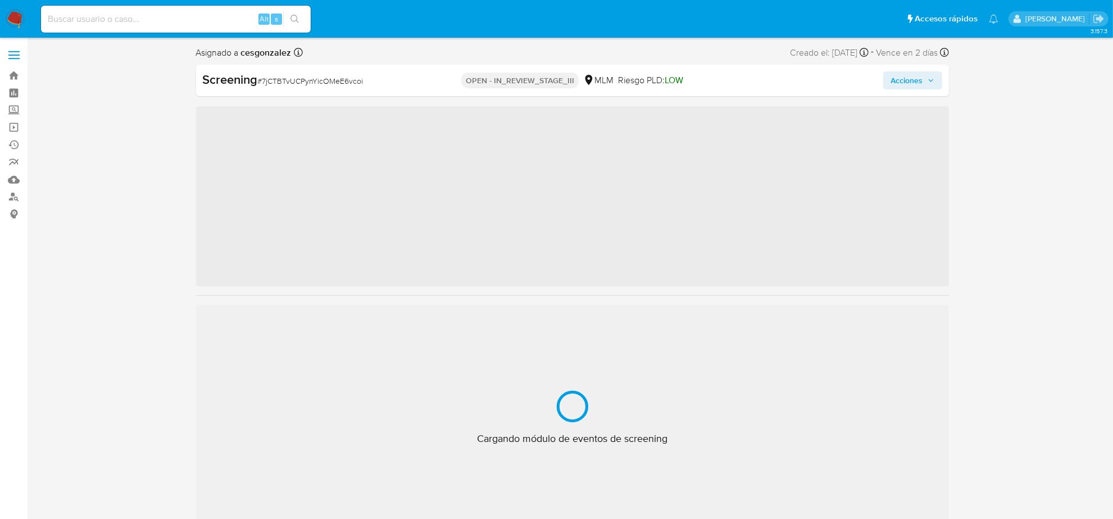
scroll to position [474, 0]
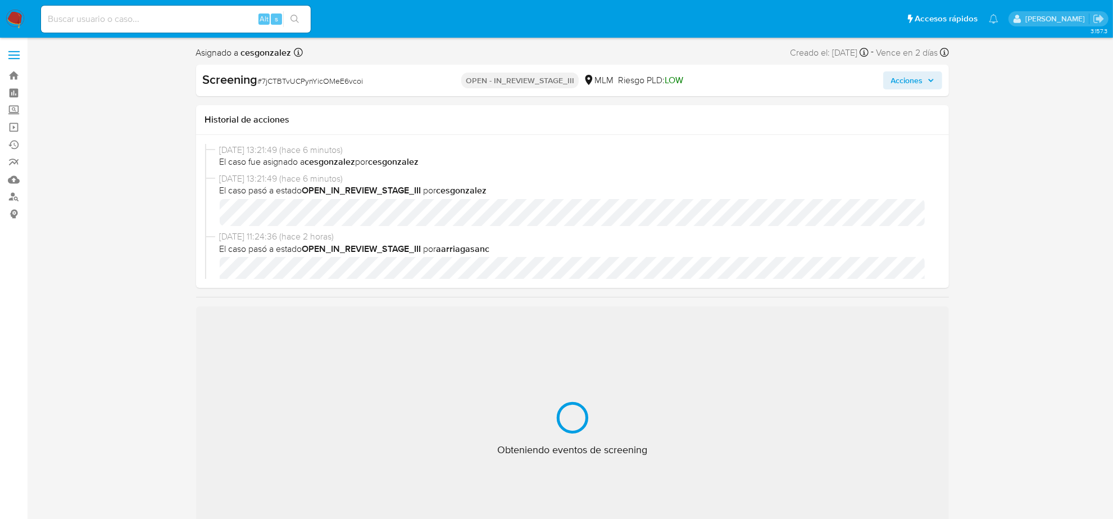
select select "10"
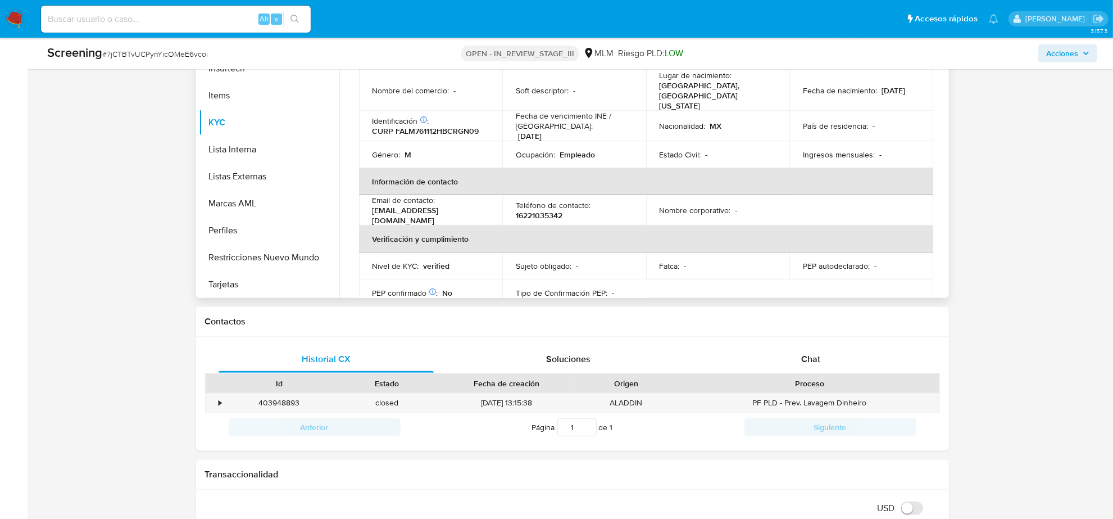
scroll to position [70, 0]
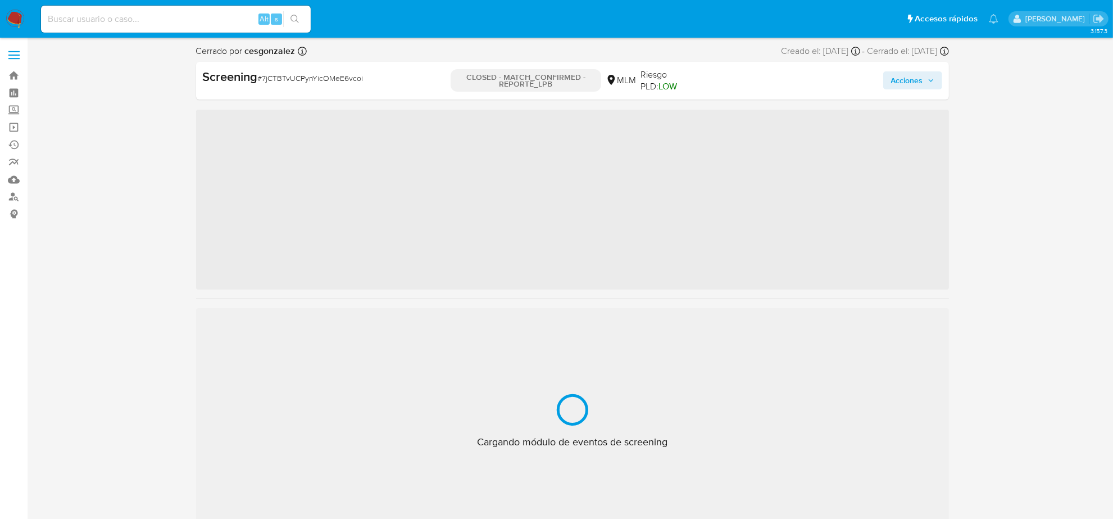
scroll to position [474, 0]
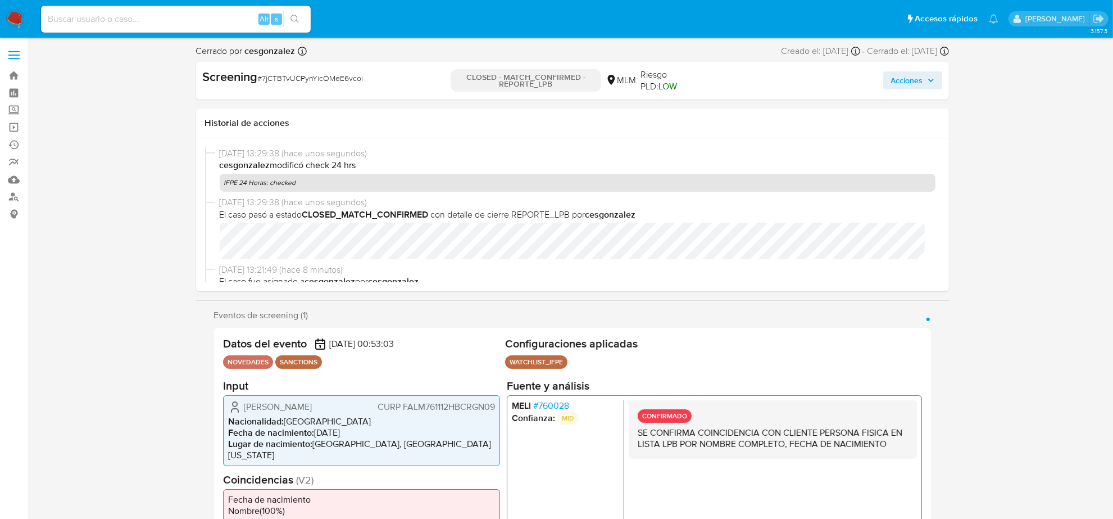
select select "10"
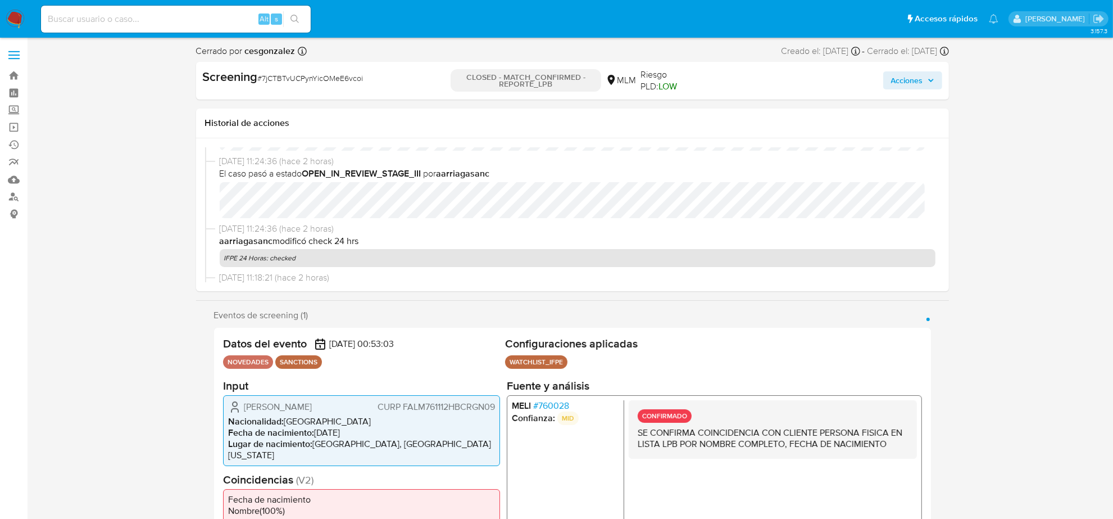
scroll to position [211, 0]
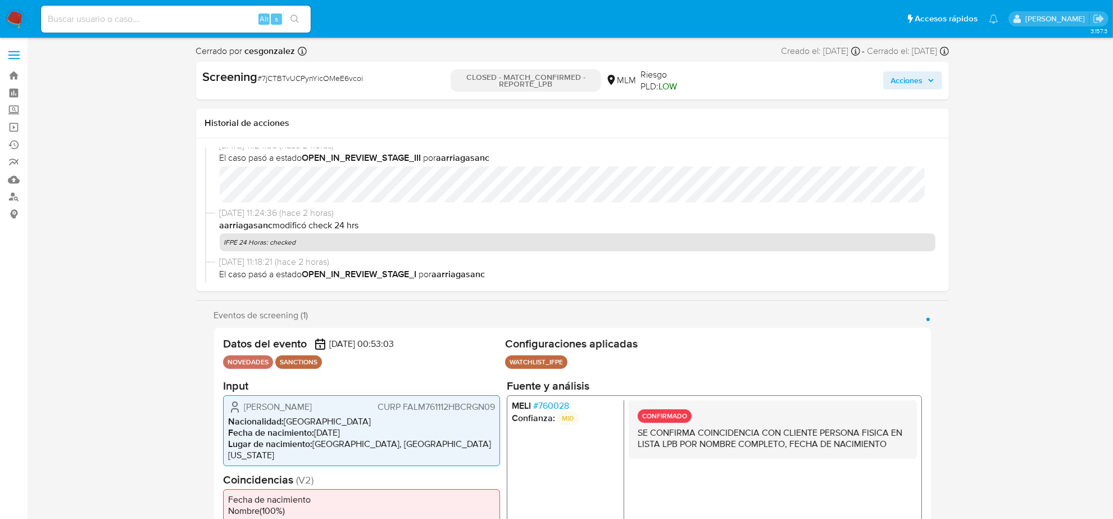
click at [305, 74] on span "# 7jCTBTvUCPynYicOMeE6vcoi" at bounding box center [311, 77] width 106 height 11
click at [306, 76] on span "# 7jCTBTvUCPynYicOMeE6vcoi" at bounding box center [311, 77] width 106 height 11
click at [306, 77] on span "# 7jCTBTvUCPynYicOMeE6vcoi" at bounding box center [311, 77] width 106 height 11
copy span "7jCTBTvUCPynYicOMeE6vcoi"
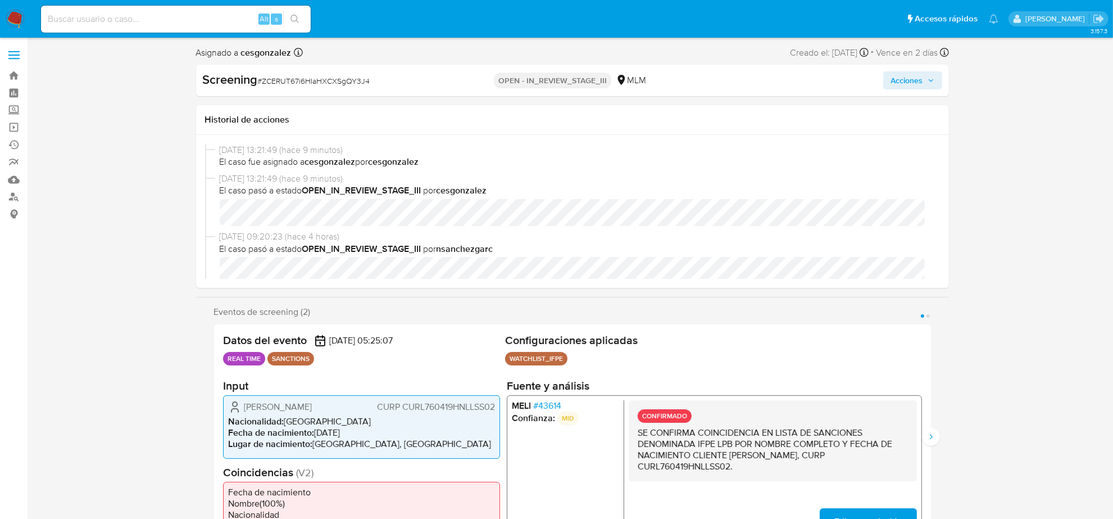
scroll to position [70, 0]
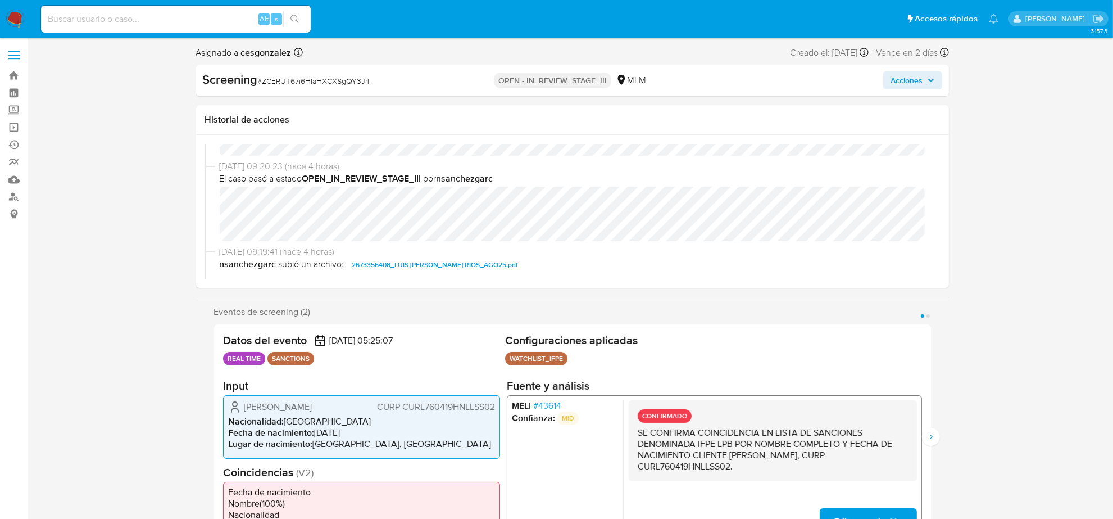
select select "10"
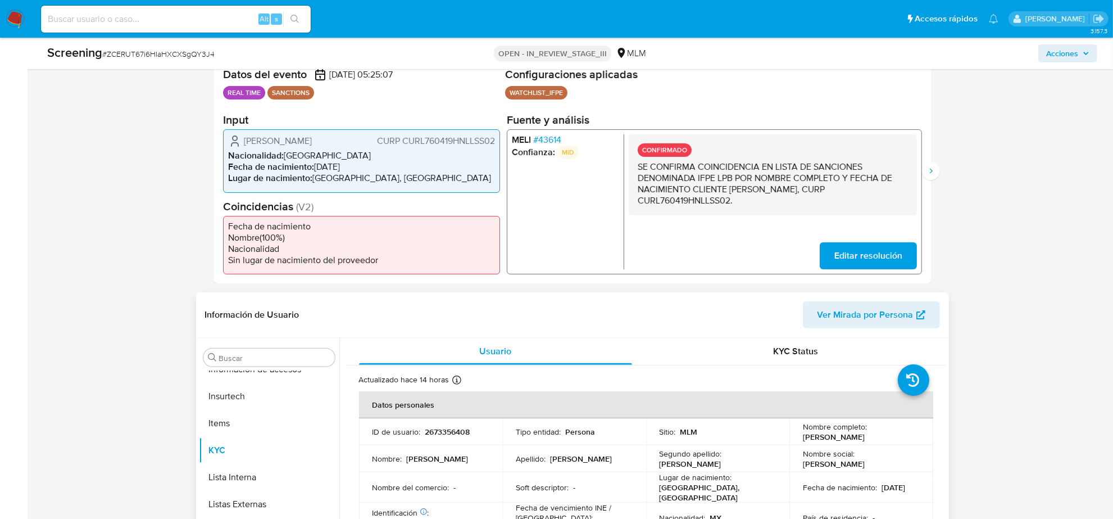
scroll to position [211, 0]
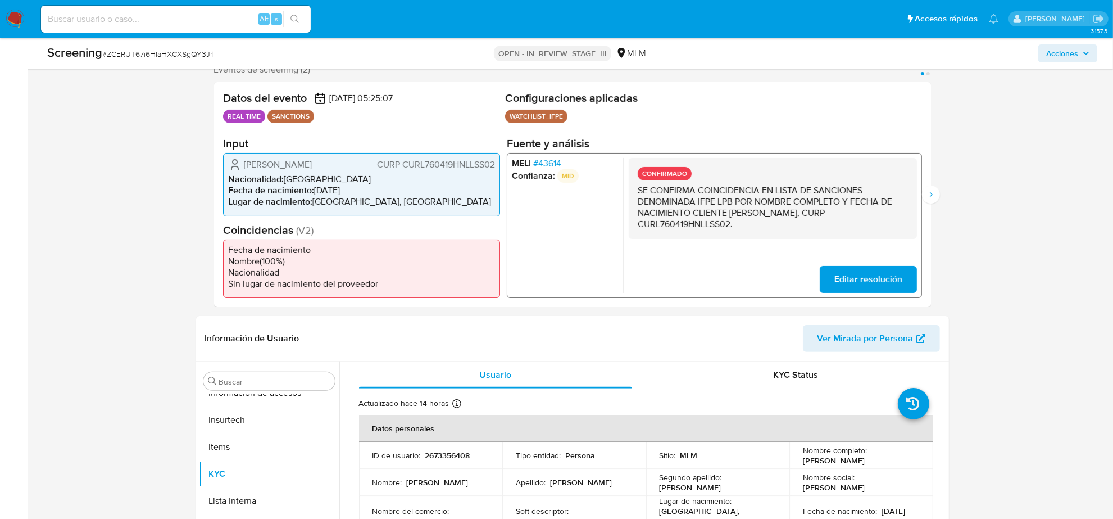
click at [551, 165] on span "# 43614" at bounding box center [547, 163] width 28 height 11
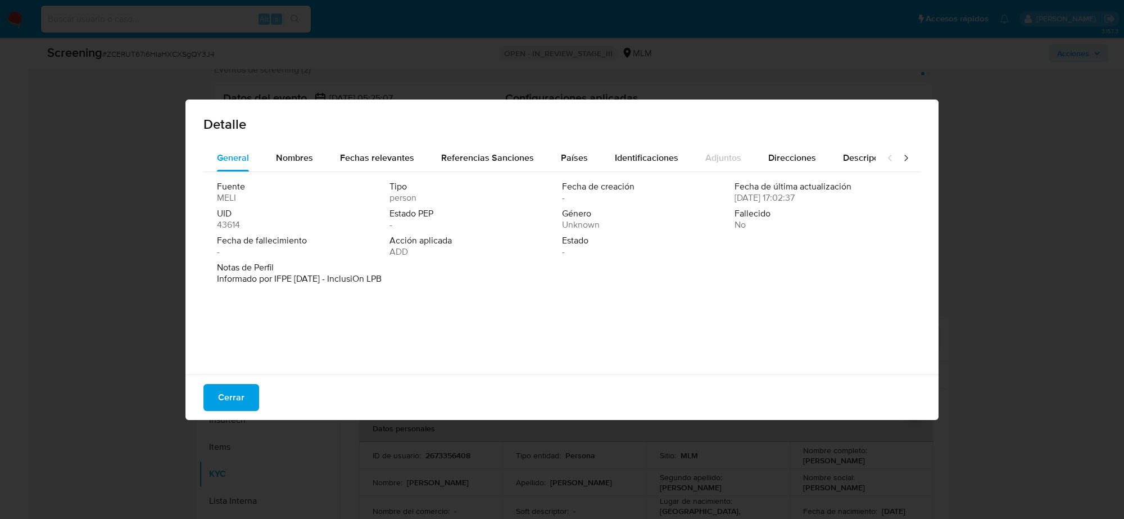
drag, startPoint x: 215, startPoint y: 399, endPoint x: 290, endPoint y: 388, distance: 75.5
click at [215, 398] on button "Cerrar" at bounding box center [231, 397] width 56 height 27
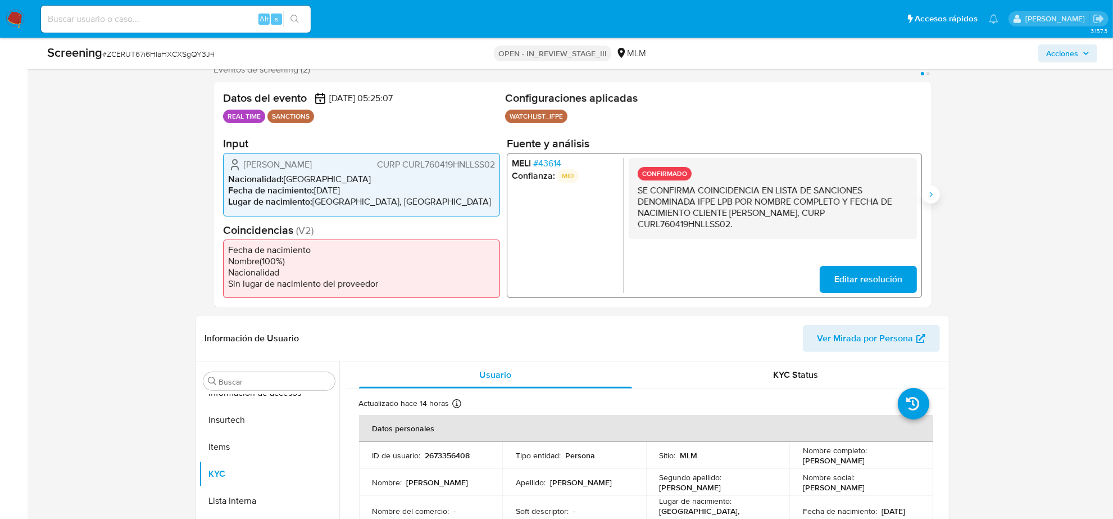
click at [928, 190] on icon "Siguiente" at bounding box center [931, 194] width 9 height 9
click at [554, 164] on span "# 43614" at bounding box center [547, 163] width 28 height 11
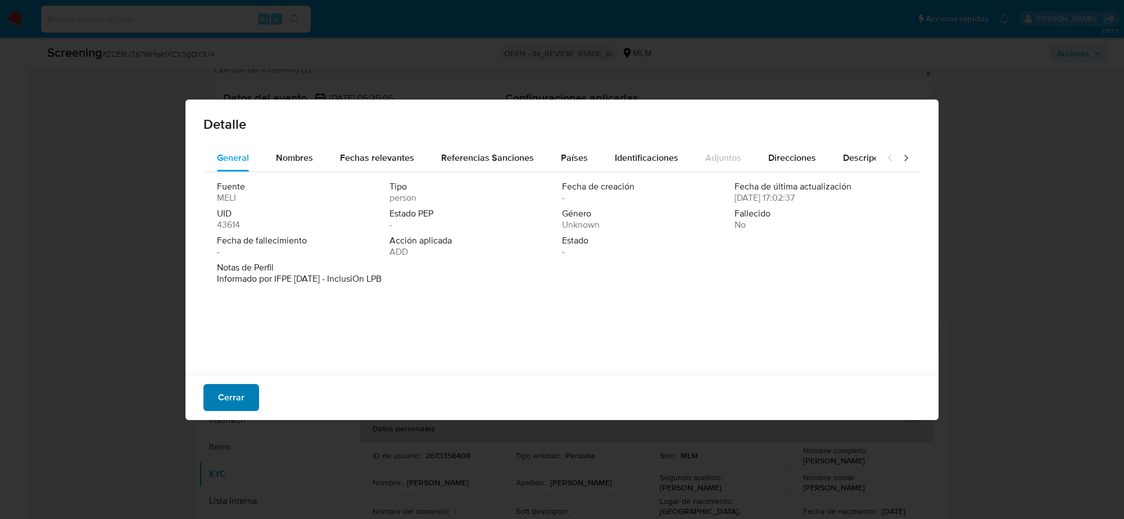
click at [234, 392] on span "Cerrar" at bounding box center [231, 397] width 26 height 25
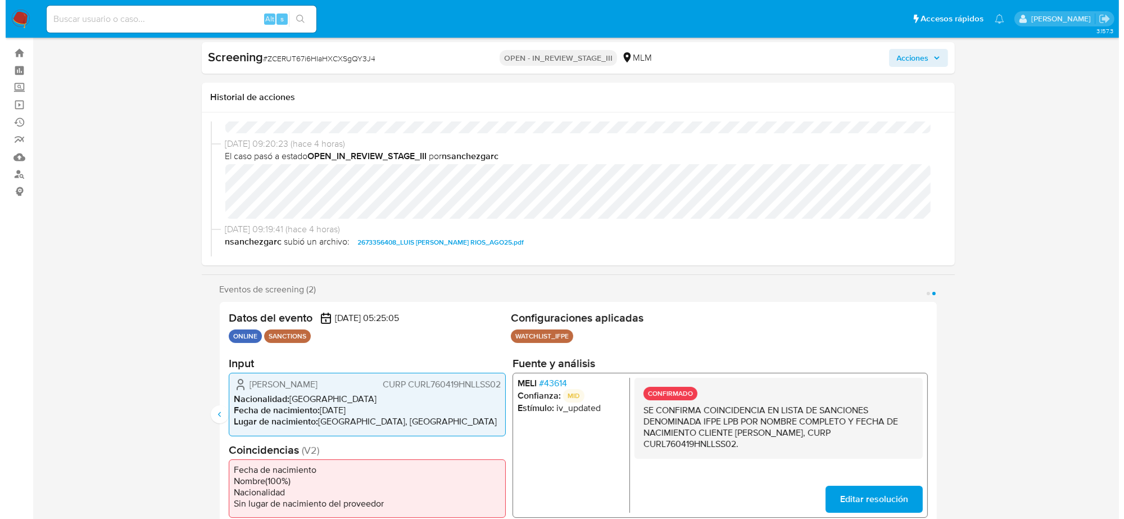
scroll to position [0, 0]
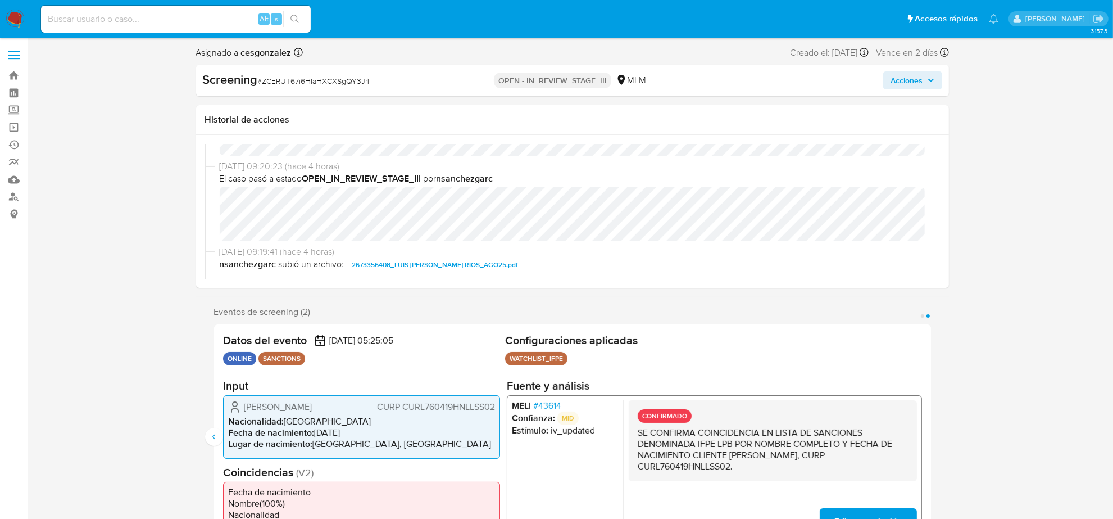
click at [909, 79] on span "Acciones" at bounding box center [907, 80] width 32 height 18
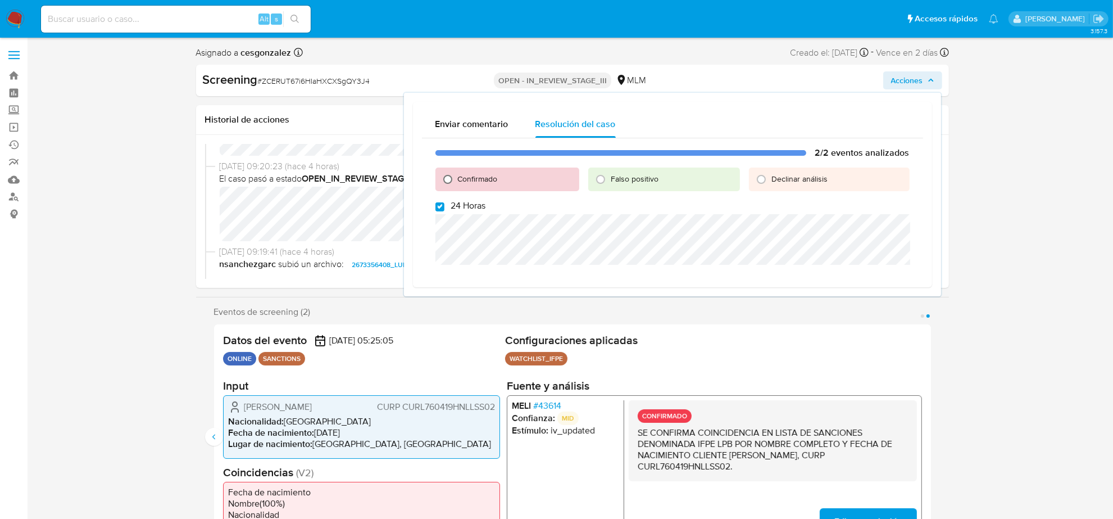
click at [444, 178] on input "Confirmado" at bounding box center [448, 179] width 18 height 18
radio input "true"
click at [443, 205] on input "24 Horas" at bounding box center [439, 206] width 9 height 9
checkbox input "false"
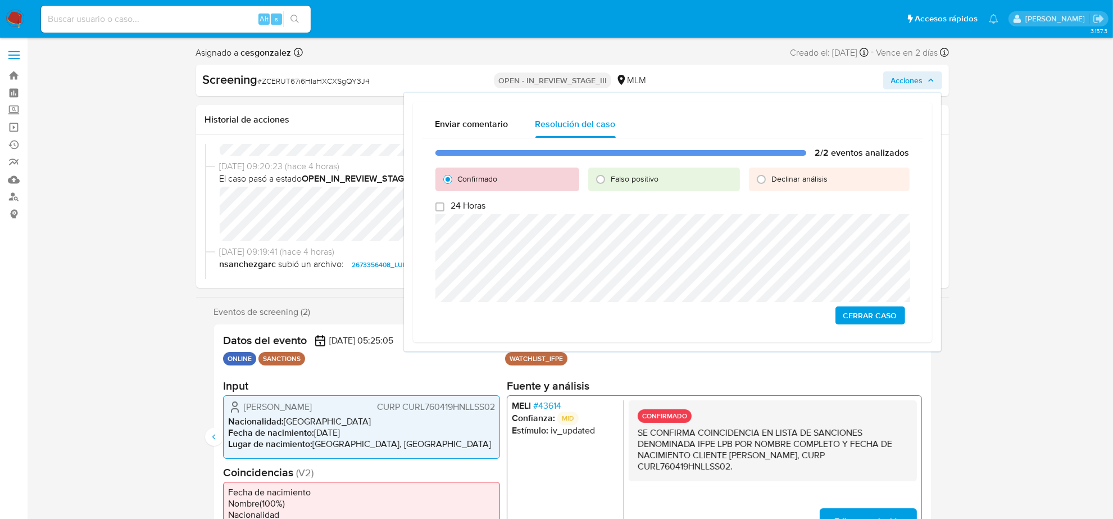
click at [870, 316] on span "Cerrar Caso" at bounding box center [870, 315] width 54 height 16
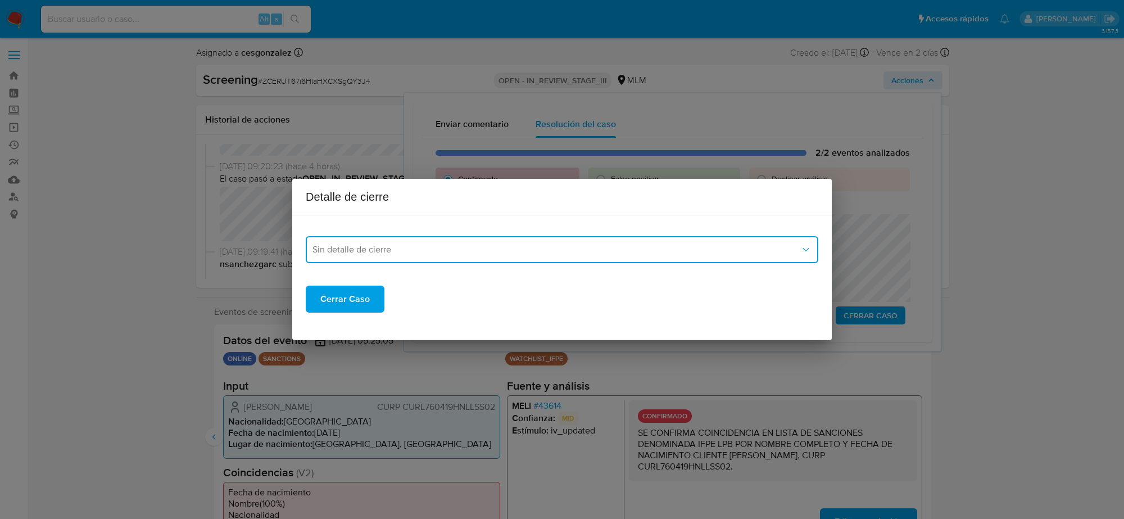
drag, startPoint x: 473, startPoint y: 243, endPoint x: 464, endPoint y: 254, distance: 14.0
click at [473, 243] on button "Sin detalle de cierre" at bounding box center [562, 249] width 512 height 27
click at [360, 324] on div "LPB" at bounding box center [561, 333] width 499 height 27
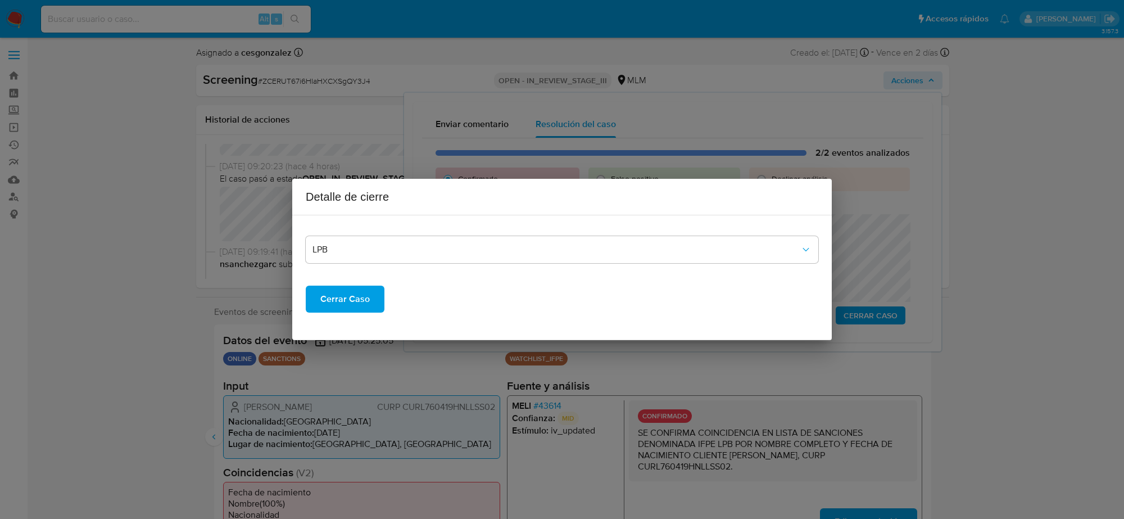
click at [352, 305] on span "Cerrar Caso" at bounding box center [344, 299] width 49 height 25
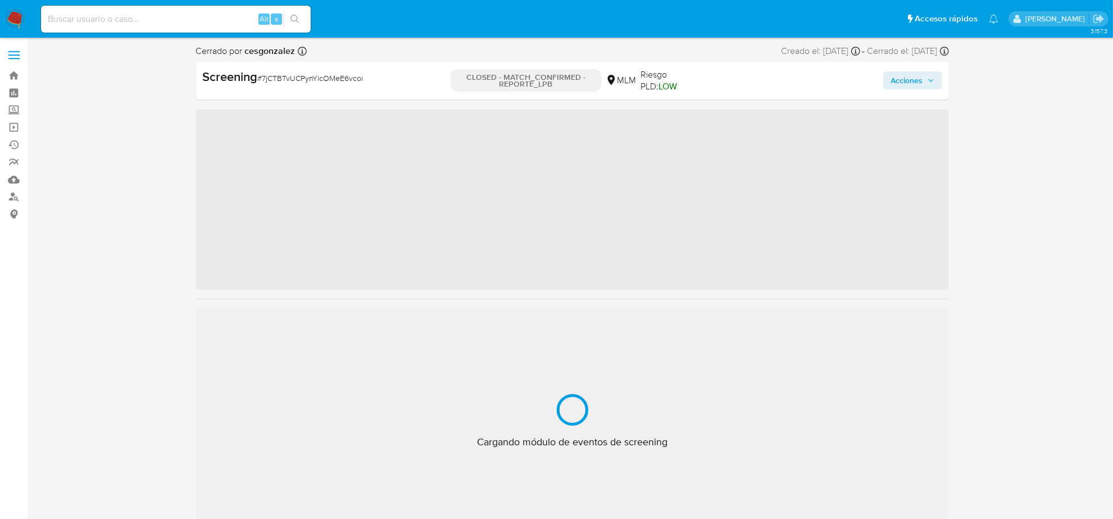
scroll to position [474, 0]
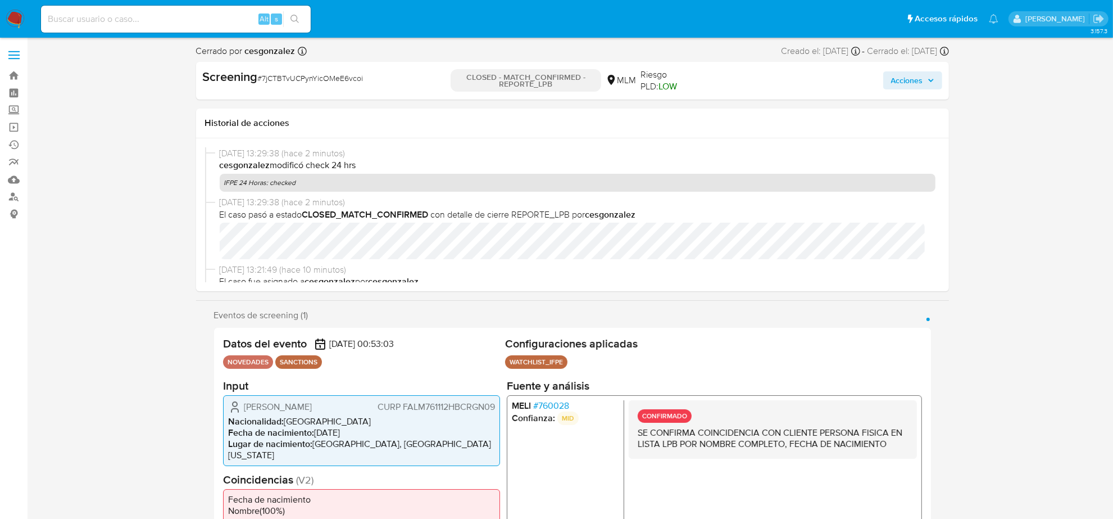
select select "10"
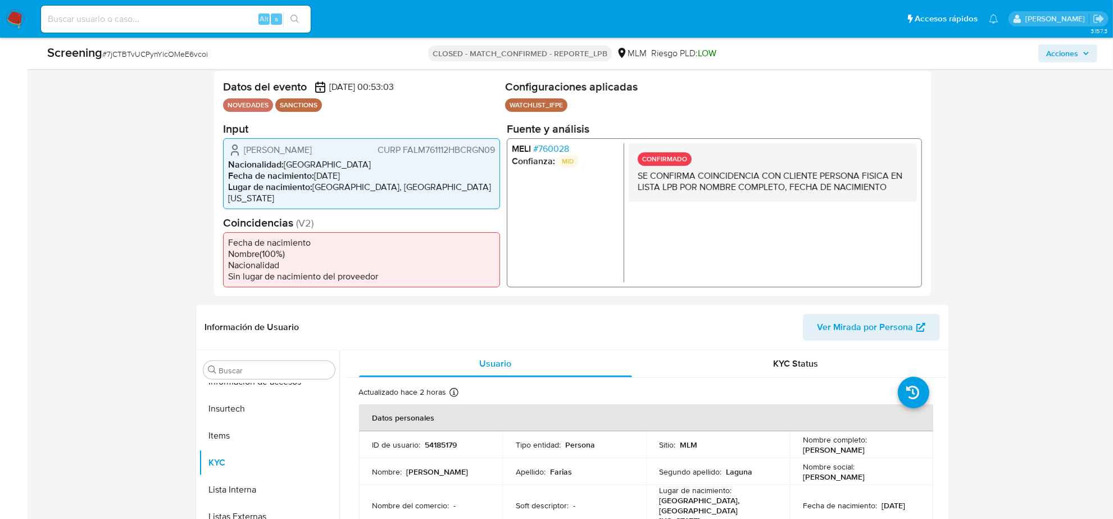
scroll to position [281, 0]
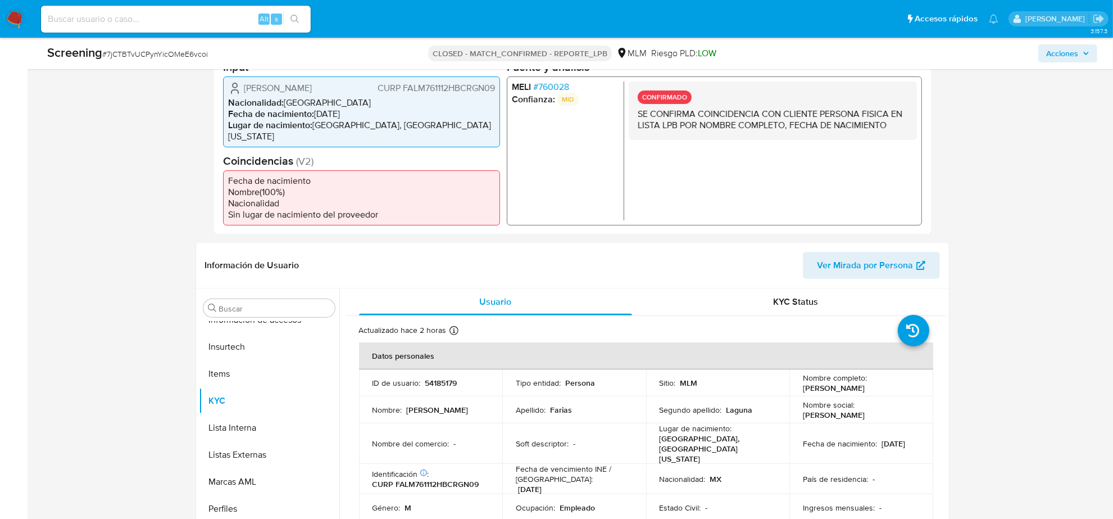
click at [565, 90] on span "# 760028" at bounding box center [551, 86] width 36 height 11
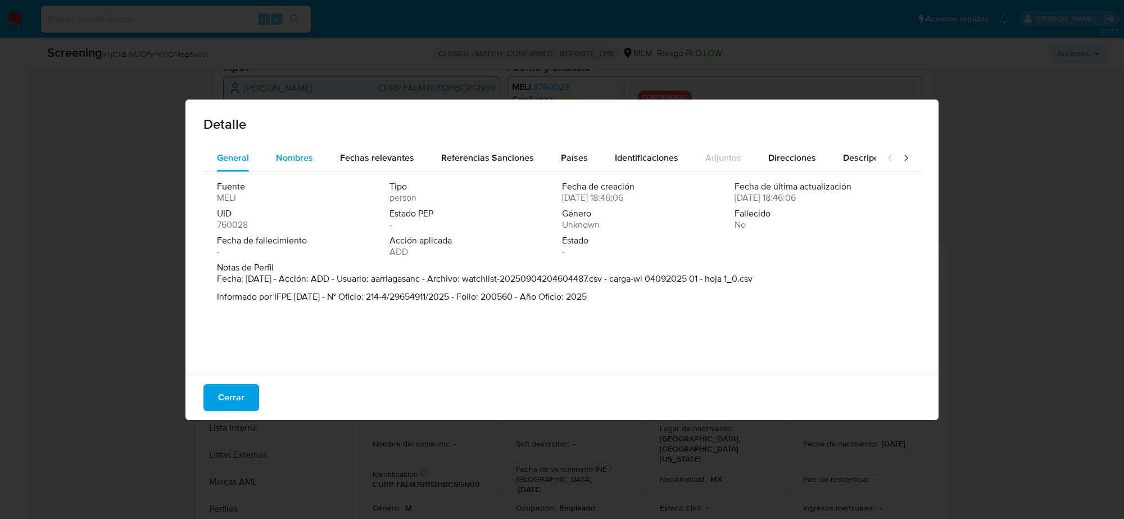
click at [305, 151] on span "Nombres" at bounding box center [294, 157] width 37 height 13
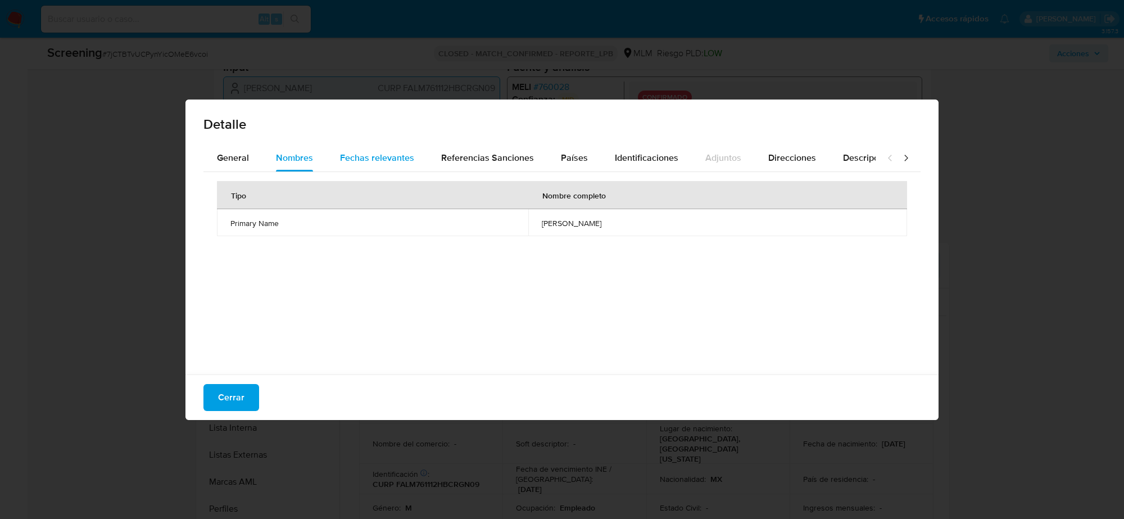
click at [357, 160] on span "Fechas relevantes" at bounding box center [377, 157] width 74 height 13
click at [487, 153] on span "Referencias Sanciones" at bounding box center [487, 157] width 93 height 13
click at [601, 153] on button "Identificaciones" at bounding box center [646, 157] width 90 height 27
click at [575, 156] on span "Países" at bounding box center [574, 157] width 27 height 13
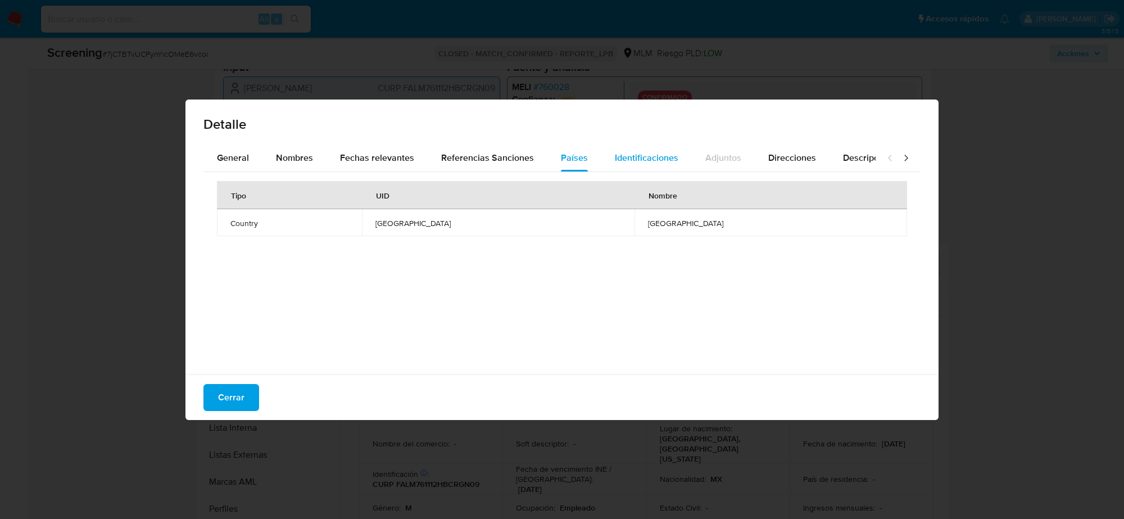
click at [644, 159] on span "Identificaciones" at bounding box center [646, 157] width 63 height 13
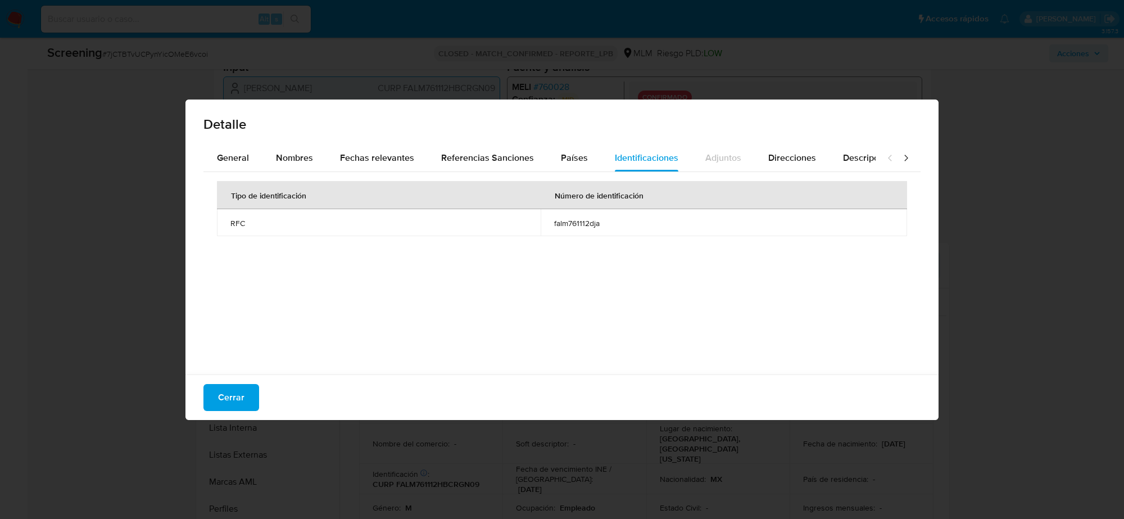
drag, startPoint x: 216, startPoint y: 393, endPoint x: 274, endPoint y: 416, distance: 61.6
click at [217, 392] on button "Cerrar" at bounding box center [231, 397] width 56 height 27
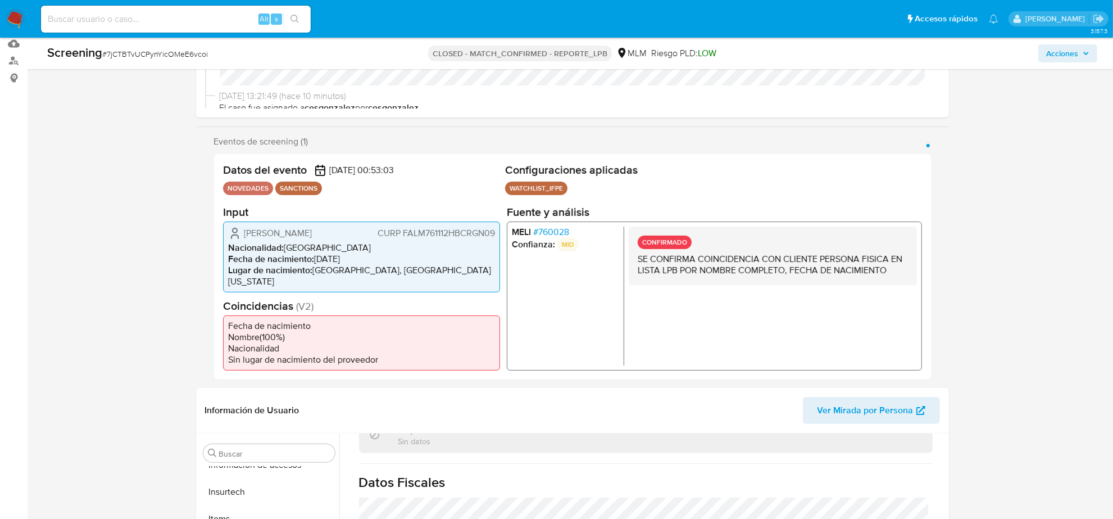
scroll to position [0, 0]
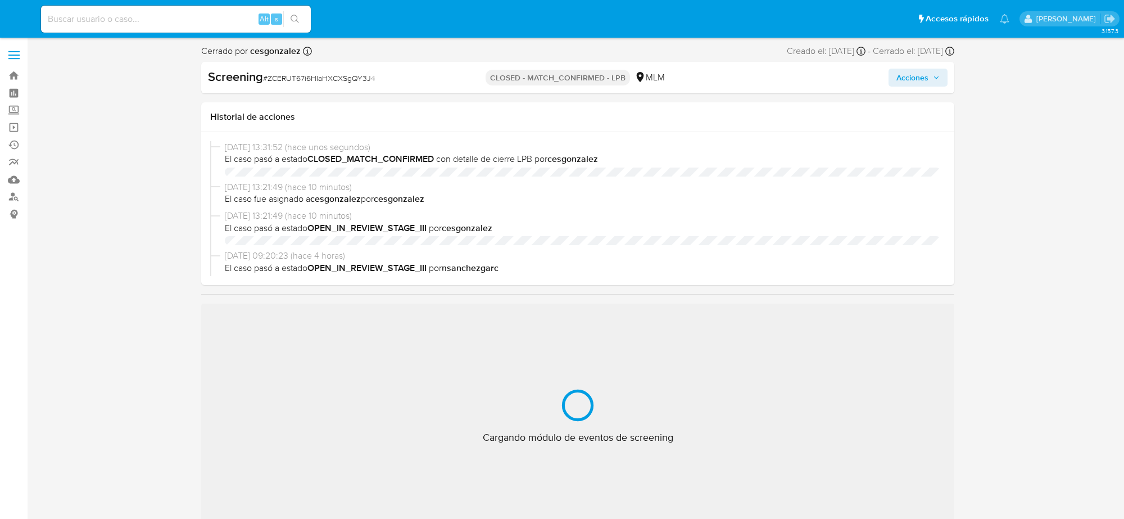
select select "10"
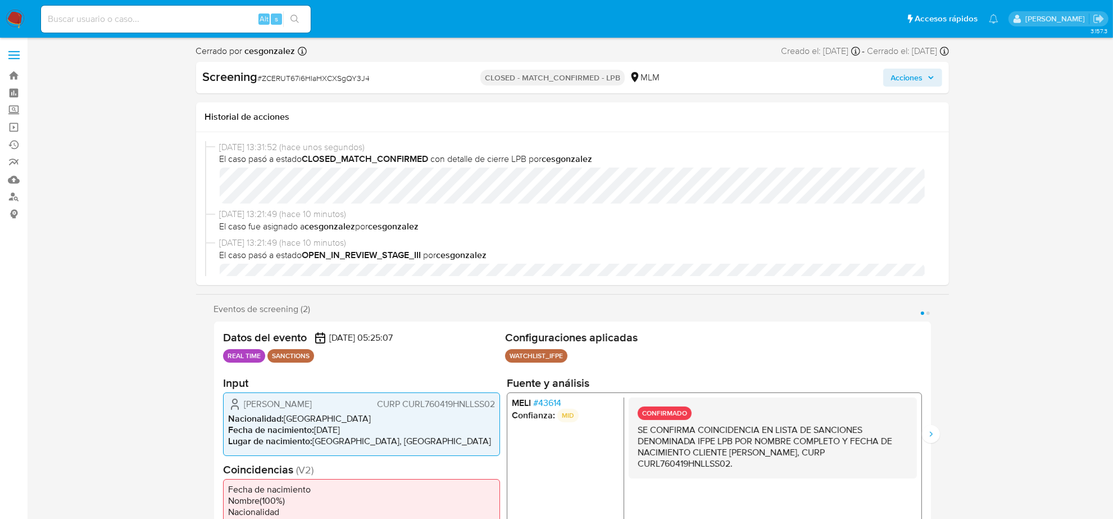
scroll to position [474, 0]
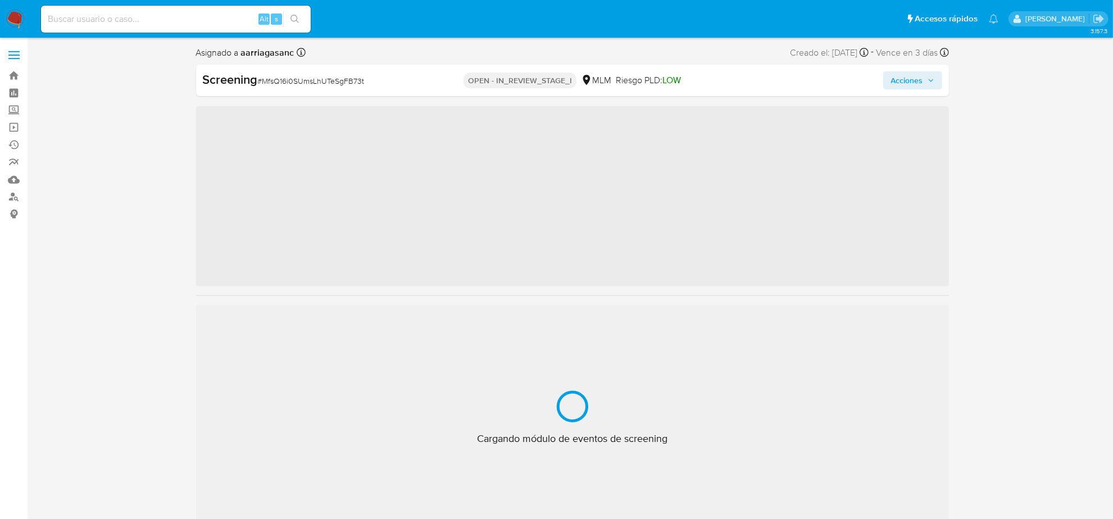
scroll to position [474, 0]
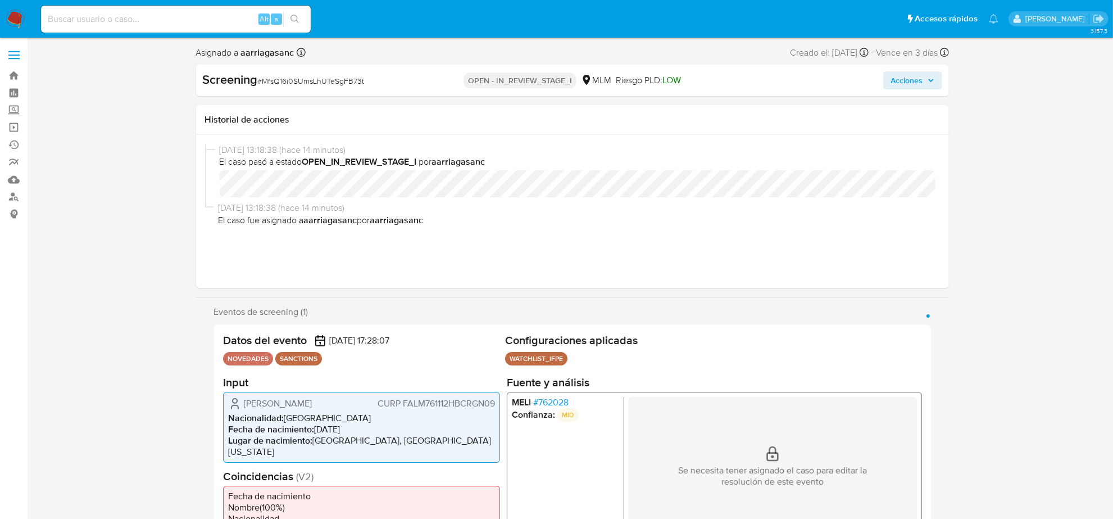
select select "10"
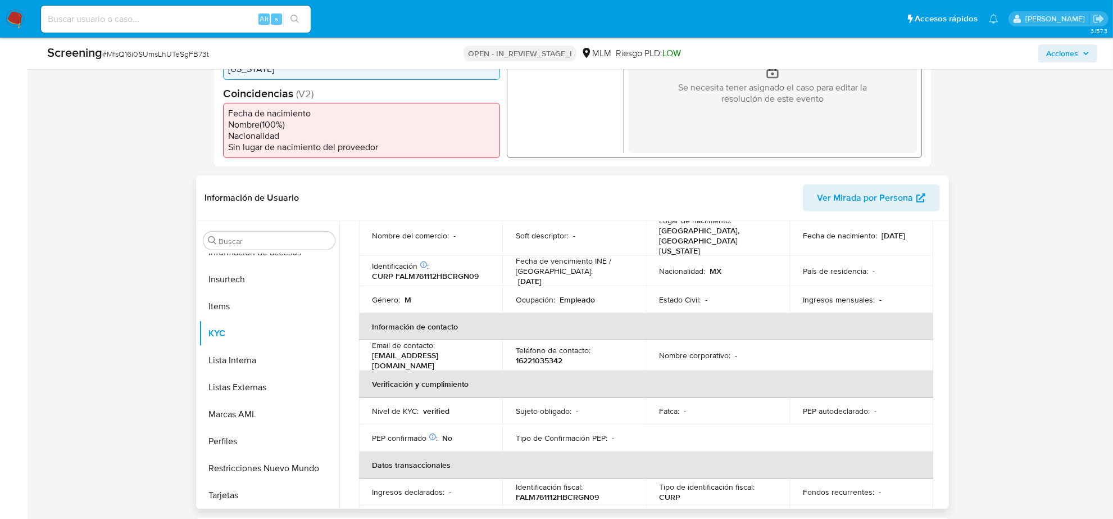
scroll to position [263, 0]
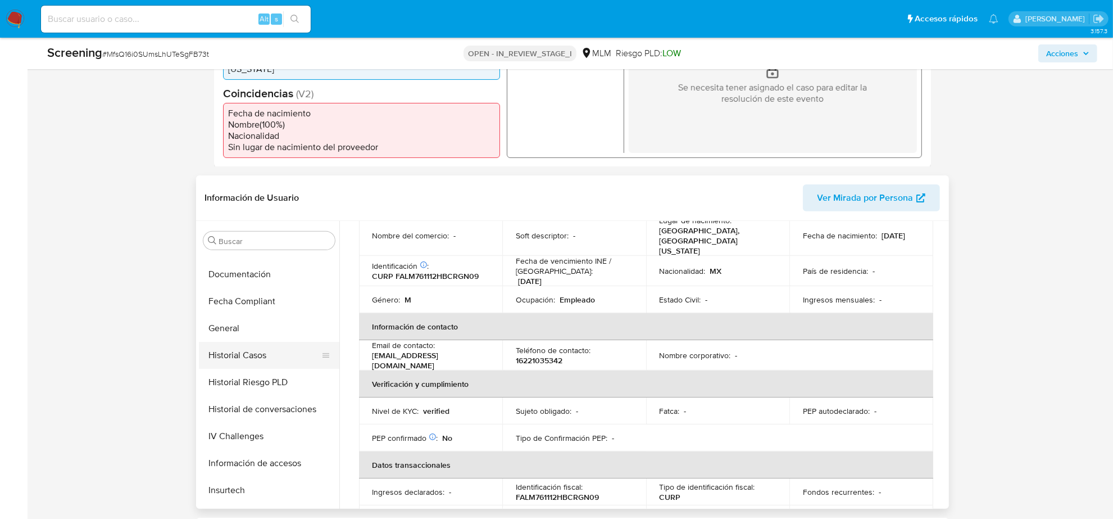
click at [253, 361] on button "Historial Casos" at bounding box center [264, 355] width 131 height 27
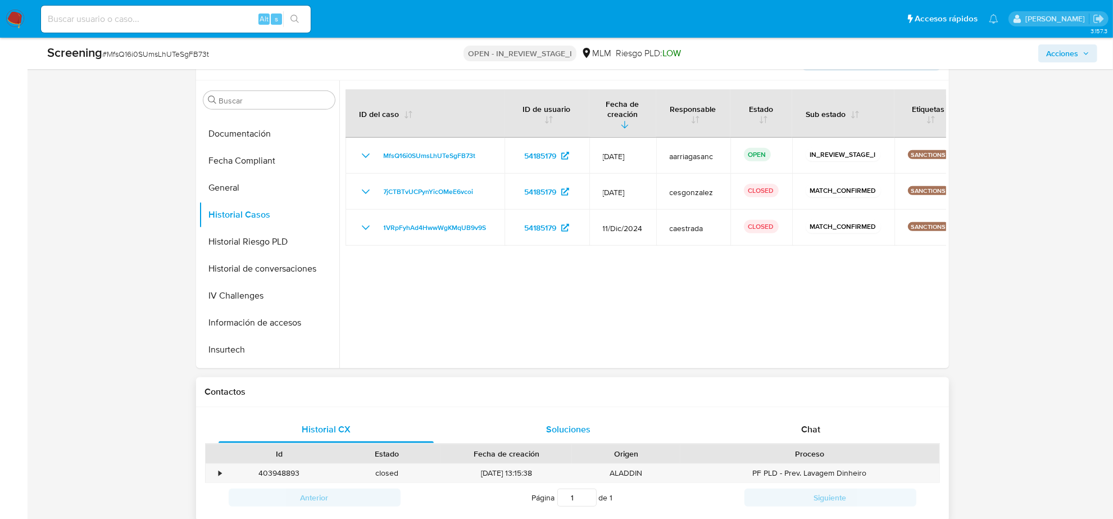
scroll to position [421, 0]
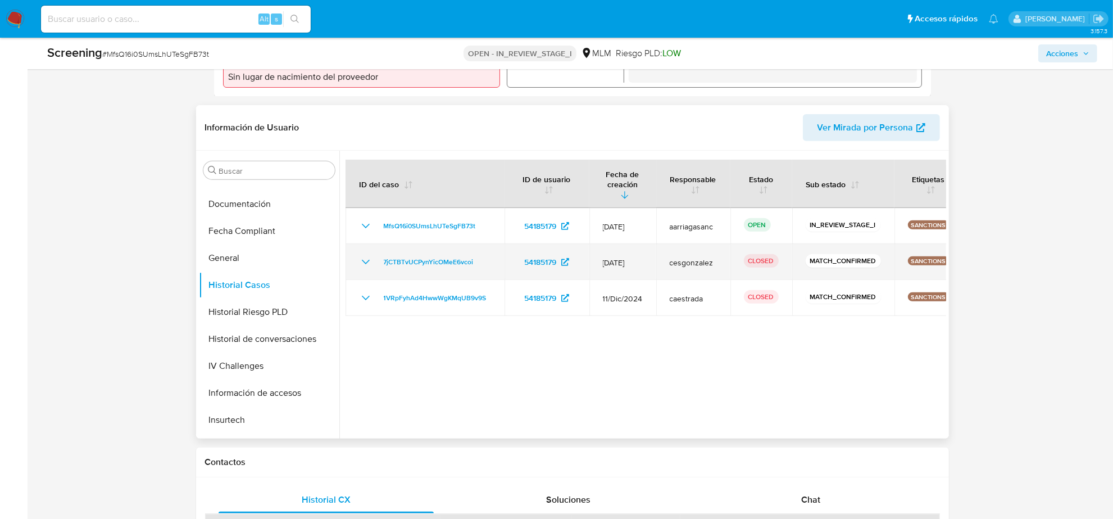
drag, startPoint x: 487, startPoint y: 248, endPoint x: 372, endPoint y: 253, distance: 114.8
click at [372, 255] on div "7jCTBTvUCPynYicOMeE6vcoi" at bounding box center [425, 261] width 132 height 13
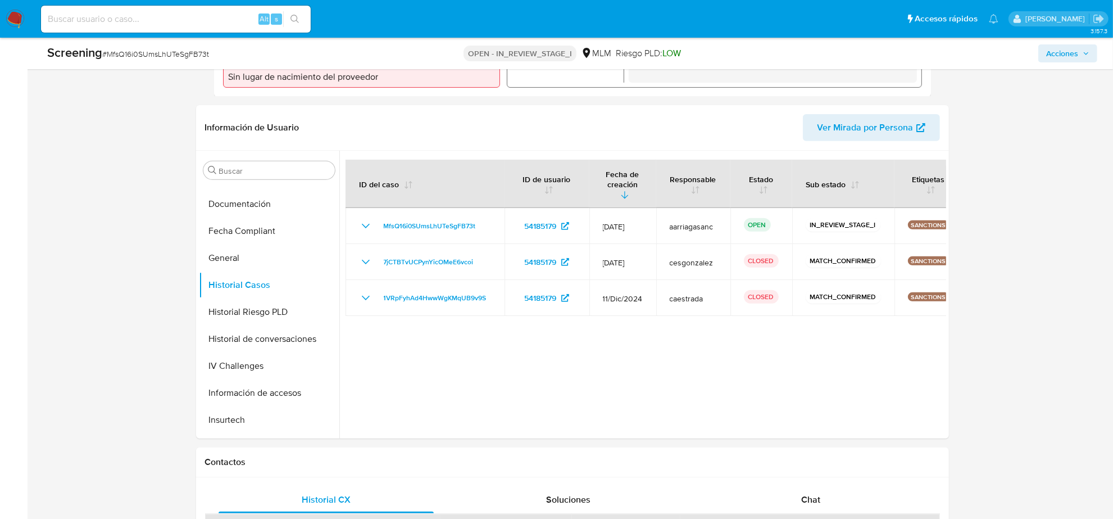
click at [149, 20] on input at bounding box center [176, 19] width 270 height 15
paste input "2302293277"
type input "2302293277"
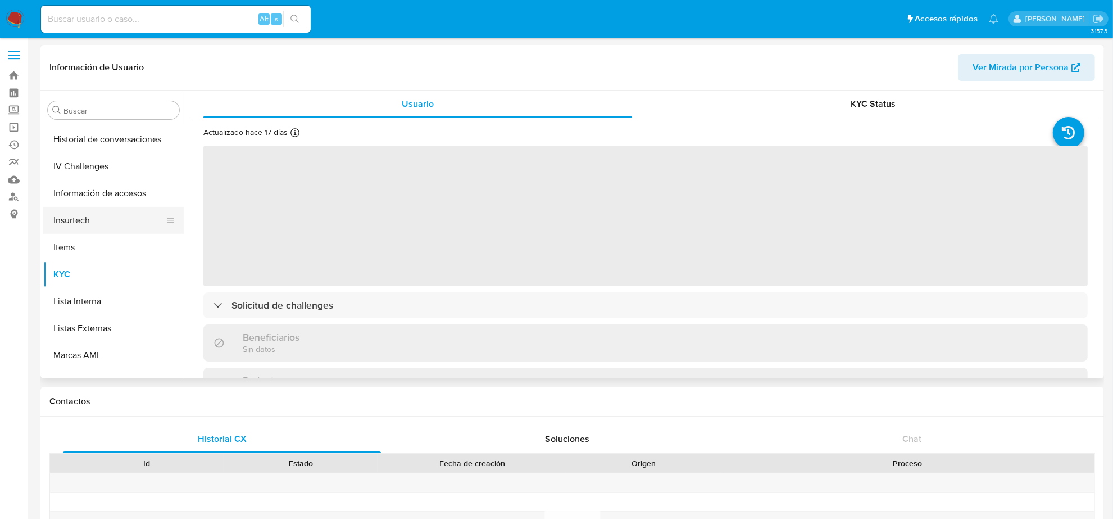
scroll to position [333, 0]
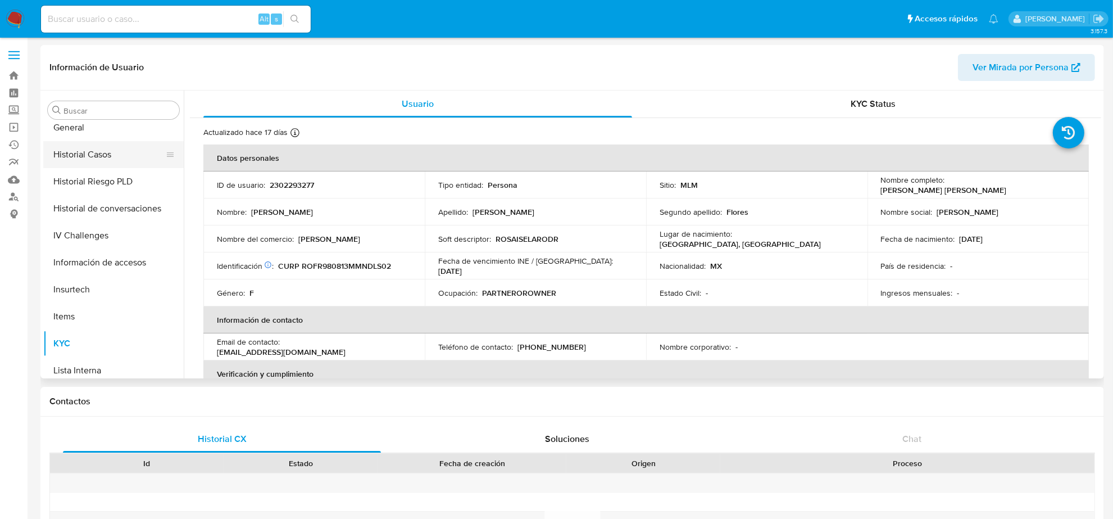
click at [114, 166] on button "Historial Casos" at bounding box center [108, 154] width 131 height 27
select select "10"
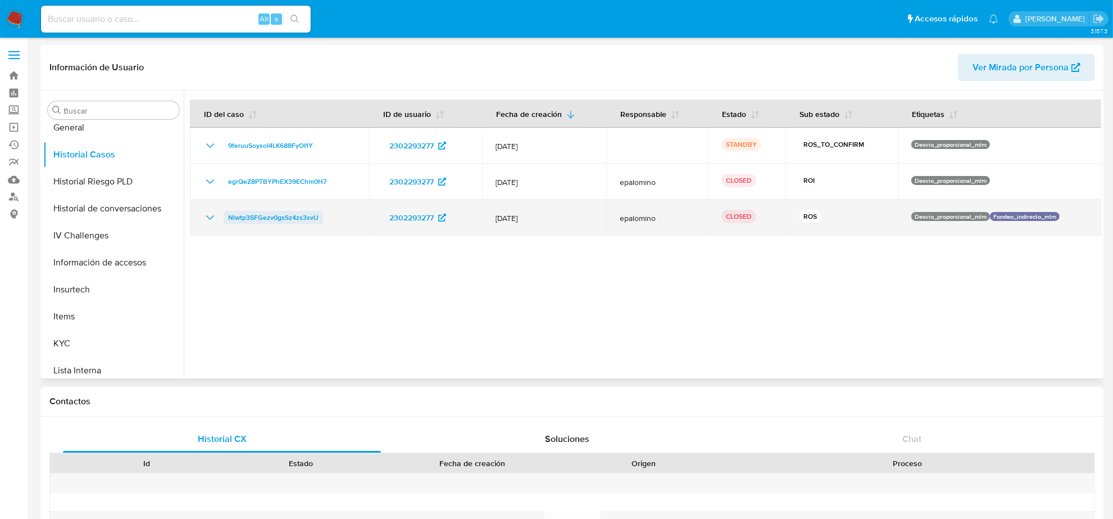
click at [260, 215] on span "Nlwtp3SFGezv0gsSz4zs3svU" at bounding box center [273, 217] width 90 height 13
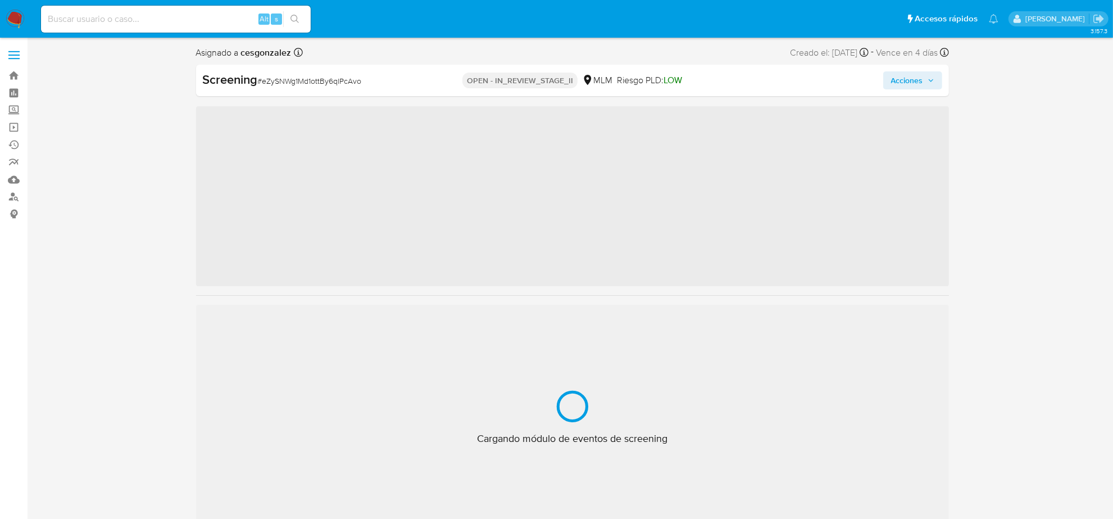
scroll to position [474, 0]
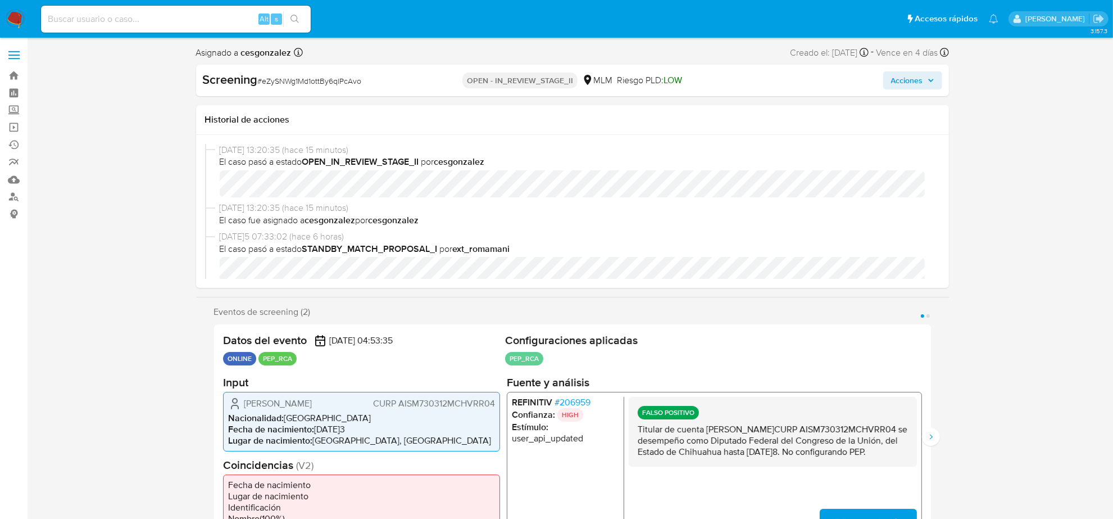
select select "10"
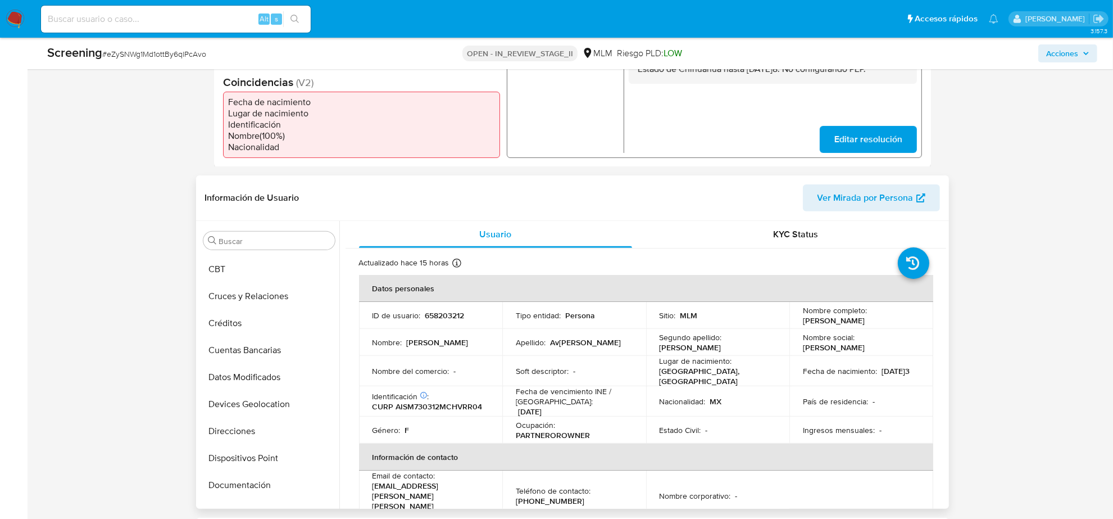
scroll to position [0, 0]
click at [265, 295] on button "Archivos adjuntos" at bounding box center [264, 294] width 131 height 27
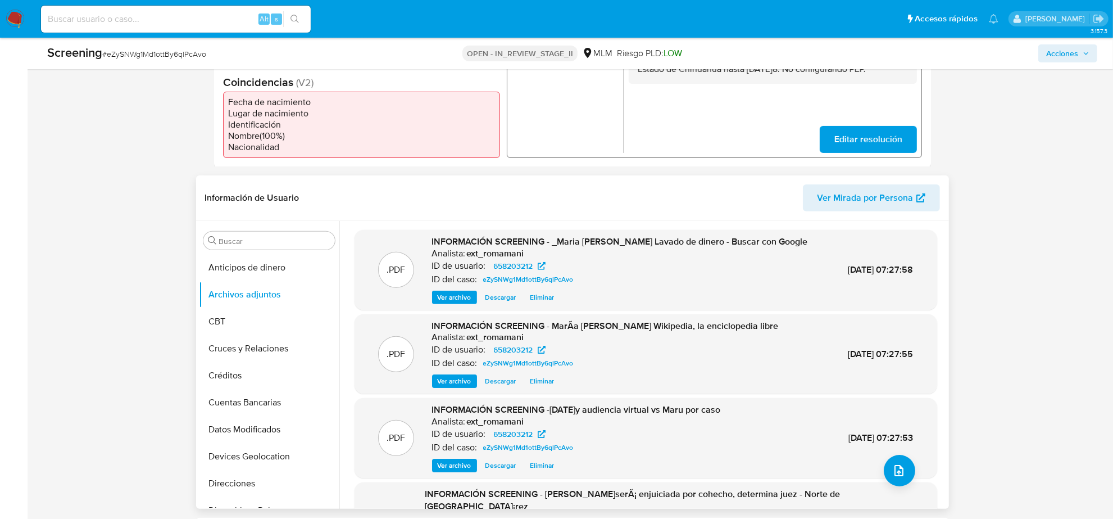
click at [454, 303] on span "Ver archivo" at bounding box center [455, 297] width 34 height 11
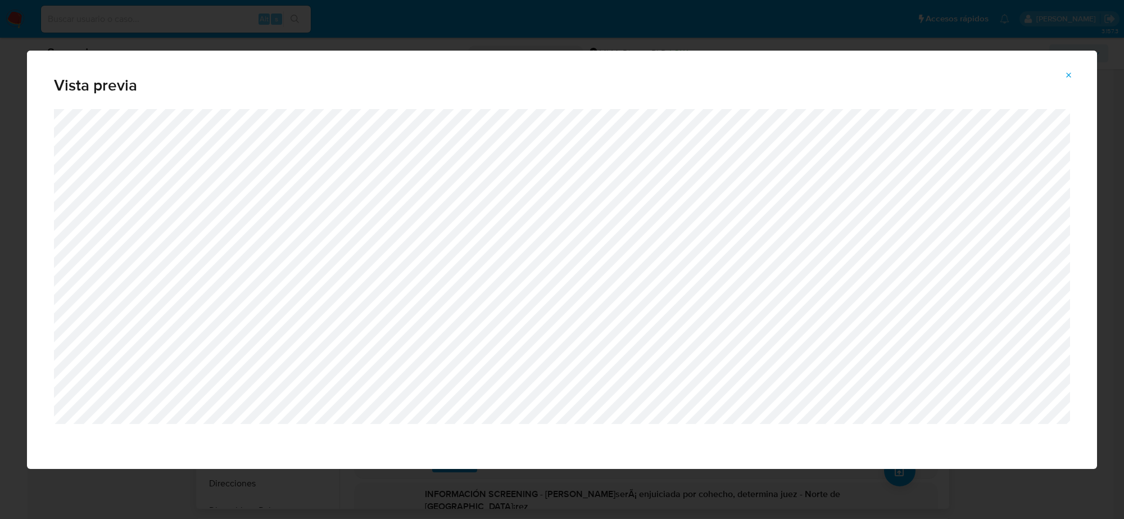
click at [1062, 72] on button "Attachment preview" at bounding box center [1068, 75] width 25 height 18
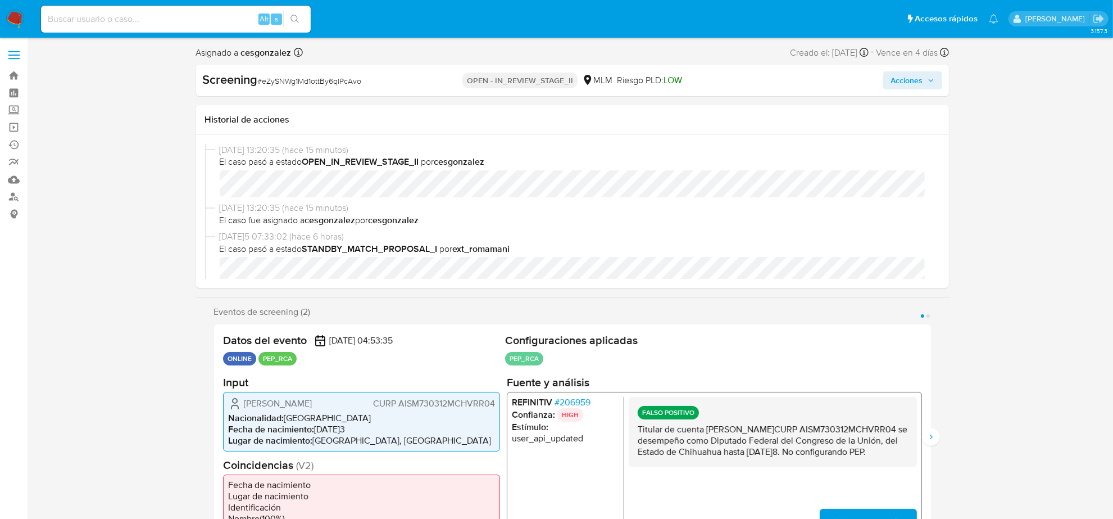
click at [915, 76] on span "Acciones" at bounding box center [907, 80] width 32 height 18
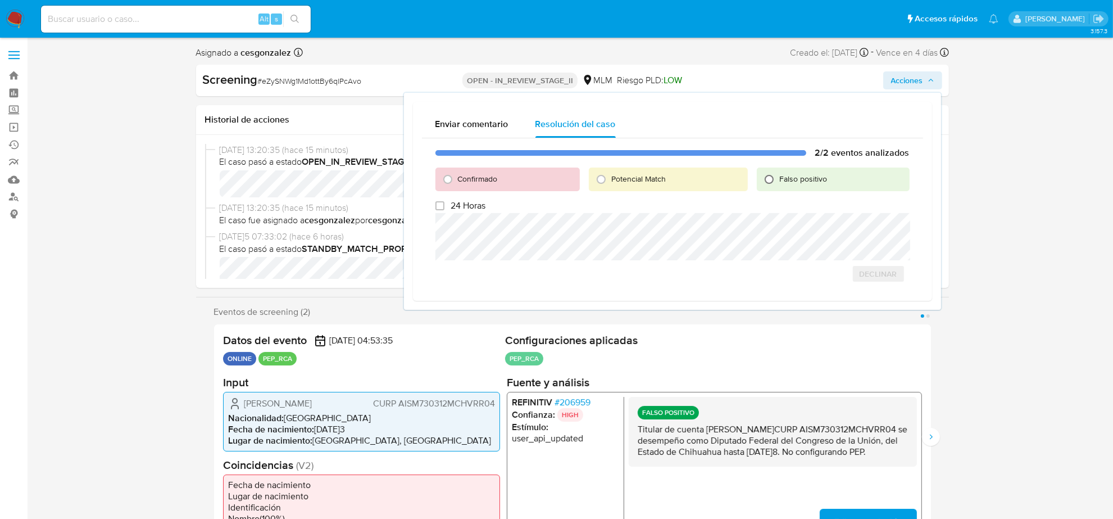
click at [768, 176] on input "Falso positivo" at bounding box center [769, 179] width 18 height 18
radio input "true"
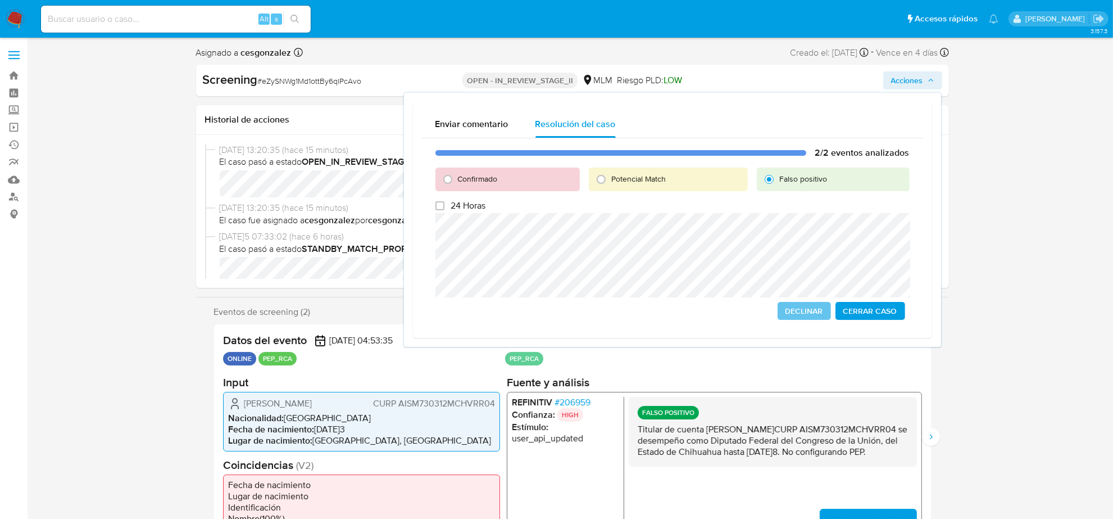
click at [860, 312] on span "Cerrar Caso" at bounding box center [870, 311] width 54 height 16
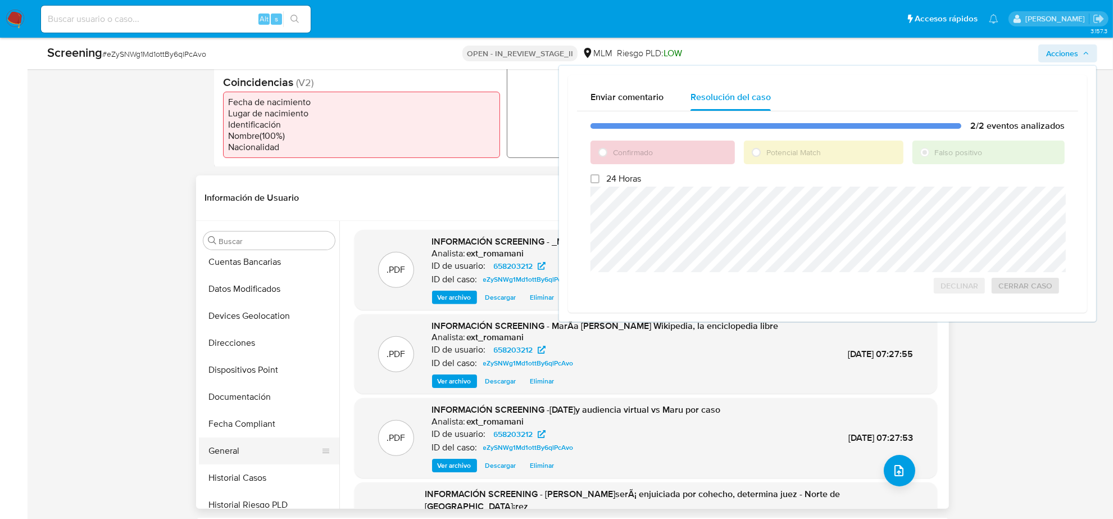
scroll to position [211, 0]
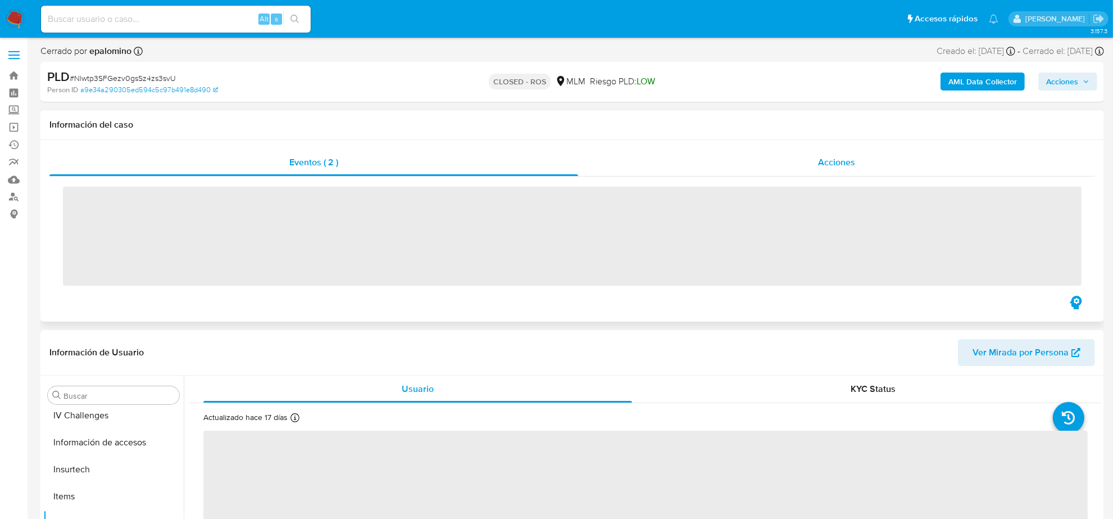
scroll to position [474, 0]
click at [854, 157] on span "Acciones" at bounding box center [836, 162] width 37 height 13
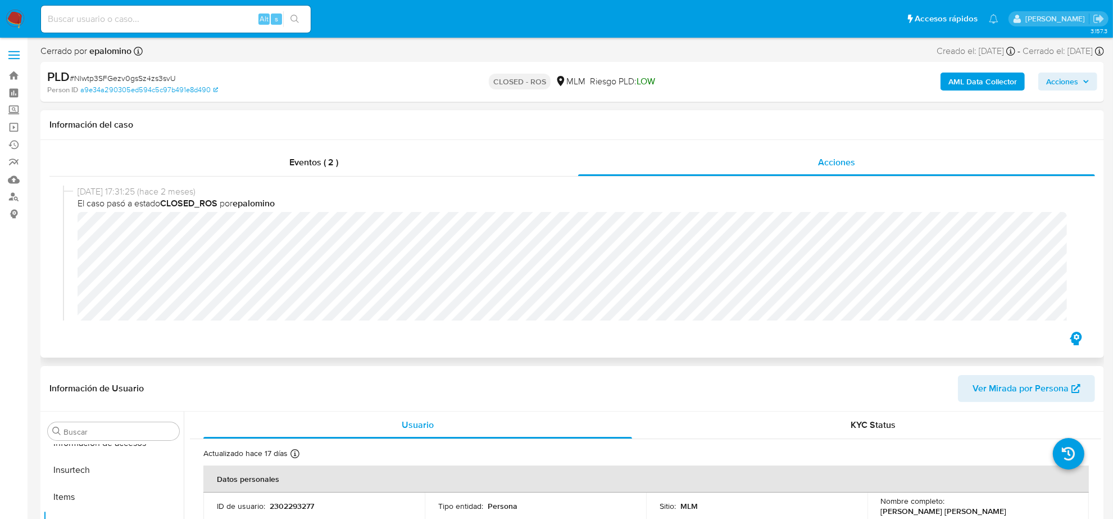
select select "10"
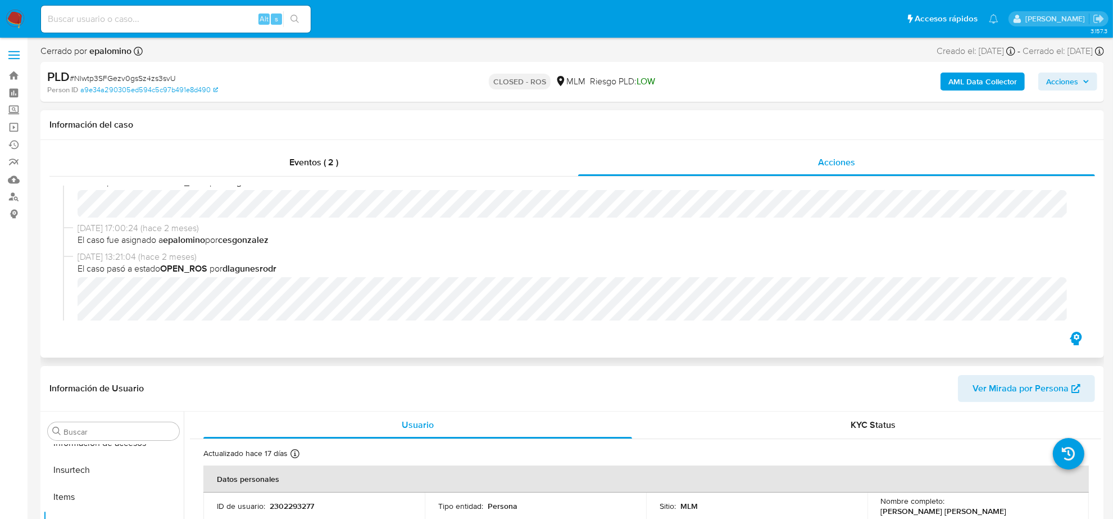
scroll to position [211, 0]
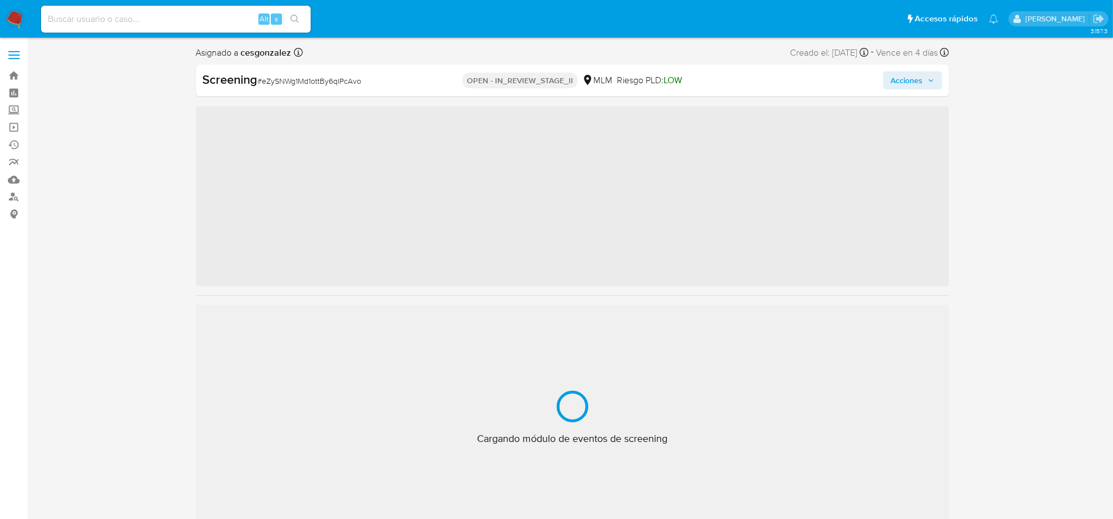
scroll to position [474, 0]
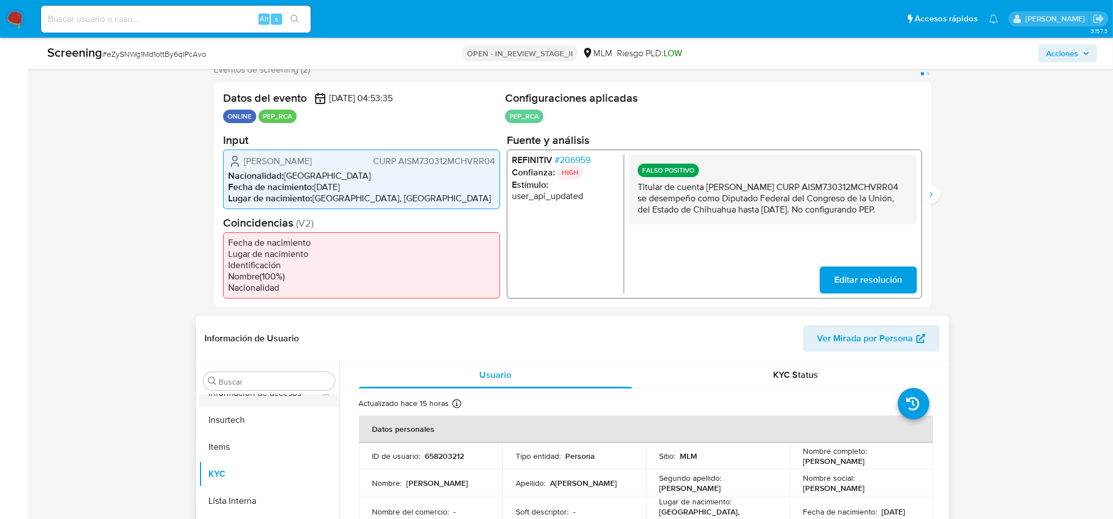
select select "10"
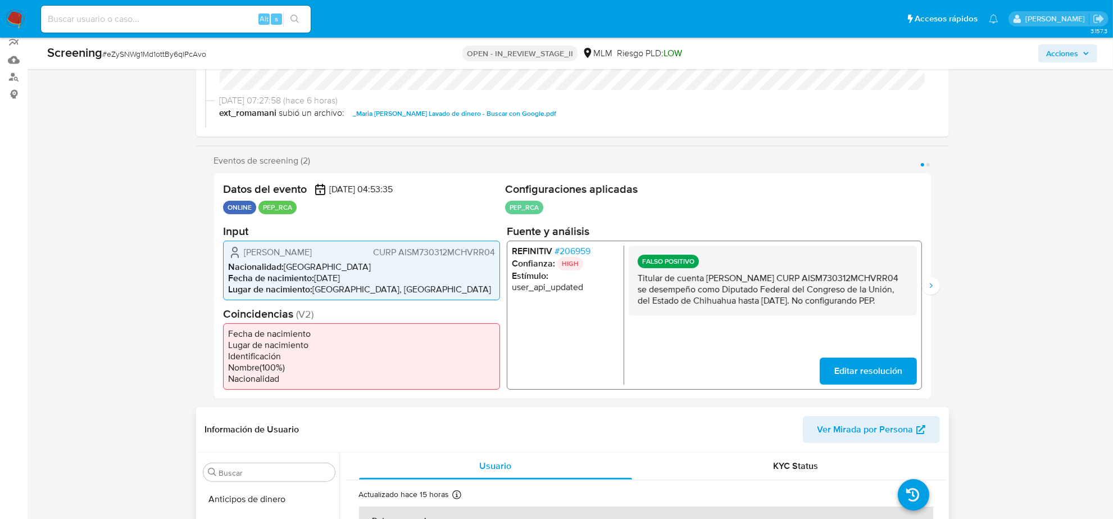
scroll to position [281, 0]
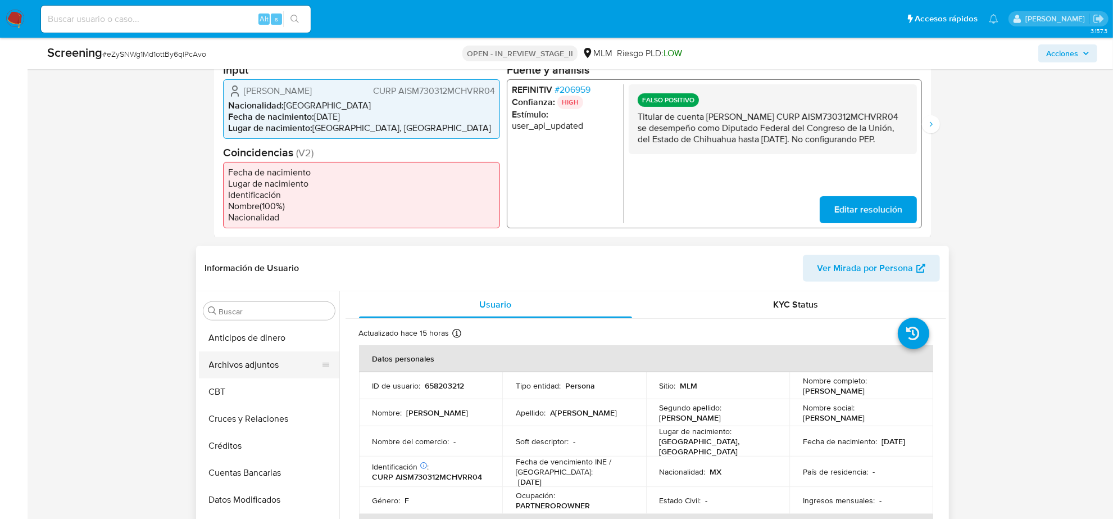
click at [270, 370] on button "Archivos adjuntos" at bounding box center [264, 364] width 131 height 27
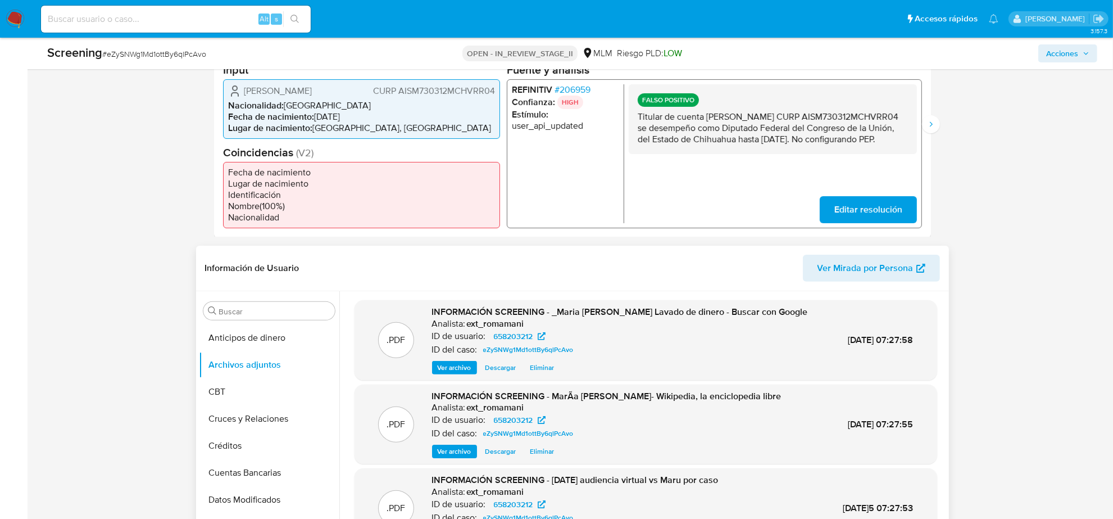
click at [447, 366] on span "Ver archivo" at bounding box center [455, 367] width 34 height 11
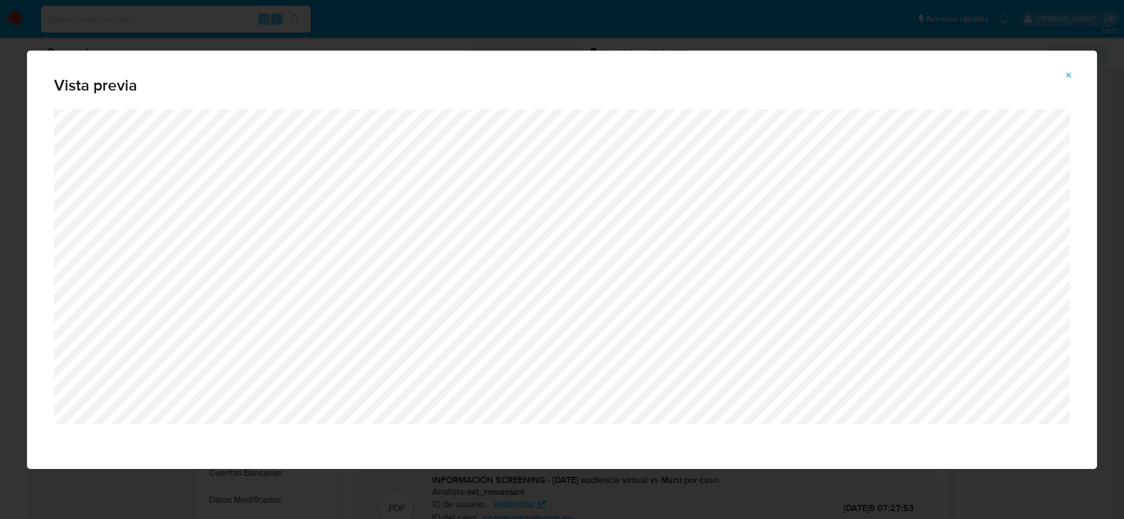
click at [129, 503] on div "Vista previa" at bounding box center [562, 259] width 1124 height 519
drag, startPoint x: 139, startPoint y: 468, endPoint x: 170, endPoint y: 434, distance: 46.1
click at [139, 467] on div "Vista previa" at bounding box center [562, 259] width 1124 height 519
click at [1071, 71] on icon "Attachment preview" at bounding box center [1068, 75] width 9 height 9
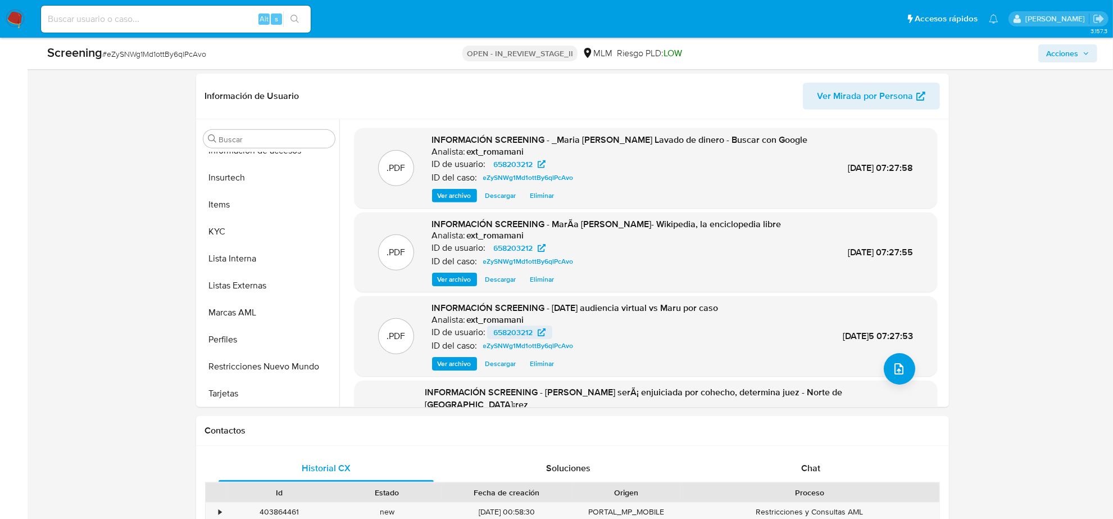
scroll to position [562, 0]
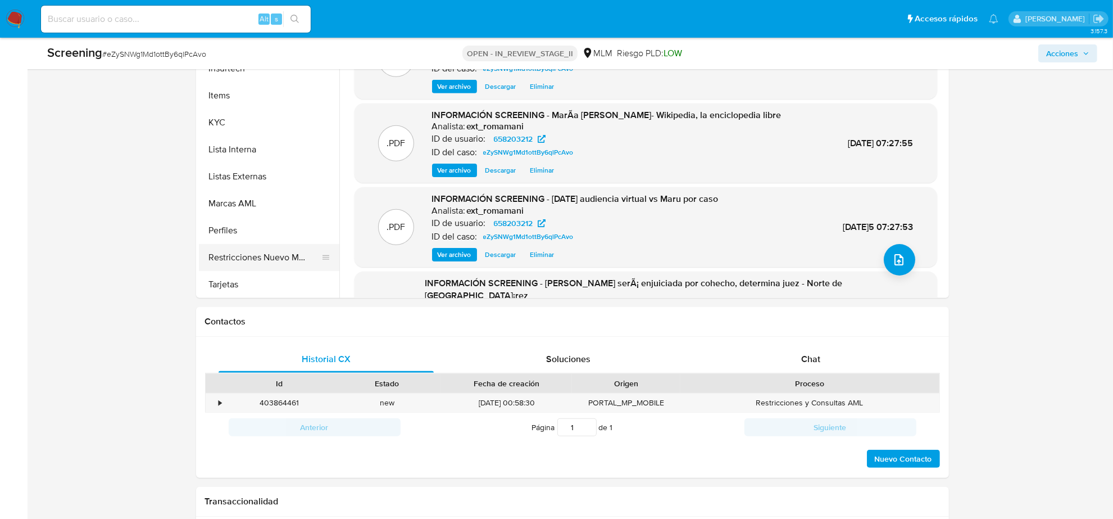
click at [255, 257] on button "Restricciones Nuevo Mundo" at bounding box center [264, 257] width 131 height 27
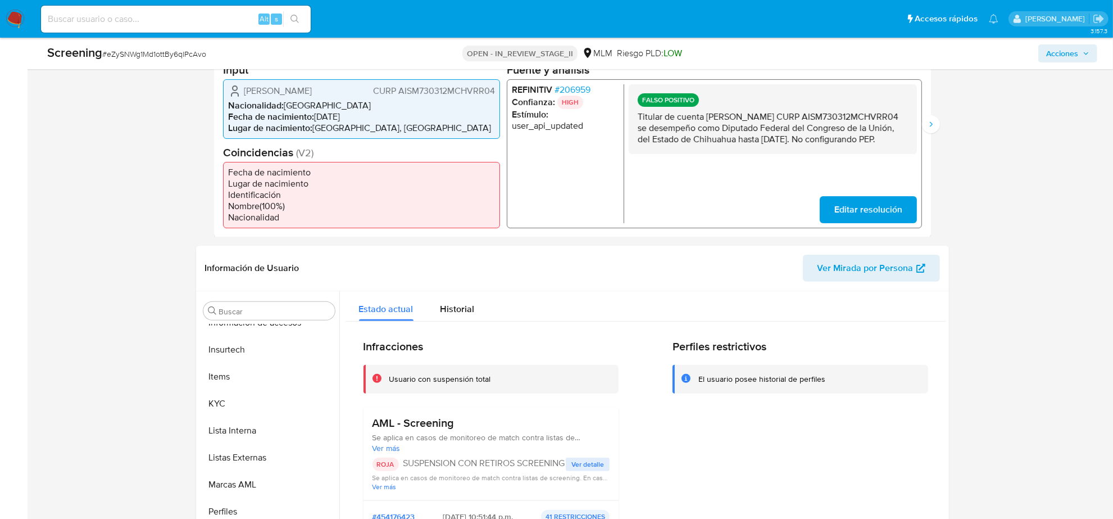
scroll to position [70, 0]
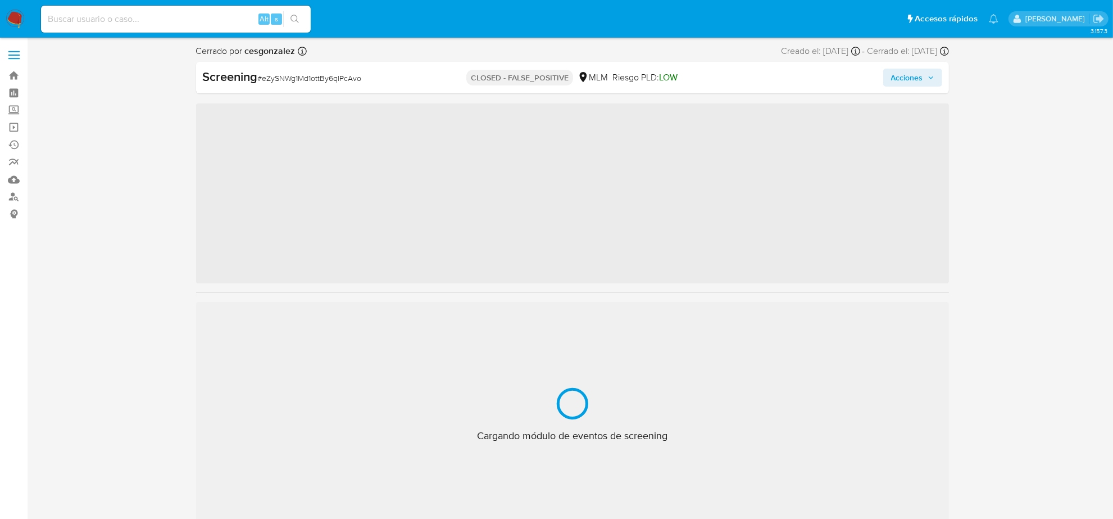
scroll to position [474, 0]
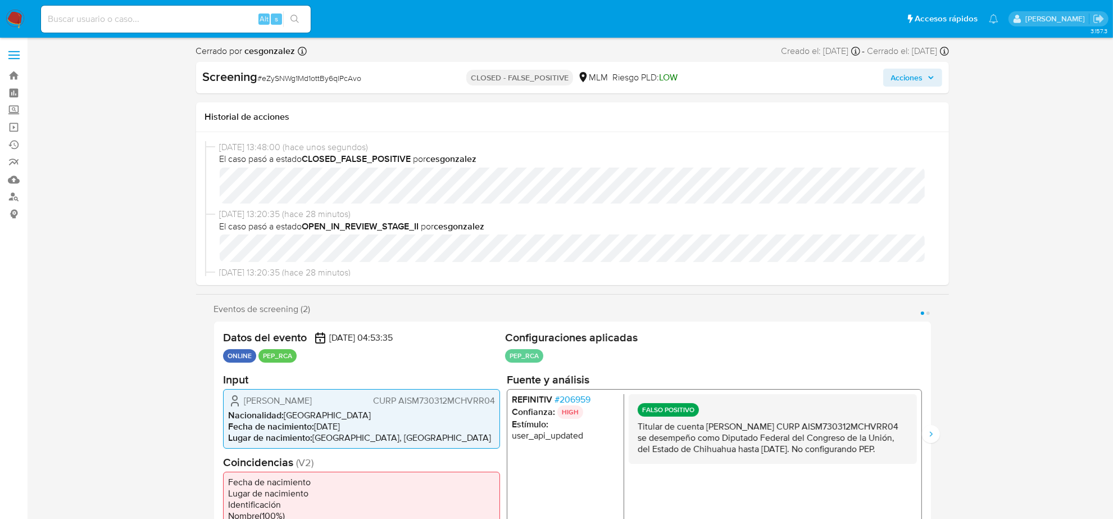
select select "10"
